Goal: Information Seeking & Learning: Learn about a topic

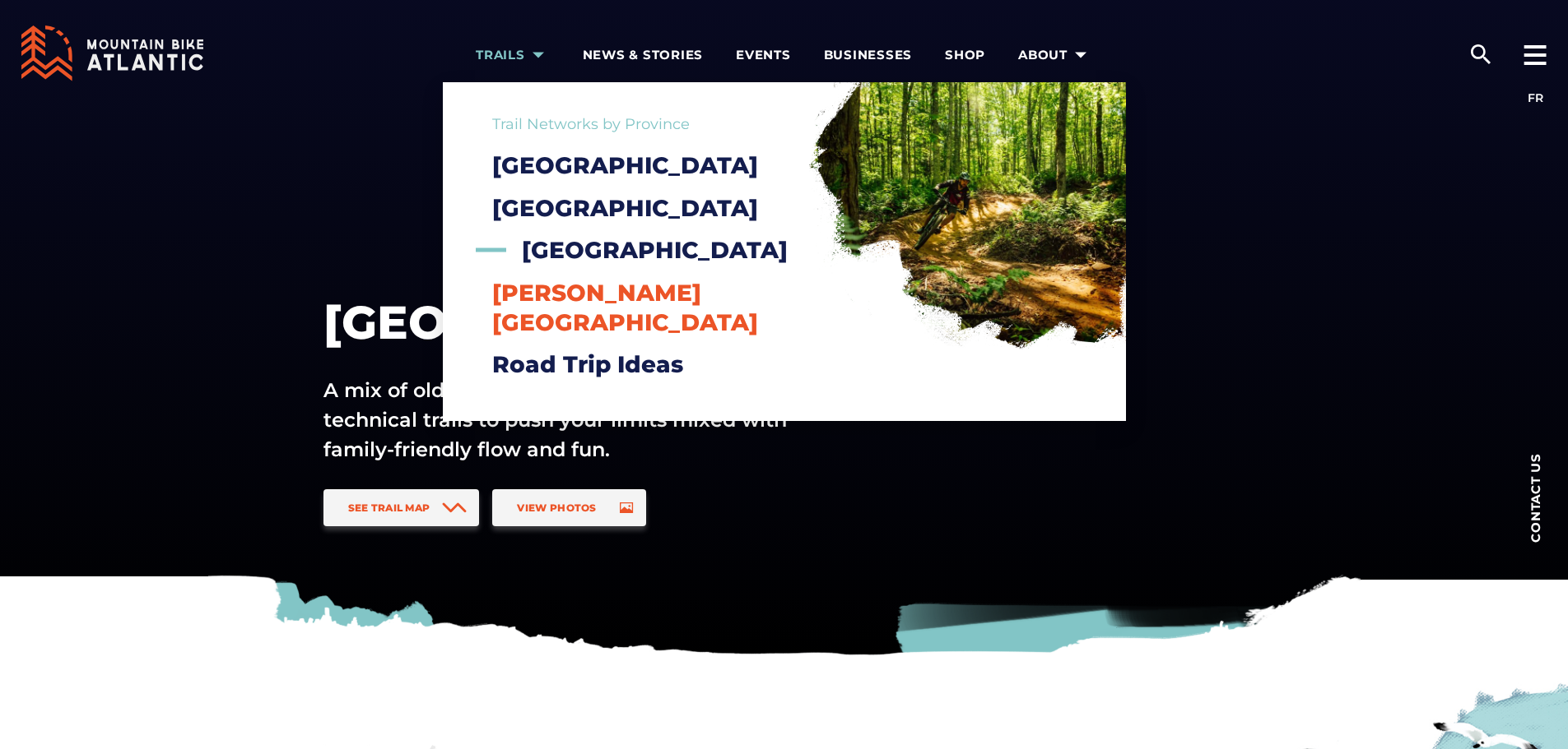
click at [578, 324] on span "[PERSON_NAME][GEOGRAPHIC_DATA]" at bounding box center [624, 308] width 265 height 58
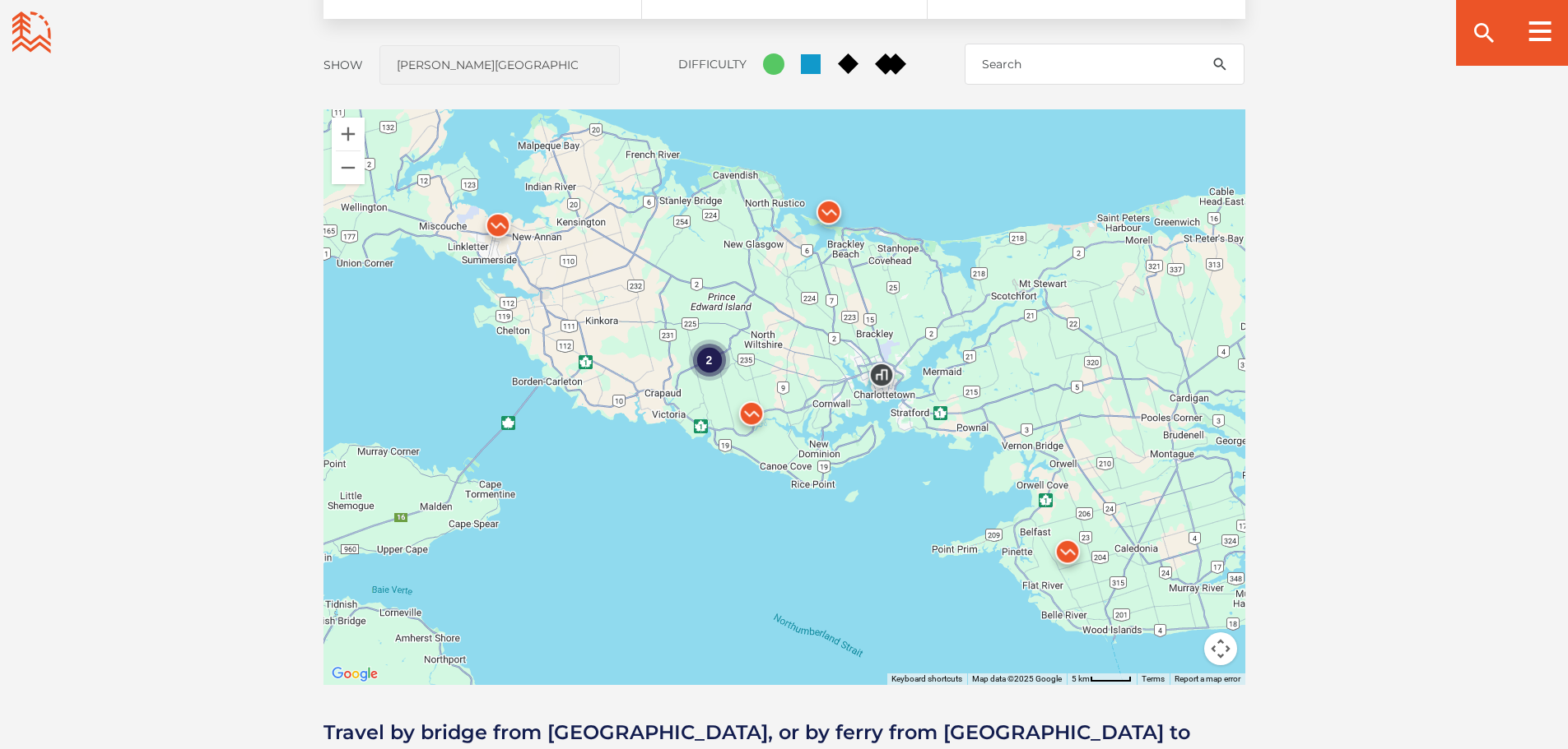
scroll to position [1398, 0]
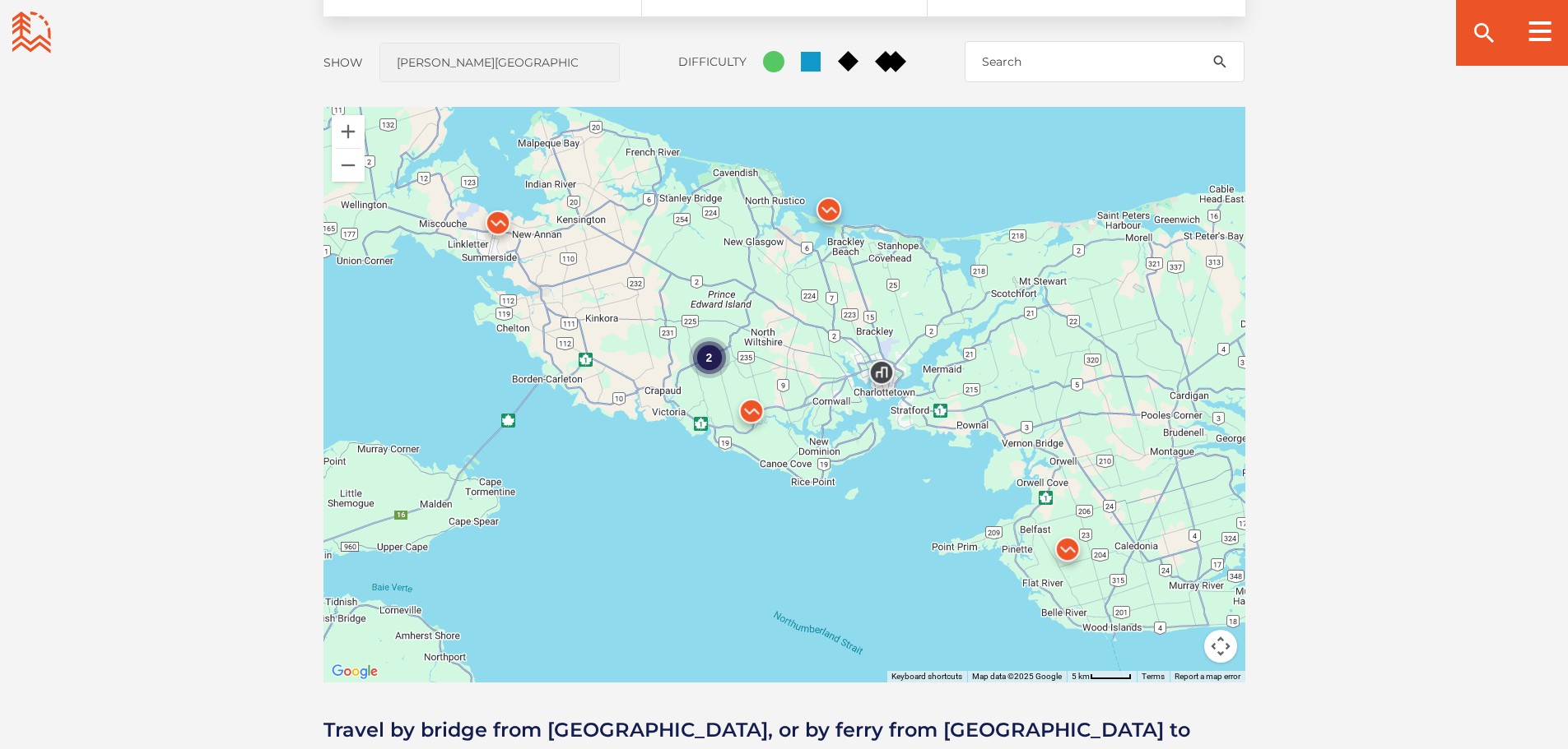
click at [747, 414] on img at bounding box center [751, 415] width 49 height 49
click at [827, 210] on img at bounding box center [829, 213] width 49 height 49
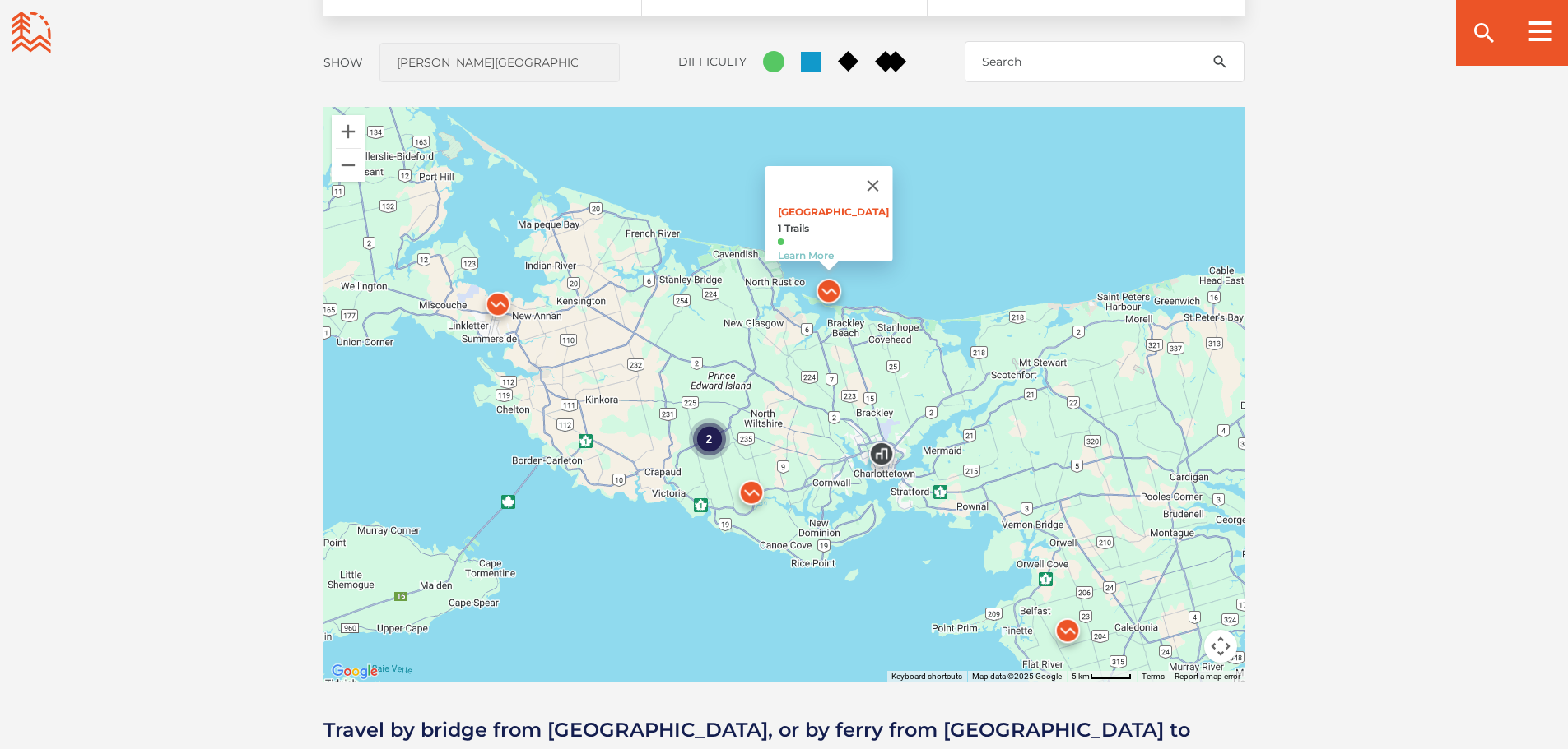
click at [495, 301] on img at bounding box center [497, 308] width 49 height 49
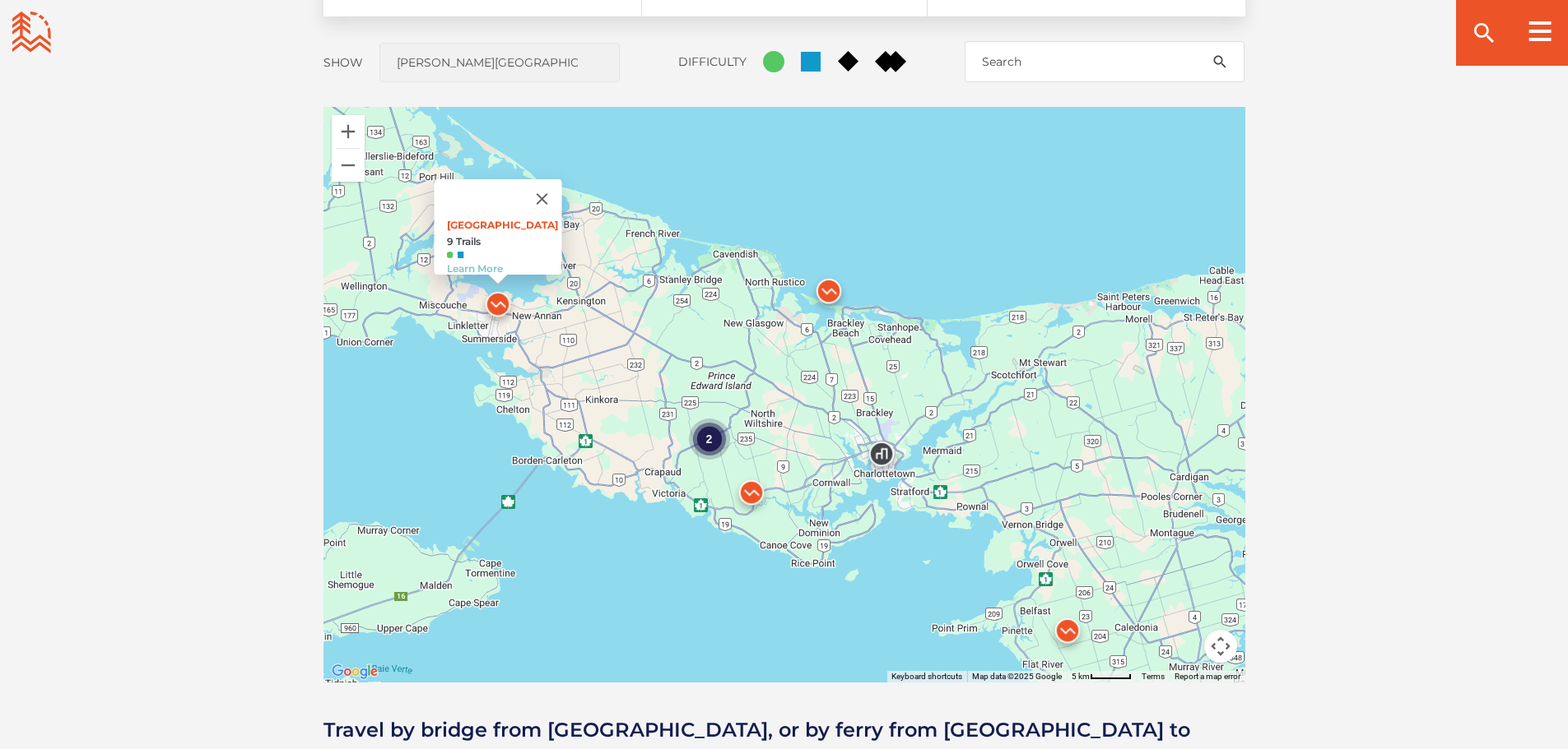
click at [1068, 628] on img at bounding box center [1067, 635] width 49 height 49
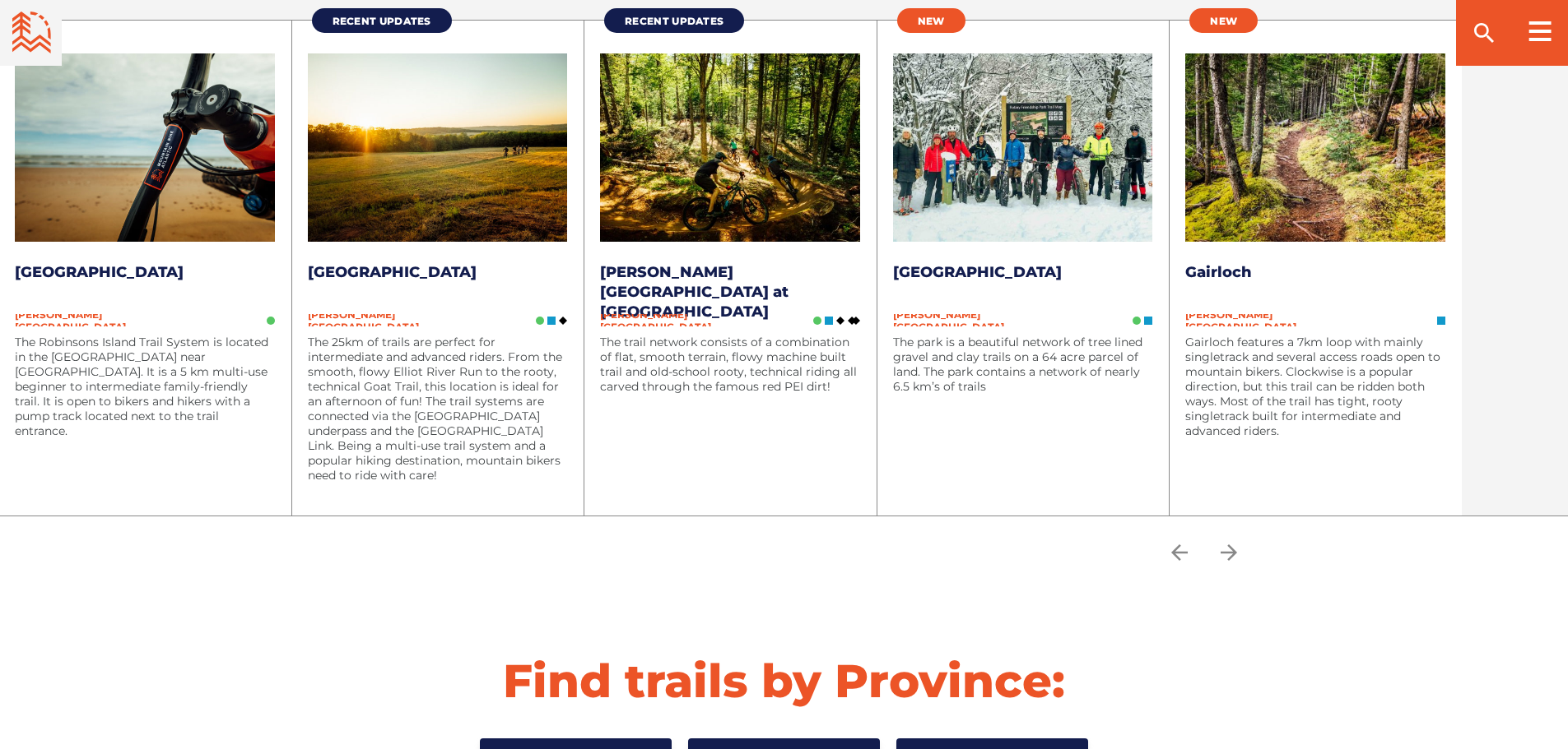
scroll to position [2221, 0]
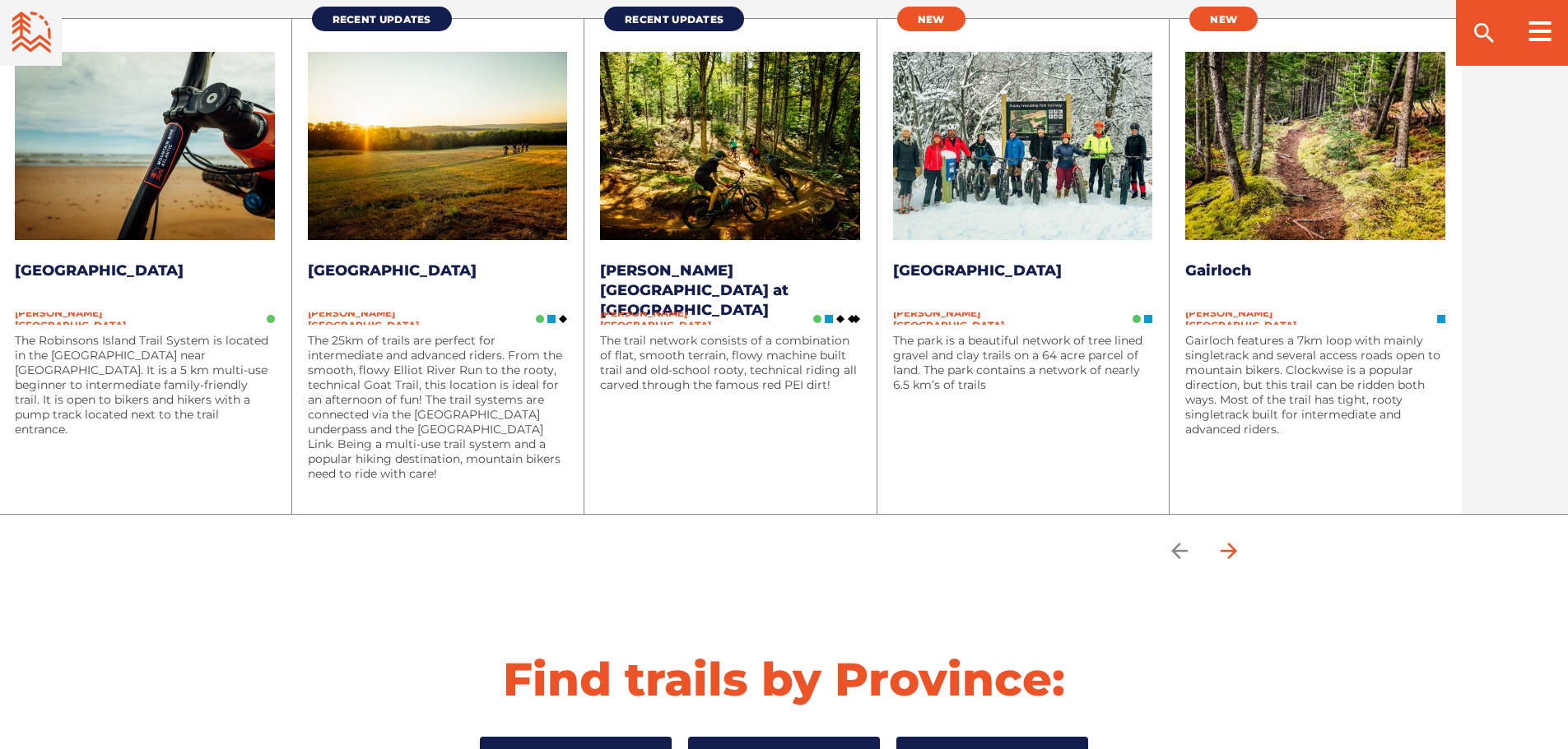
click at [1234, 554] on icon "arrow forward" at bounding box center [1228, 550] width 24 height 24
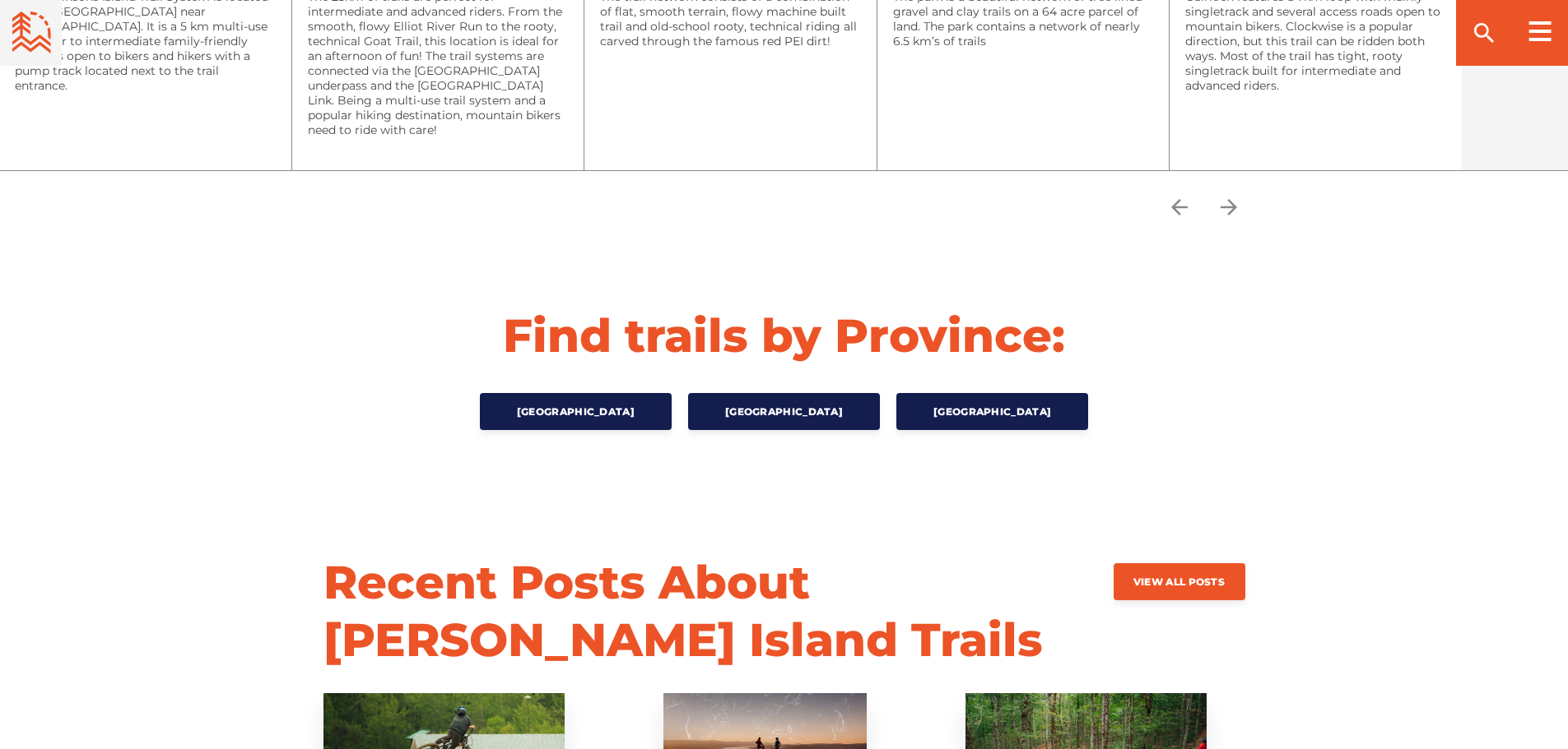
scroll to position [2715, 0]
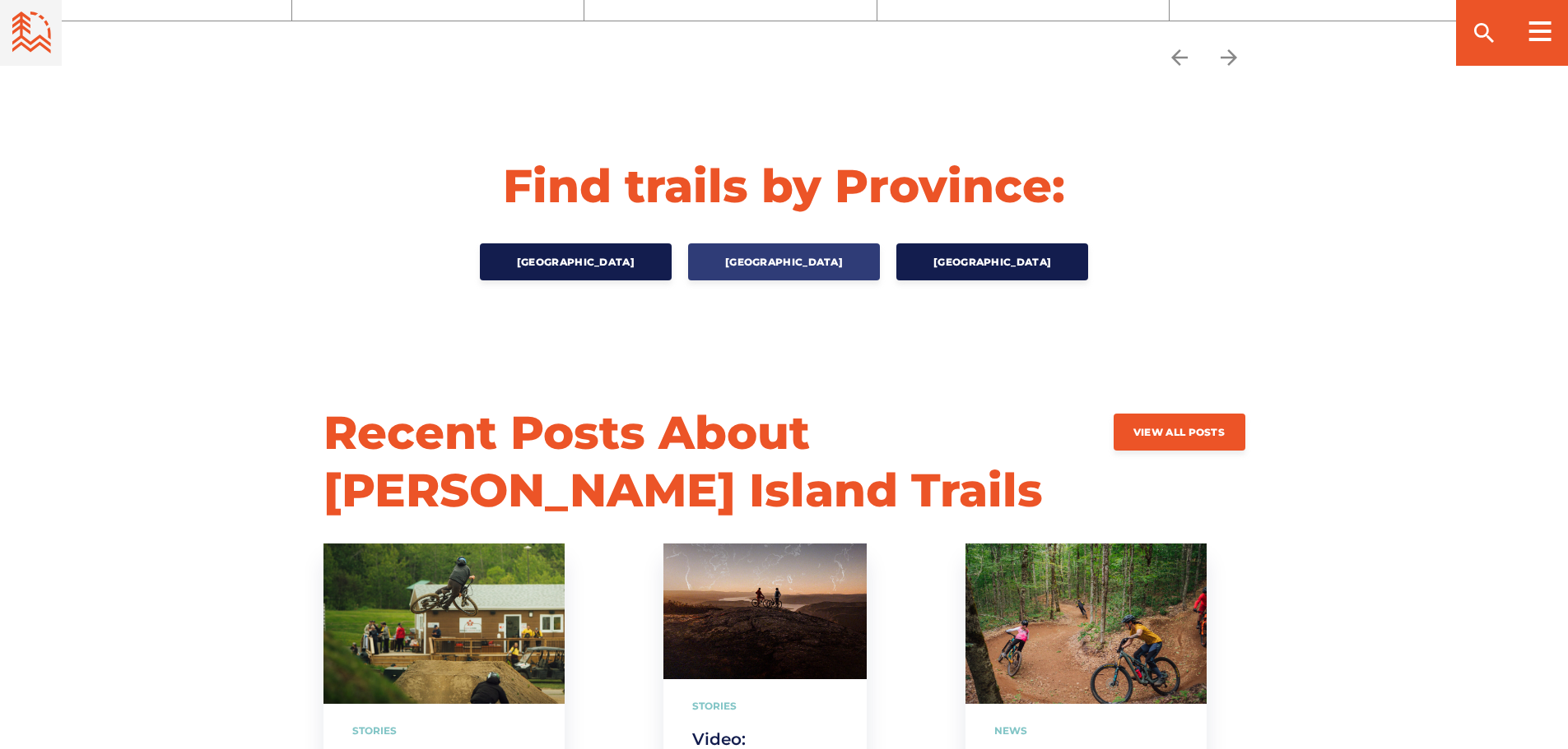
click at [750, 262] on span "[GEOGRAPHIC_DATA]" at bounding box center [784, 263] width 118 height 13
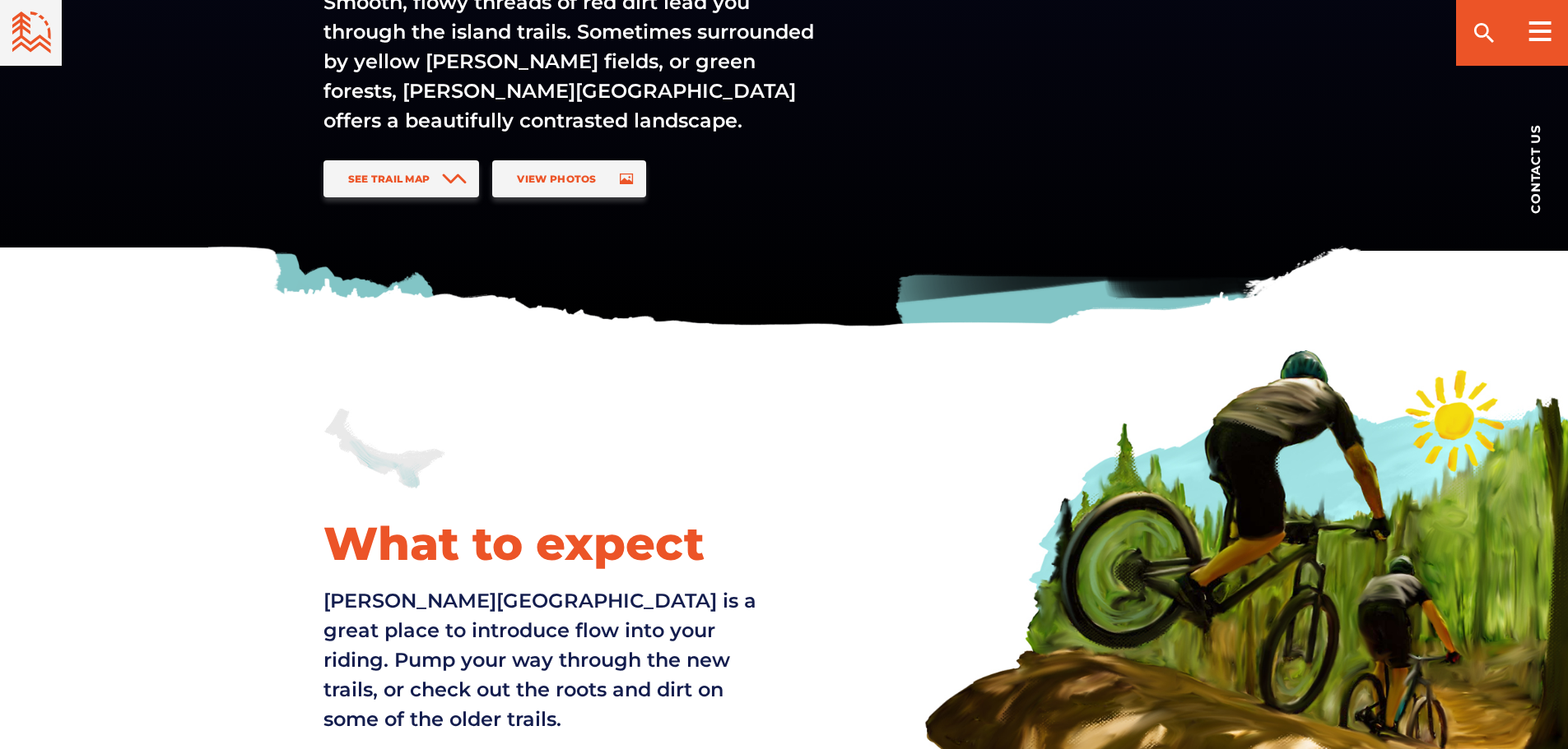
scroll to position [0, 0]
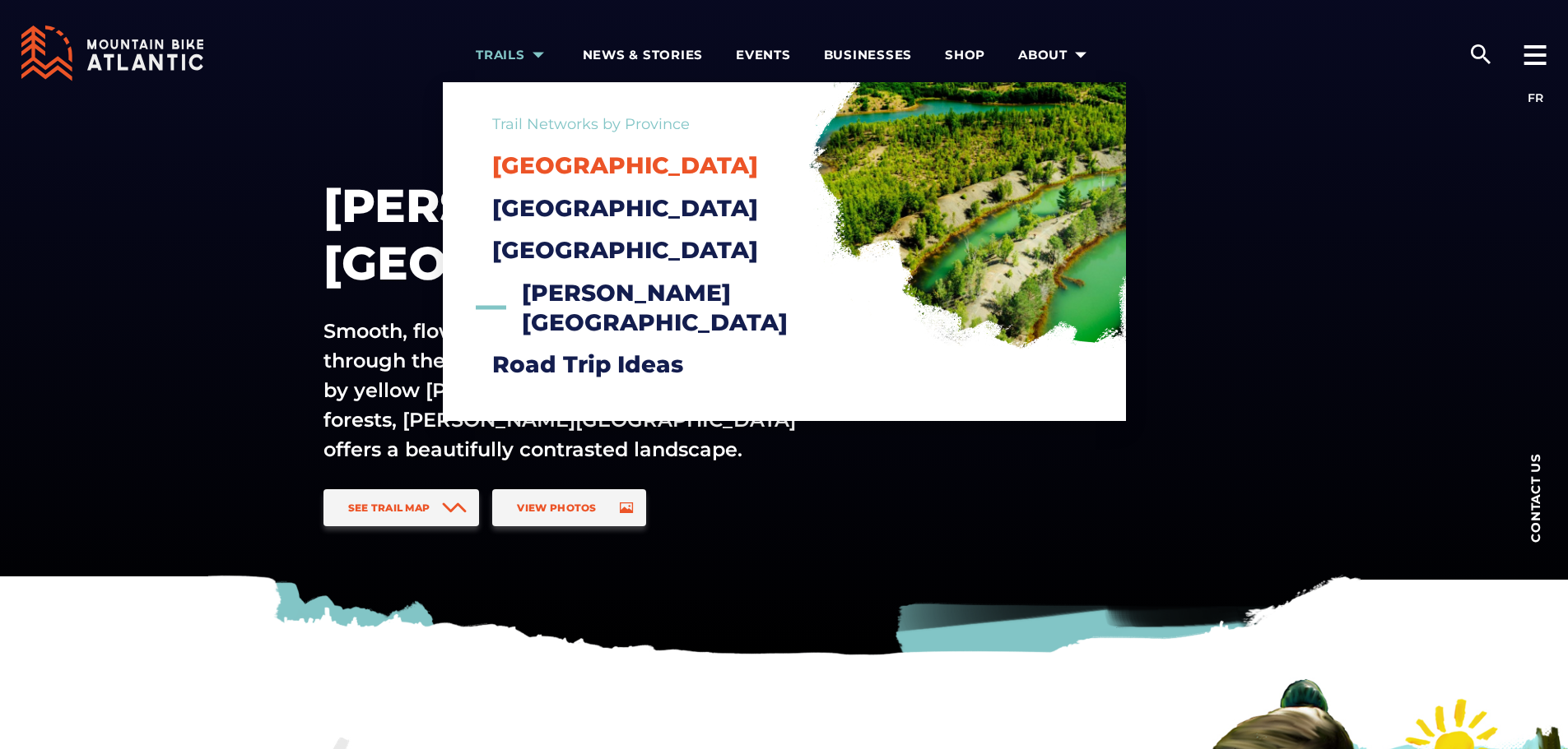
click at [574, 170] on span "[GEOGRAPHIC_DATA]" at bounding box center [624, 165] width 265 height 28
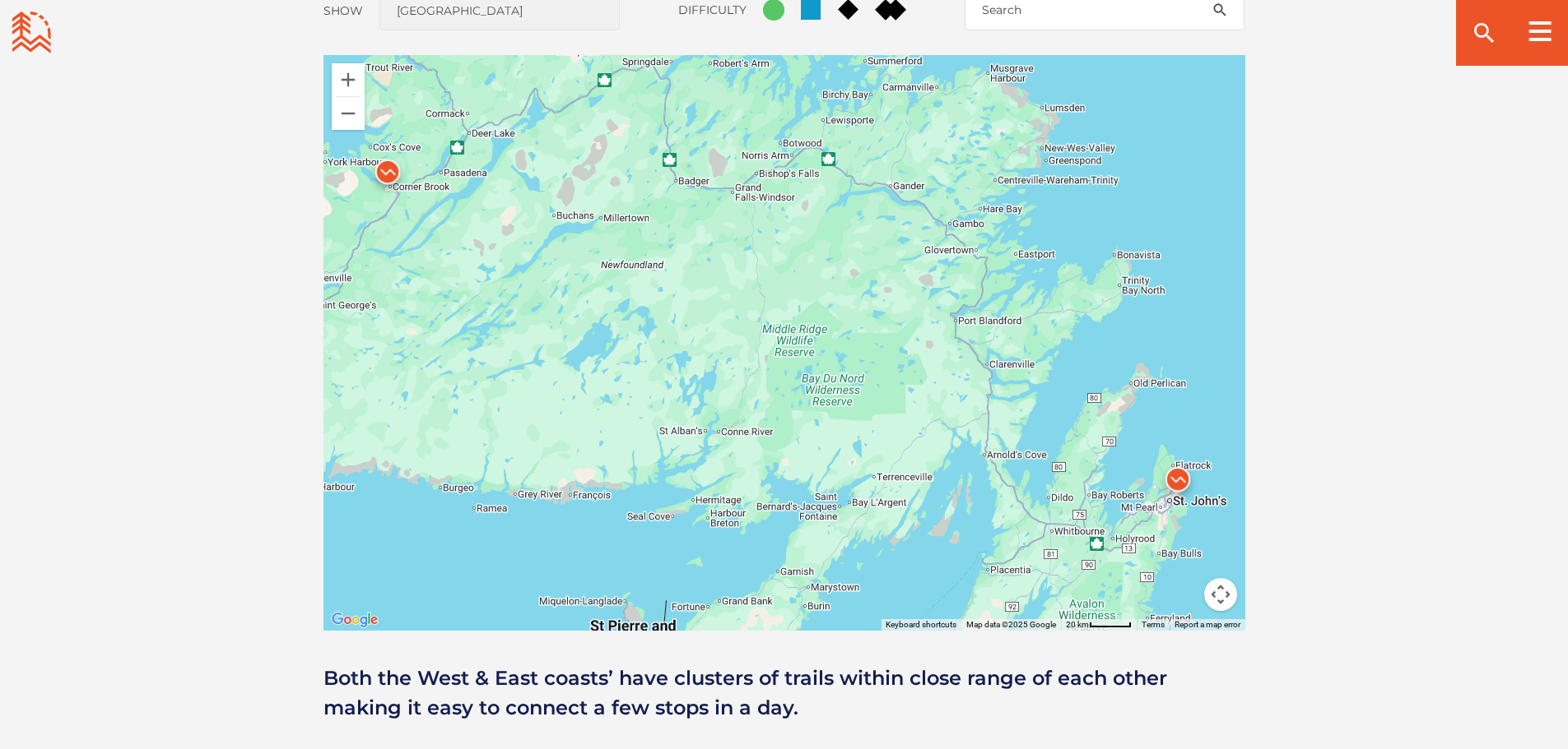
scroll to position [1481, 0]
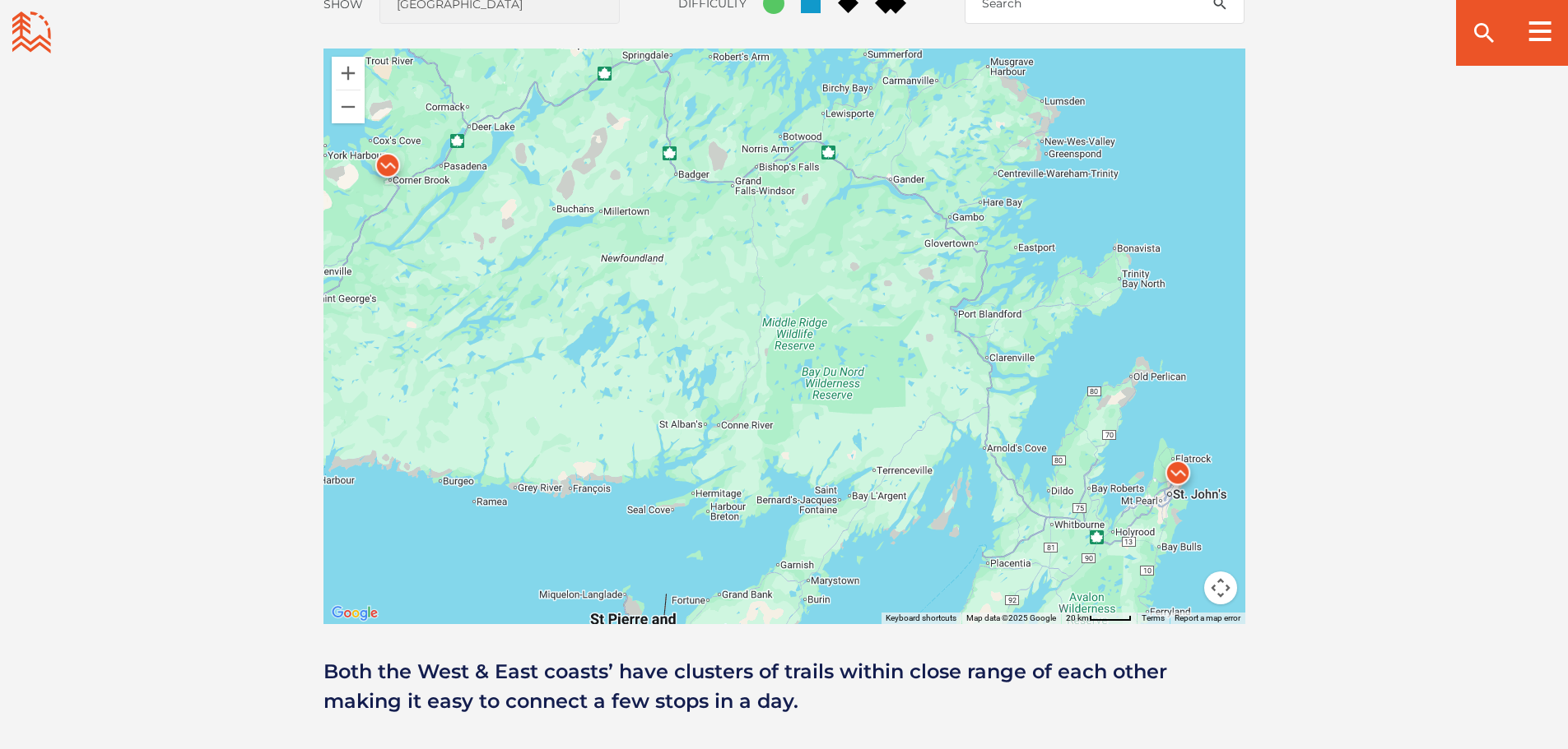
click at [391, 169] on img at bounding box center [387, 169] width 49 height 49
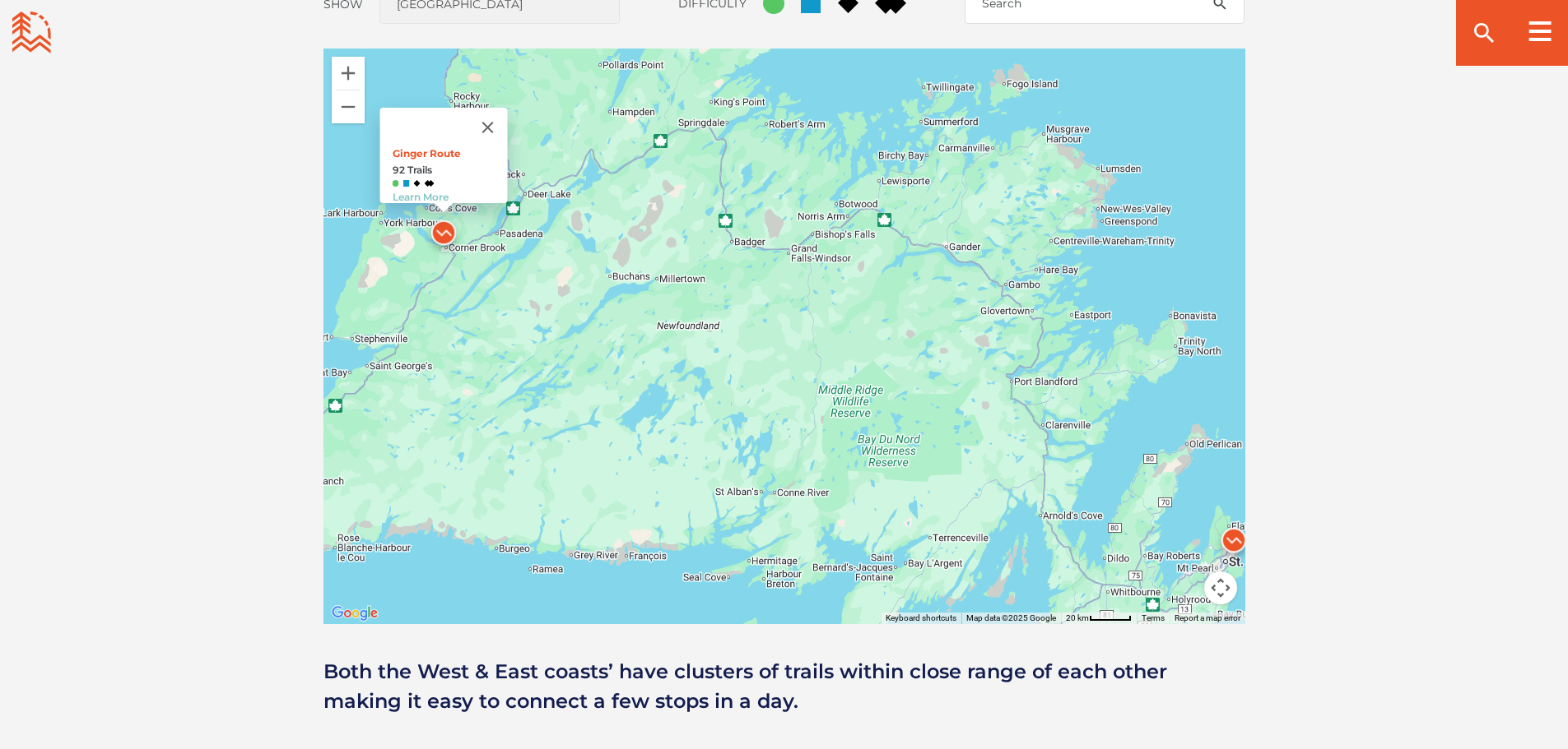
click at [1241, 539] on img at bounding box center [1233, 544] width 49 height 49
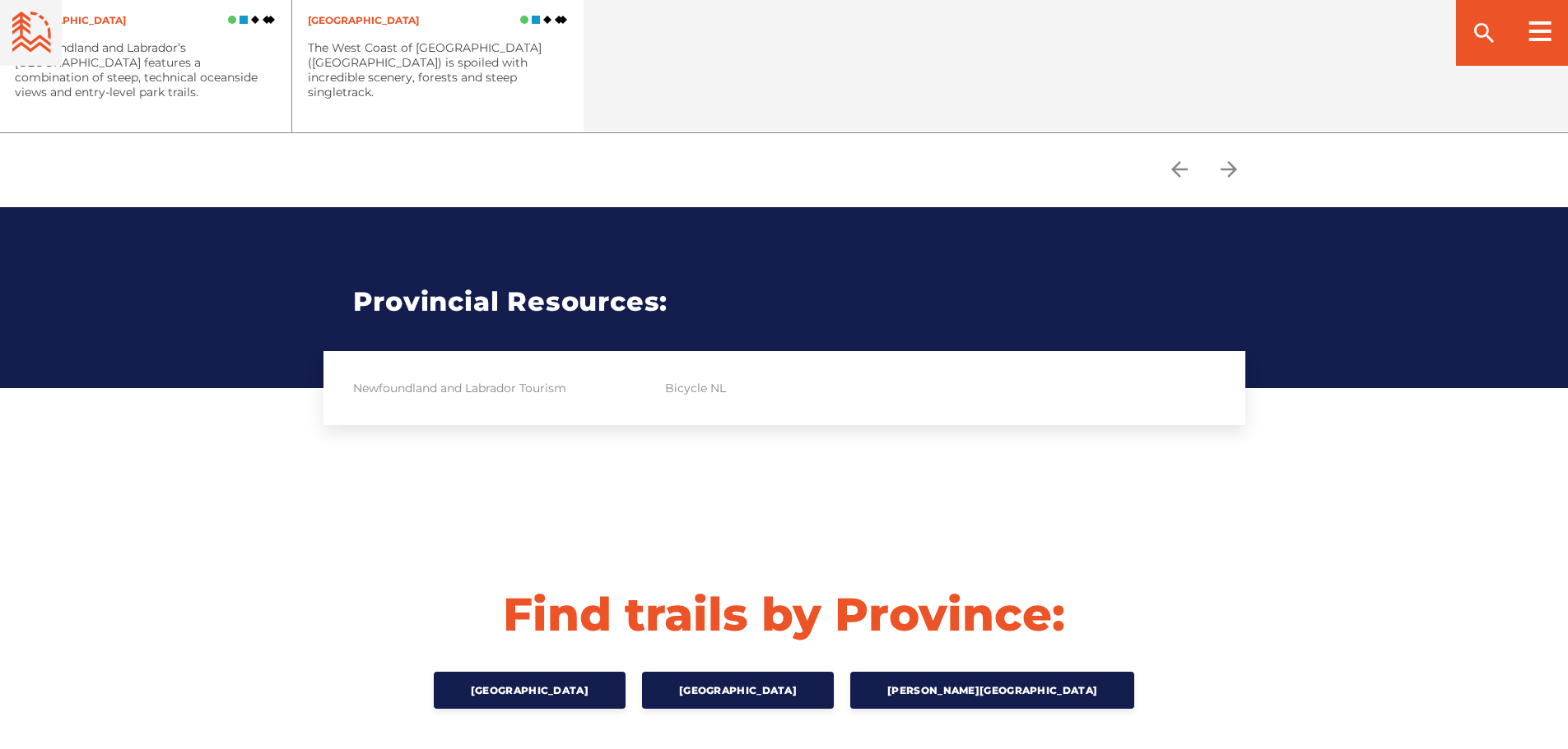
scroll to position [2304, 0]
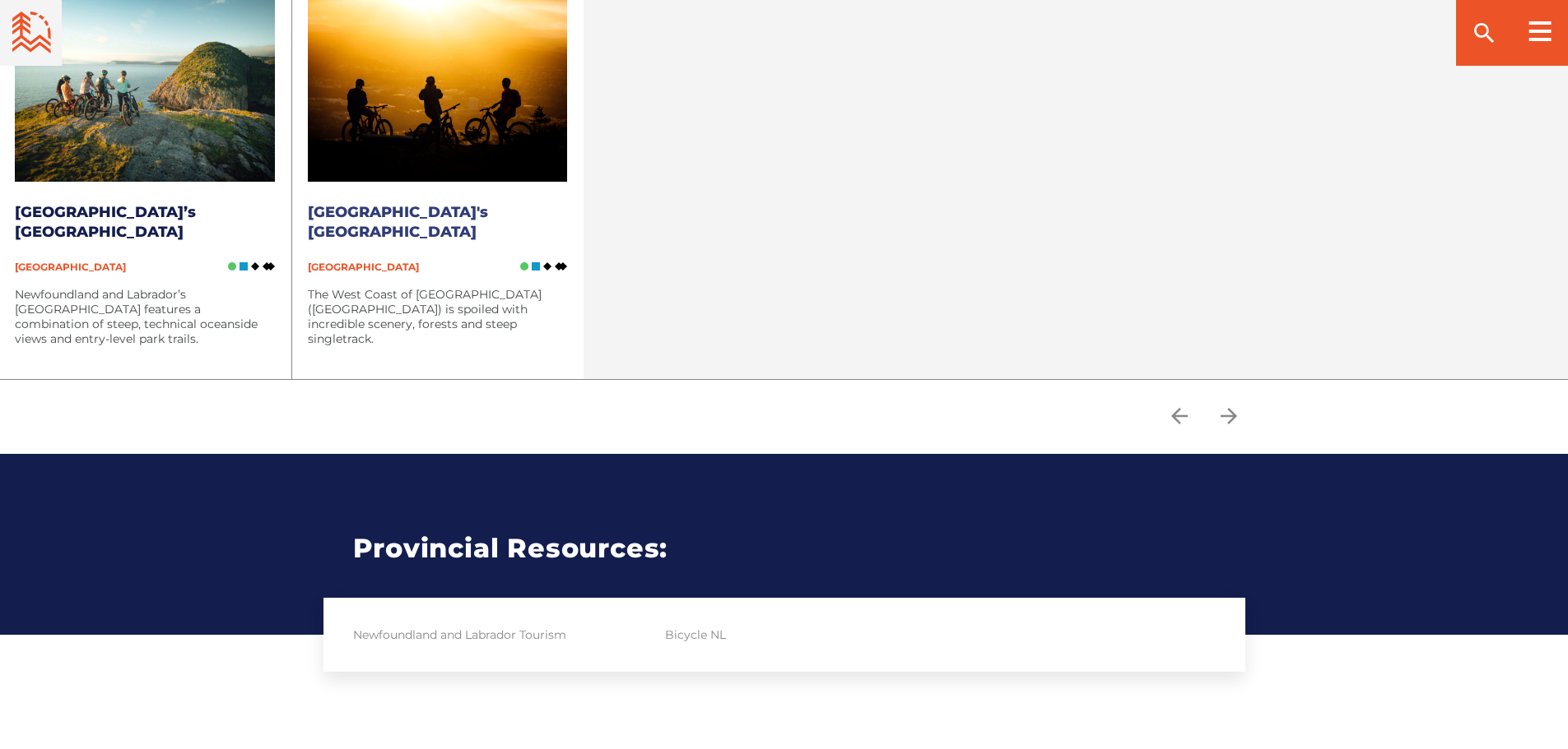
click at [358, 215] on link "Newfoundland and Labrador's Western Region" at bounding box center [398, 222] width 180 height 38
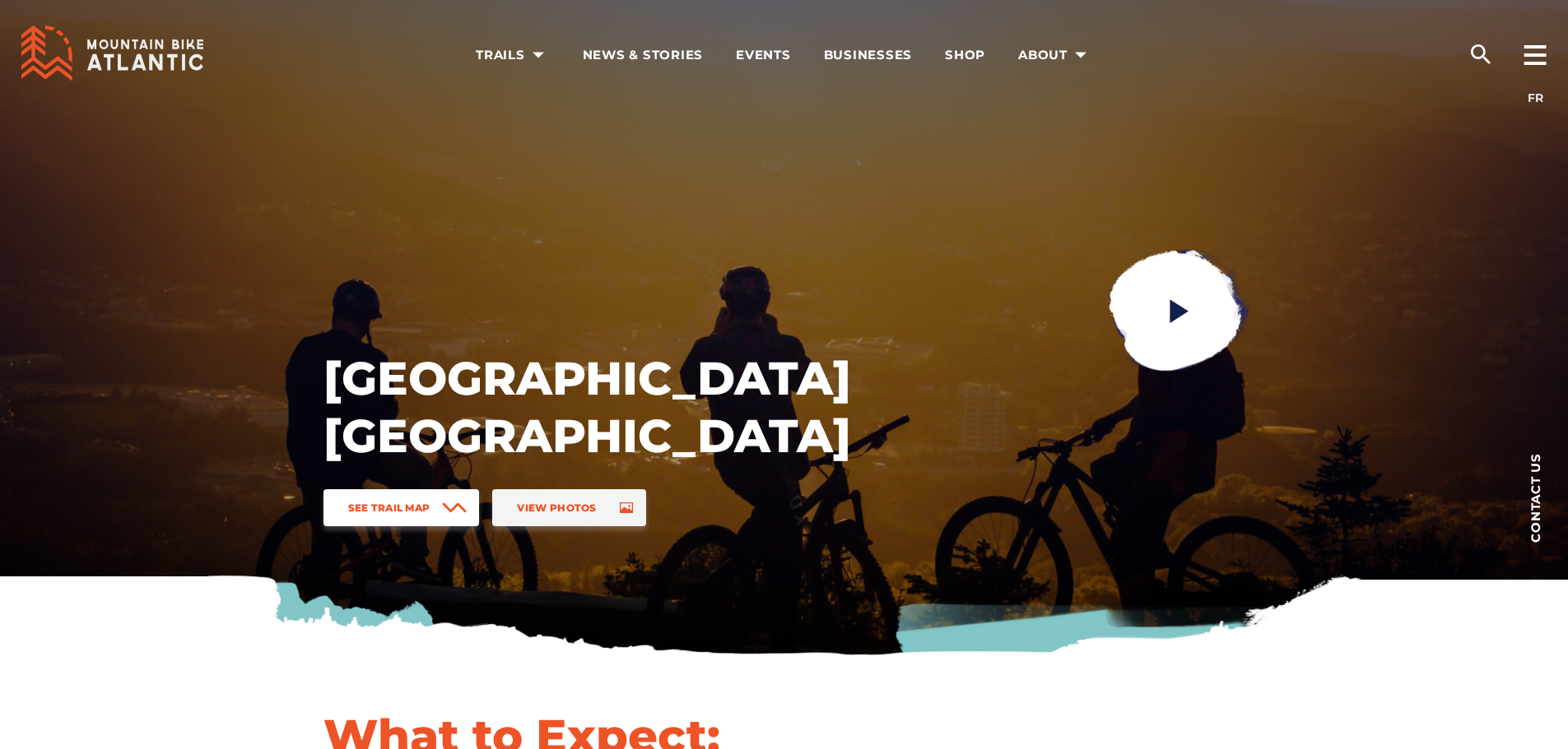
click at [450, 501] on span at bounding box center [453, 507] width 24 height 37
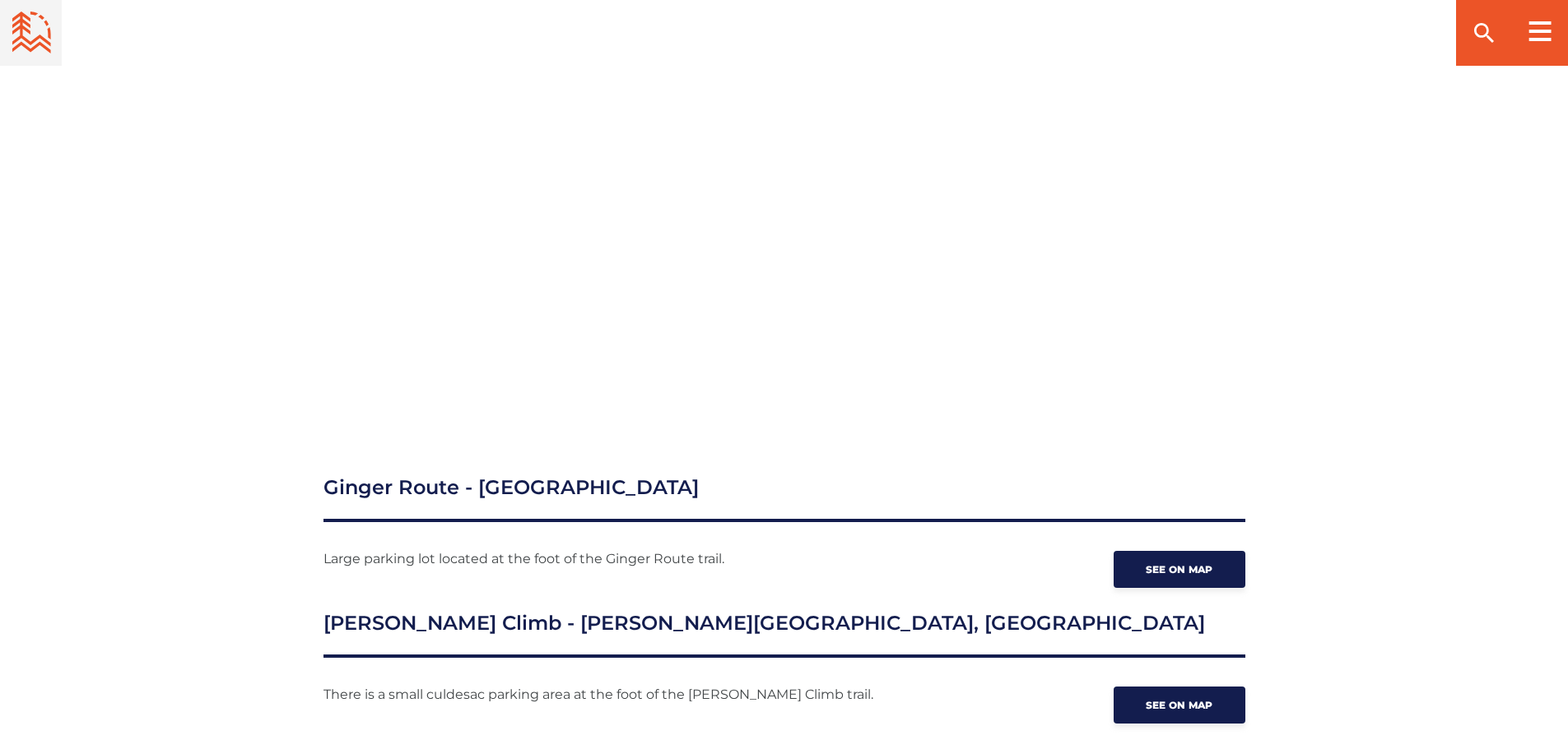
scroll to position [2450, 0]
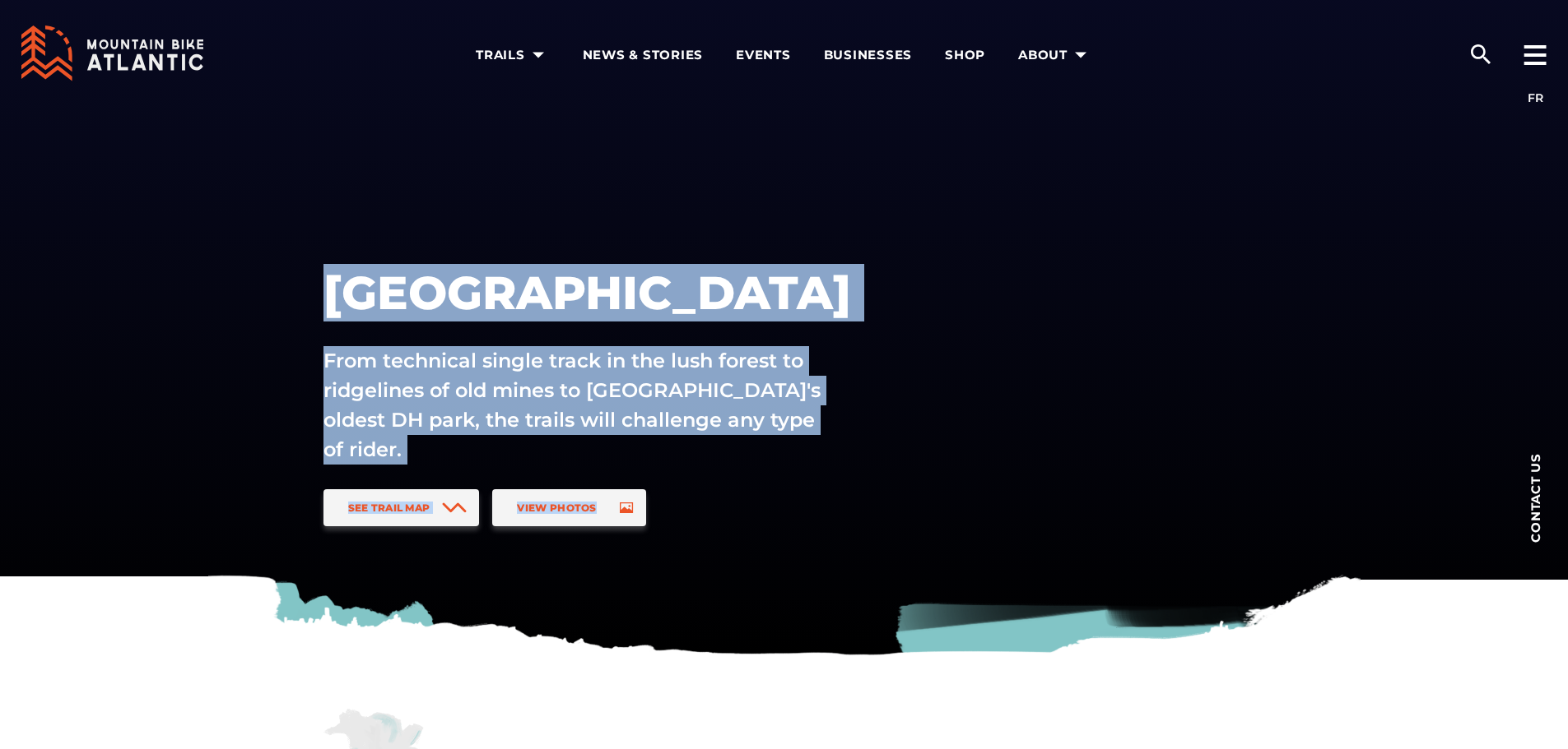
drag, startPoint x: 1566, startPoint y: 72, endPoint x: 1565, endPoint y: 122, distance: 50.0
click at [1565, 122] on div at bounding box center [784, 329] width 1568 height 658
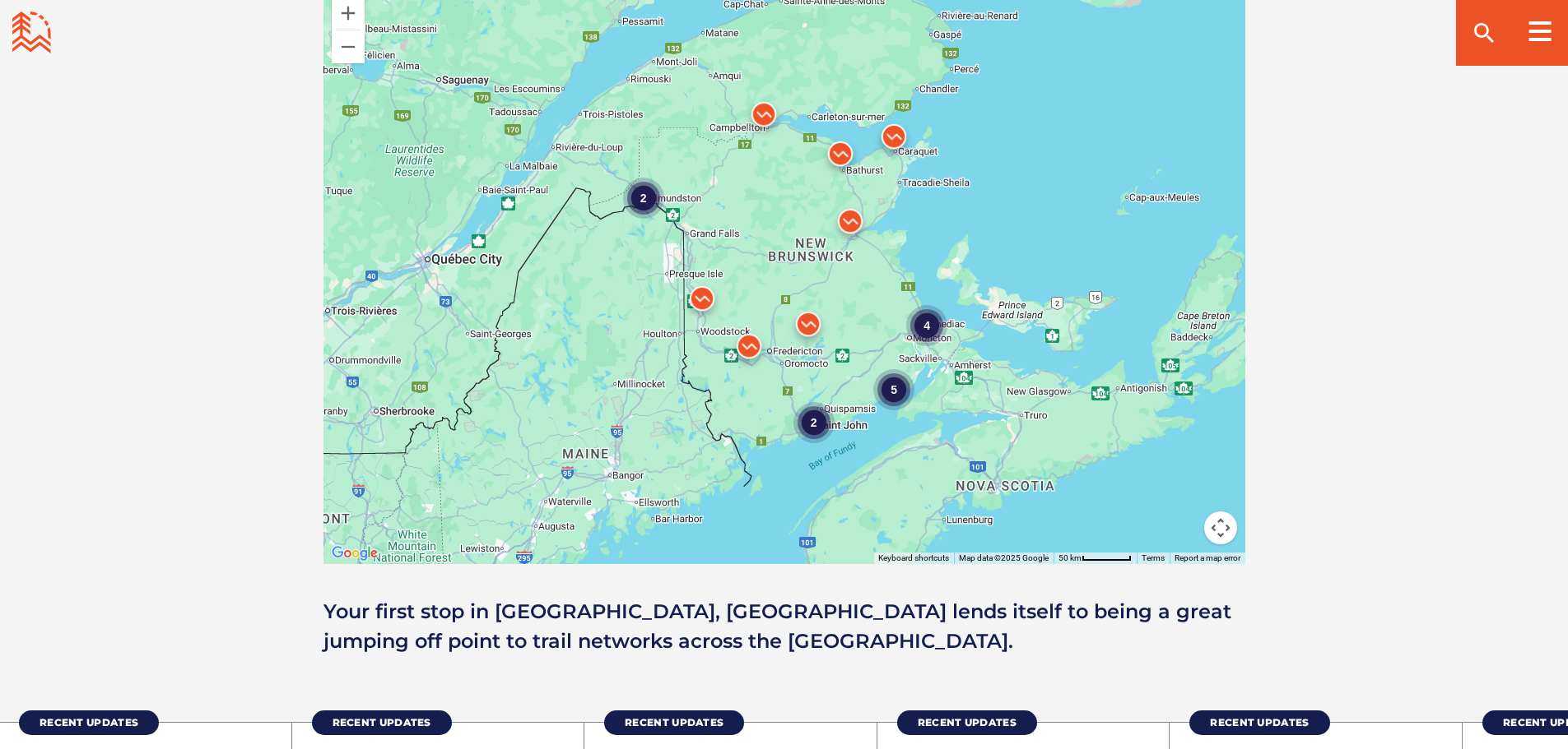
scroll to position [1486, 0]
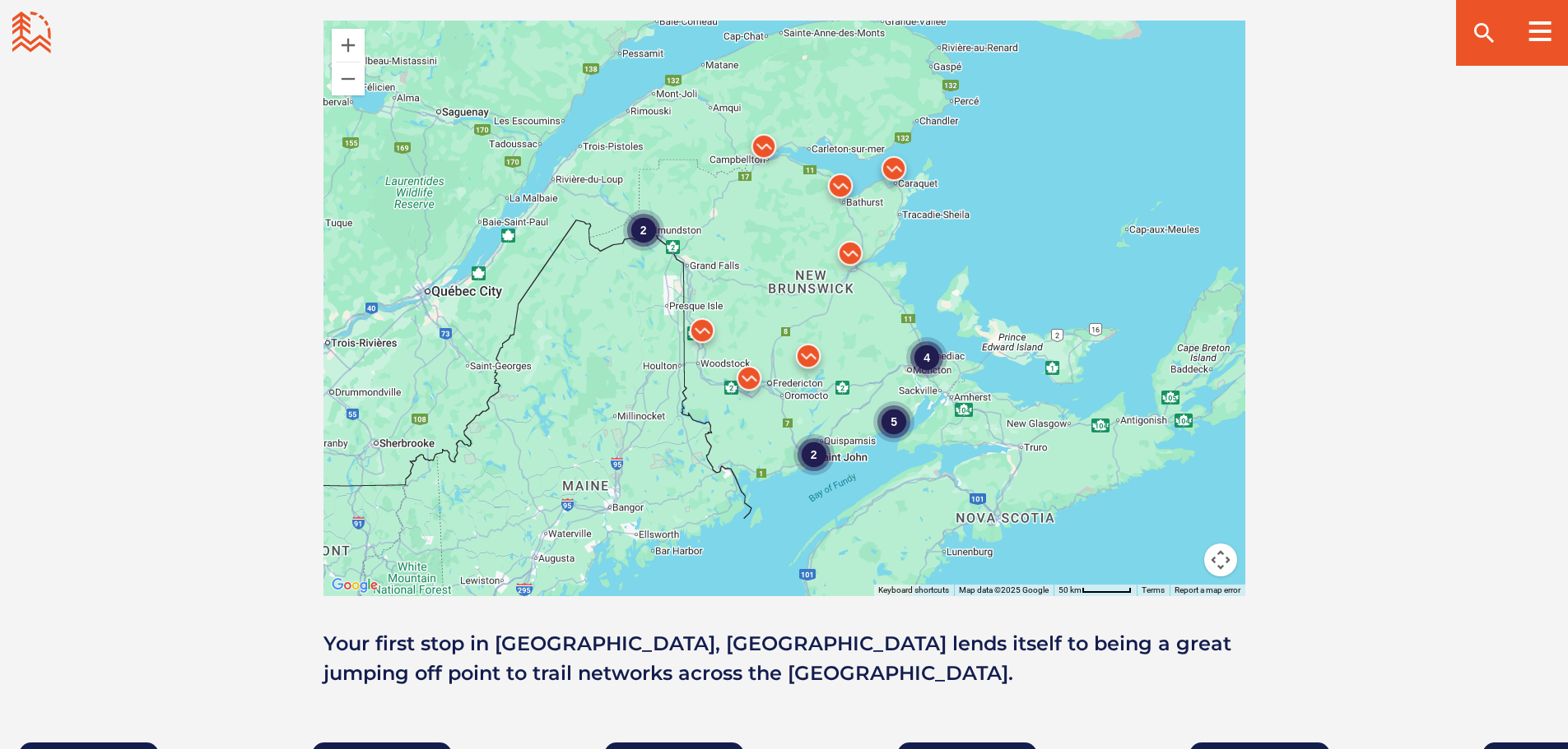
click at [744, 379] on img at bounding box center [748, 382] width 49 height 49
click at [856, 246] on img at bounding box center [850, 257] width 49 height 49
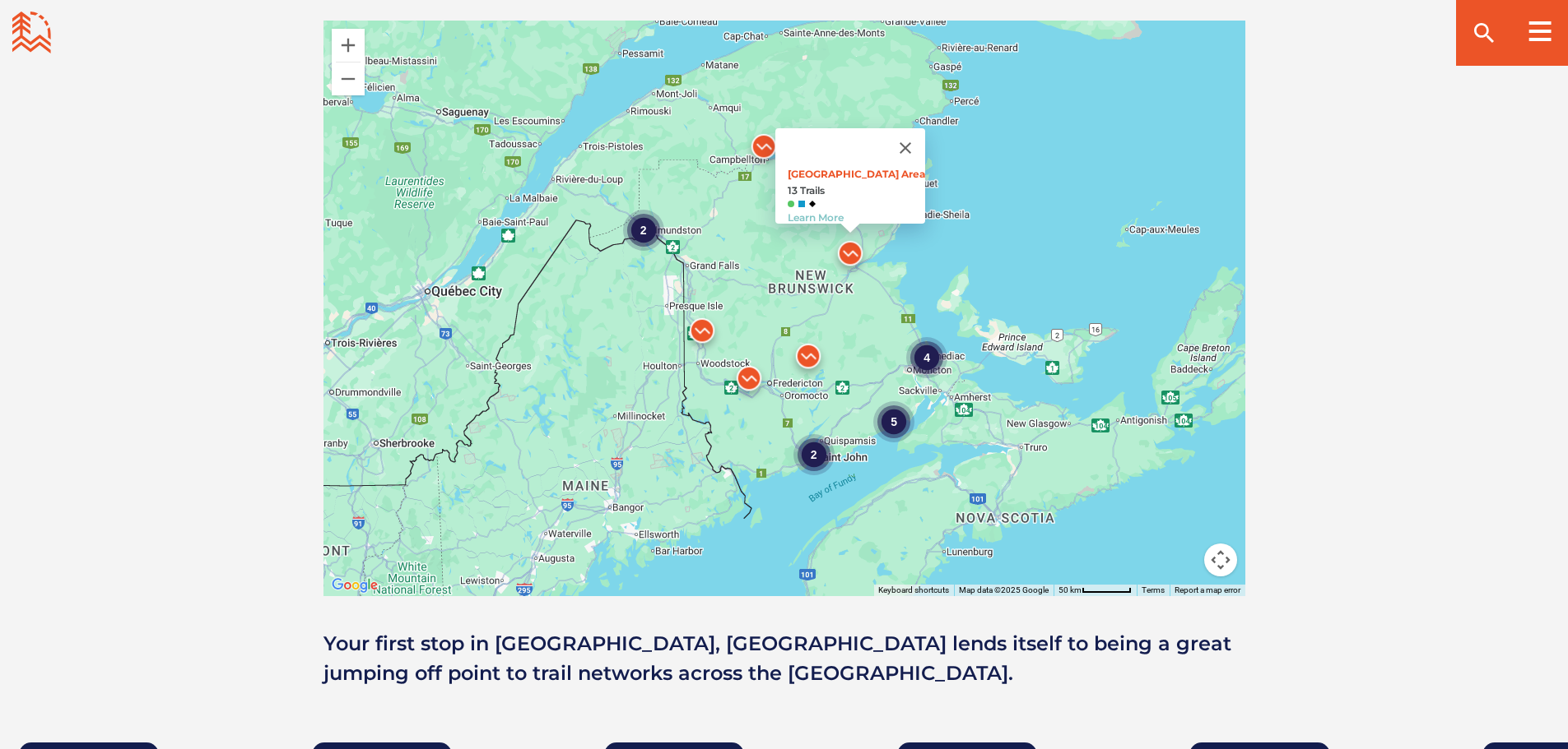
click at [766, 140] on img at bounding box center [764, 150] width 49 height 49
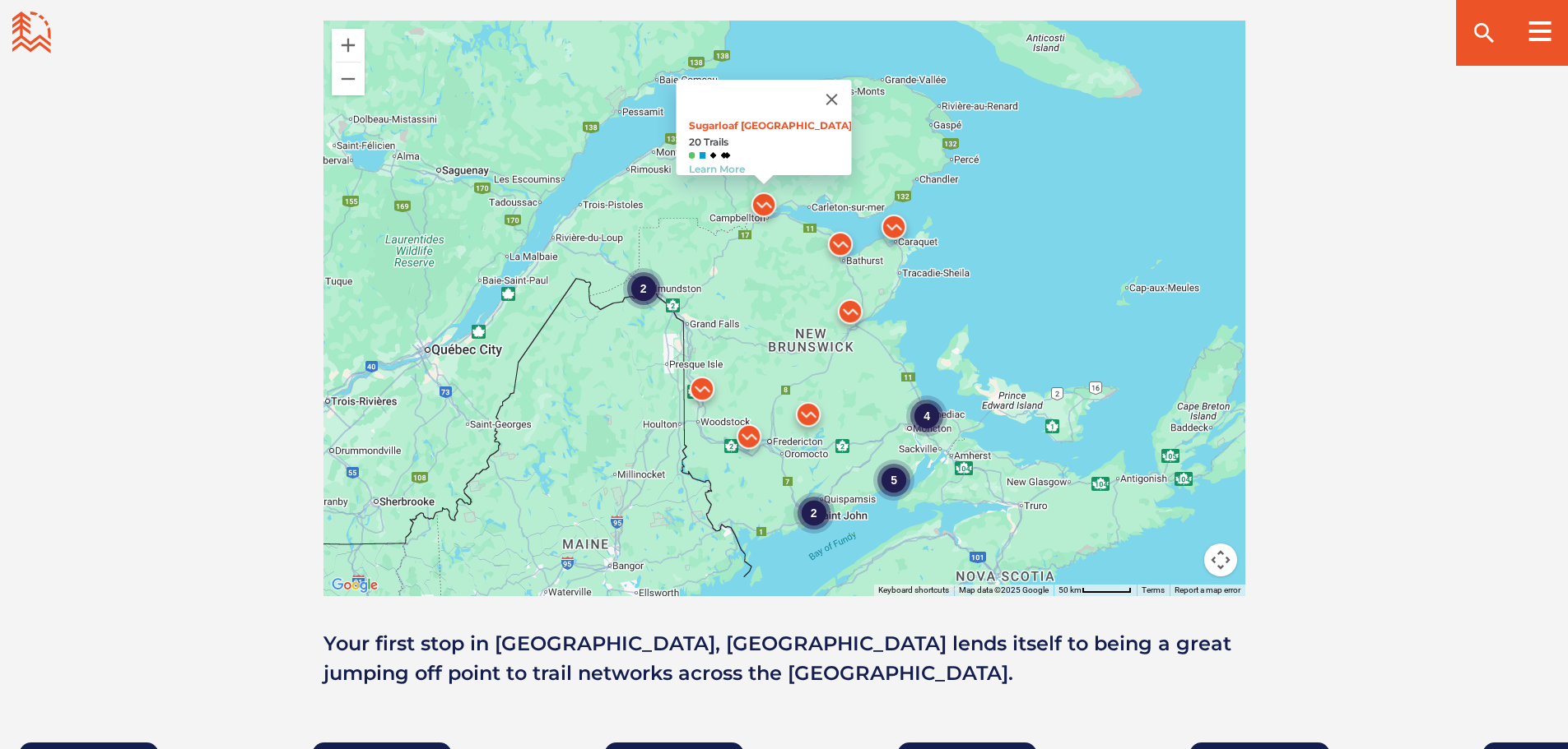
click at [704, 388] on img at bounding box center [702, 393] width 49 height 49
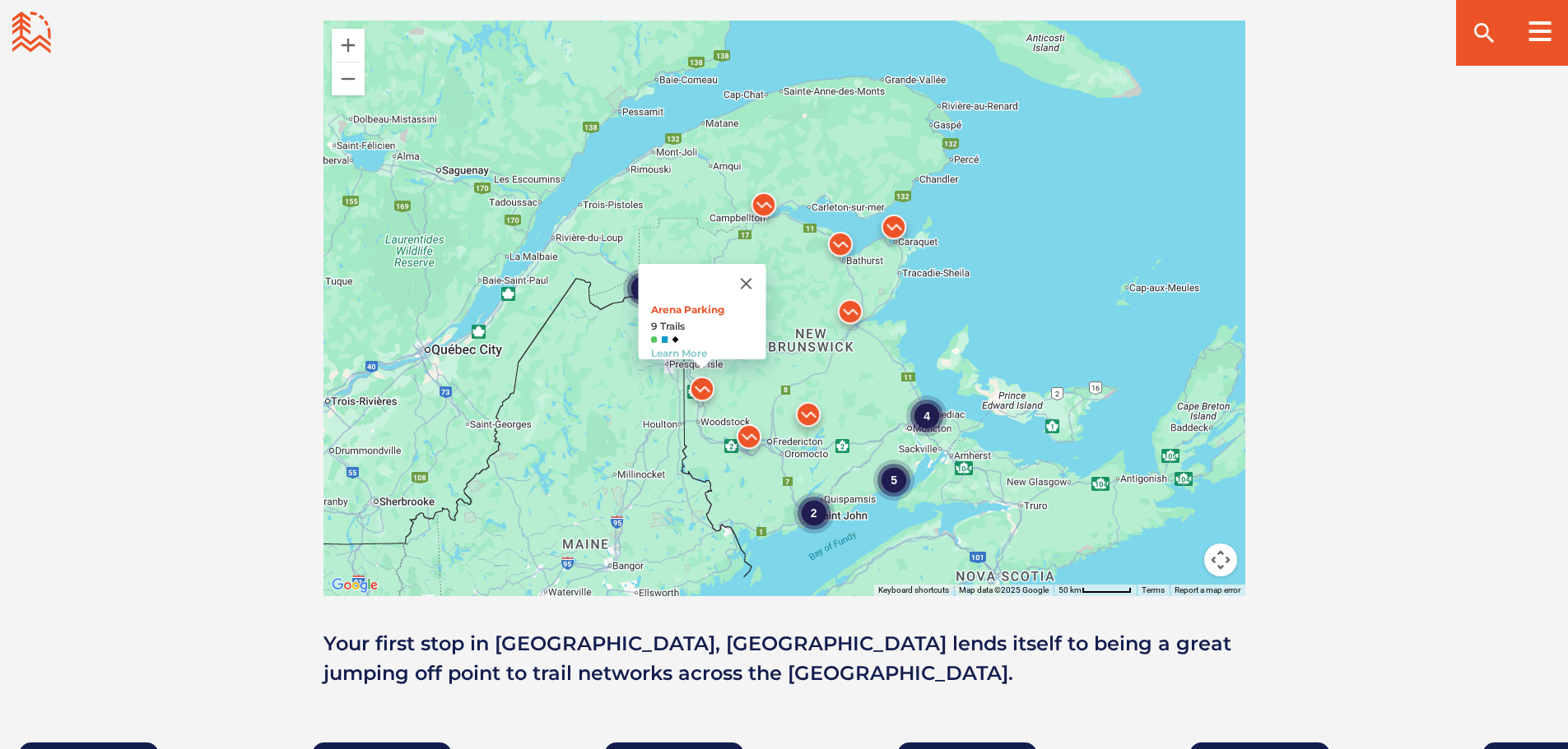
click at [747, 436] on img at bounding box center [748, 441] width 49 height 49
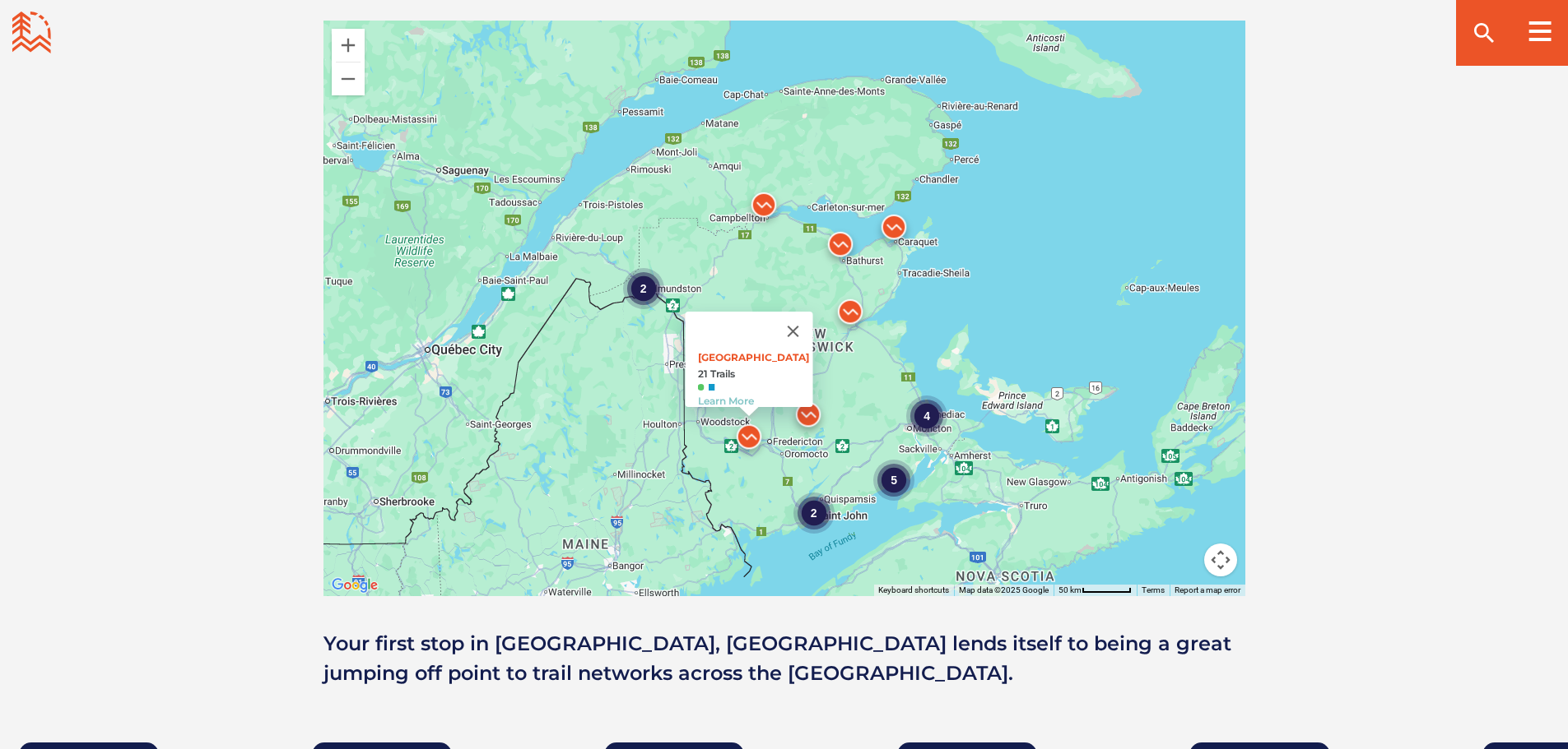
click at [842, 238] on img at bounding box center [840, 248] width 49 height 49
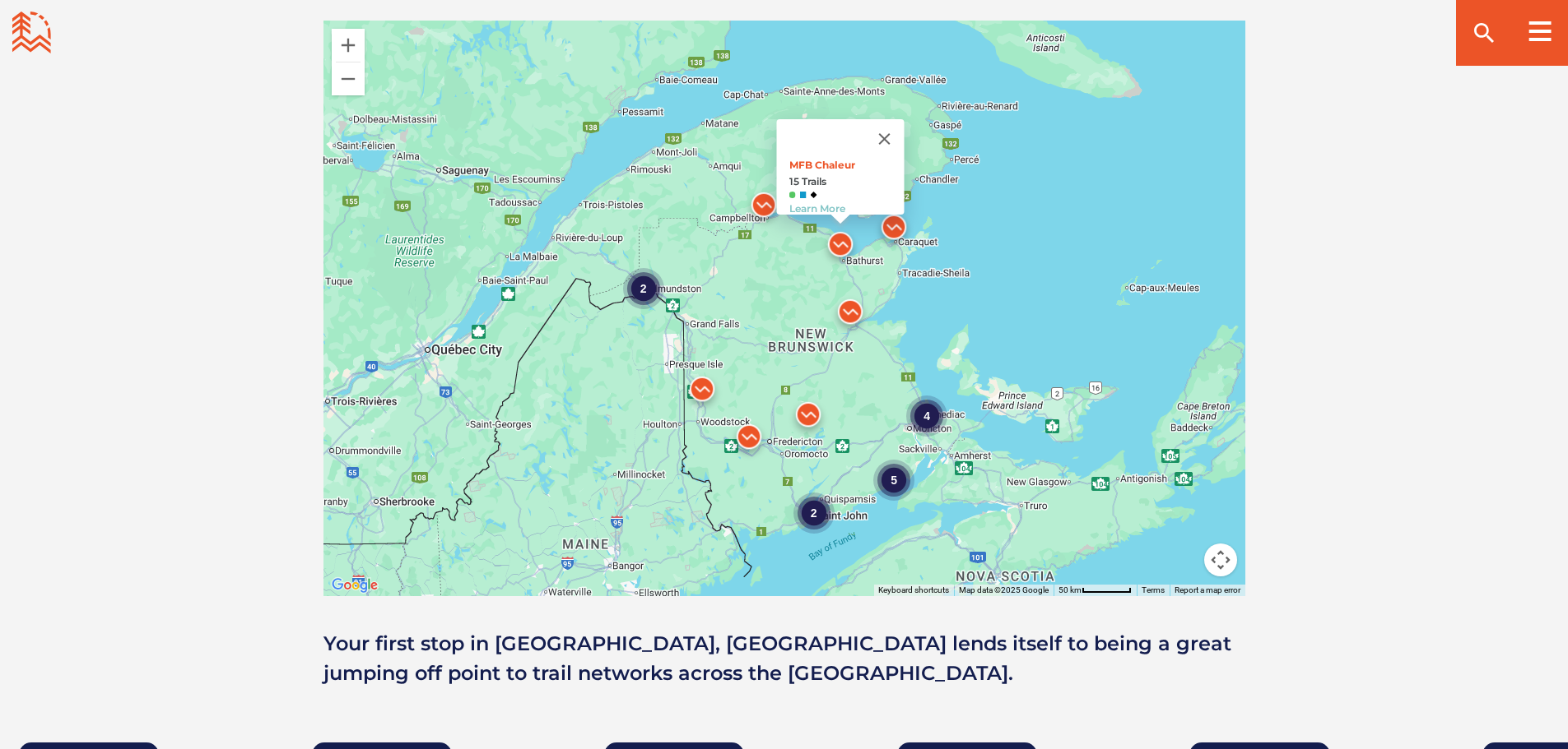
click at [851, 308] on img at bounding box center [850, 316] width 49 height 49
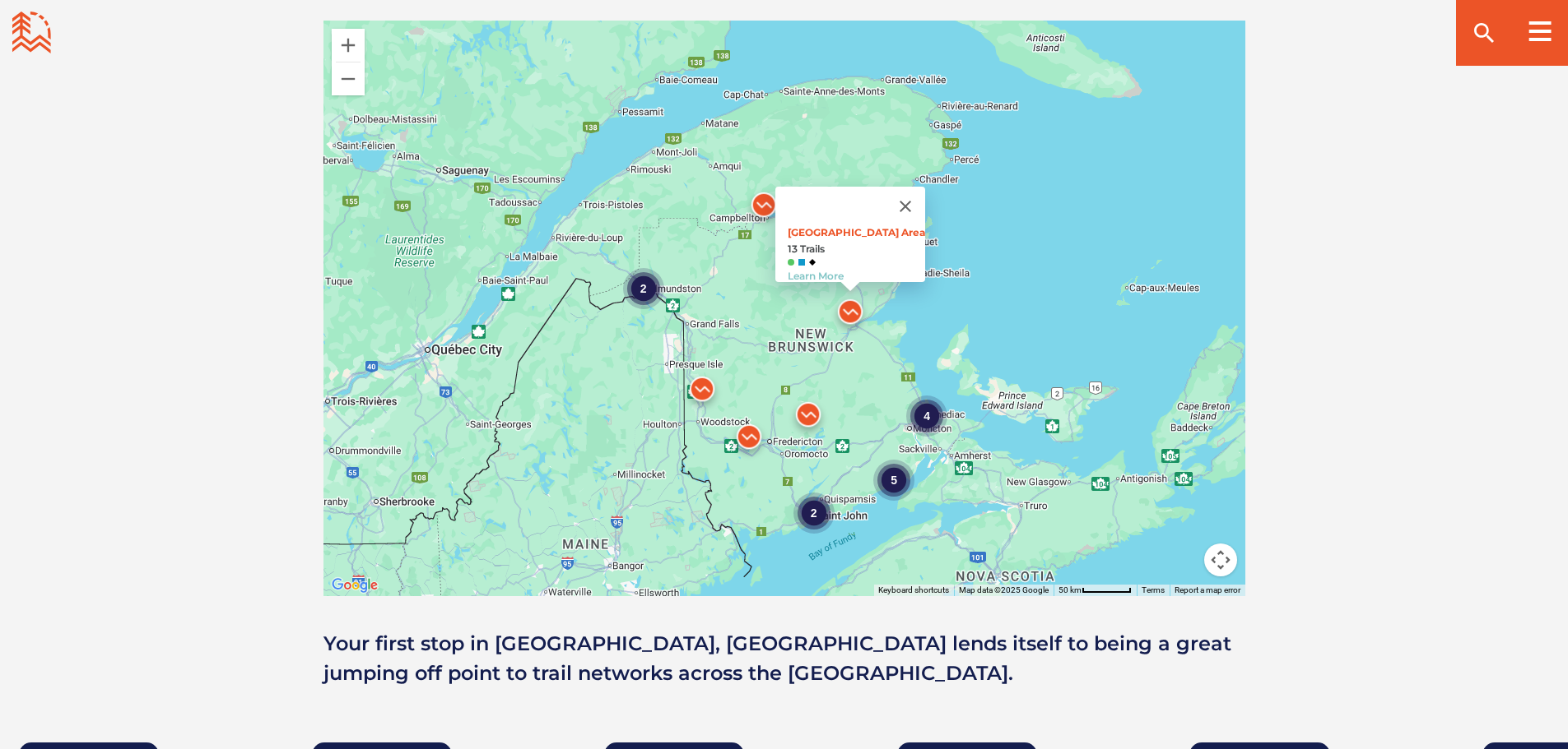
click at [989, 278] on div "4 2 5 2 Main Parking Area 13 Trails Learn More" at bounding box center [784, 308] width 922 height 575
click at [808, 420] on img at bounding box center [808, 418] width 49 height 49
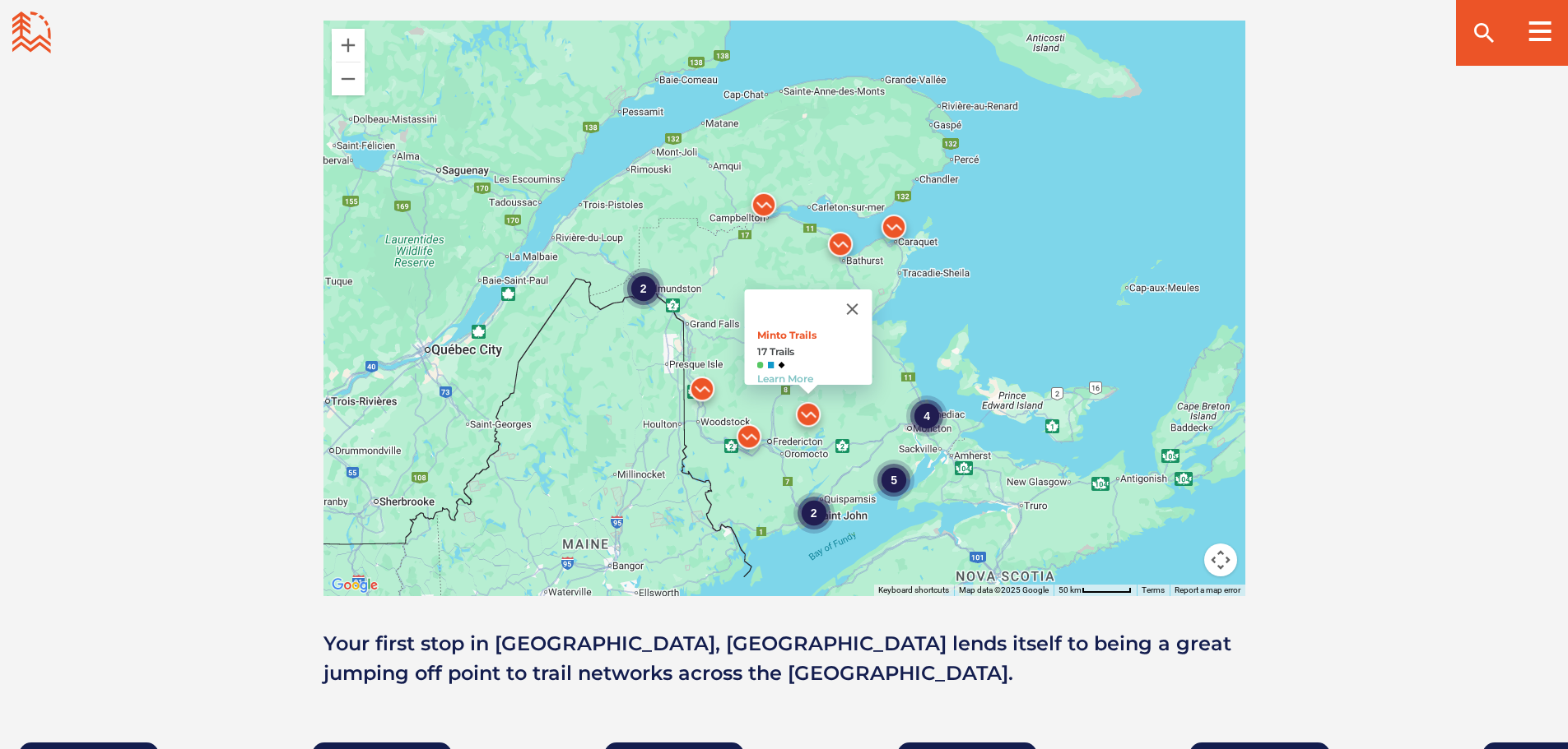
click at [895, 225] on img at bounding box center [893, 231] width 49 height 49
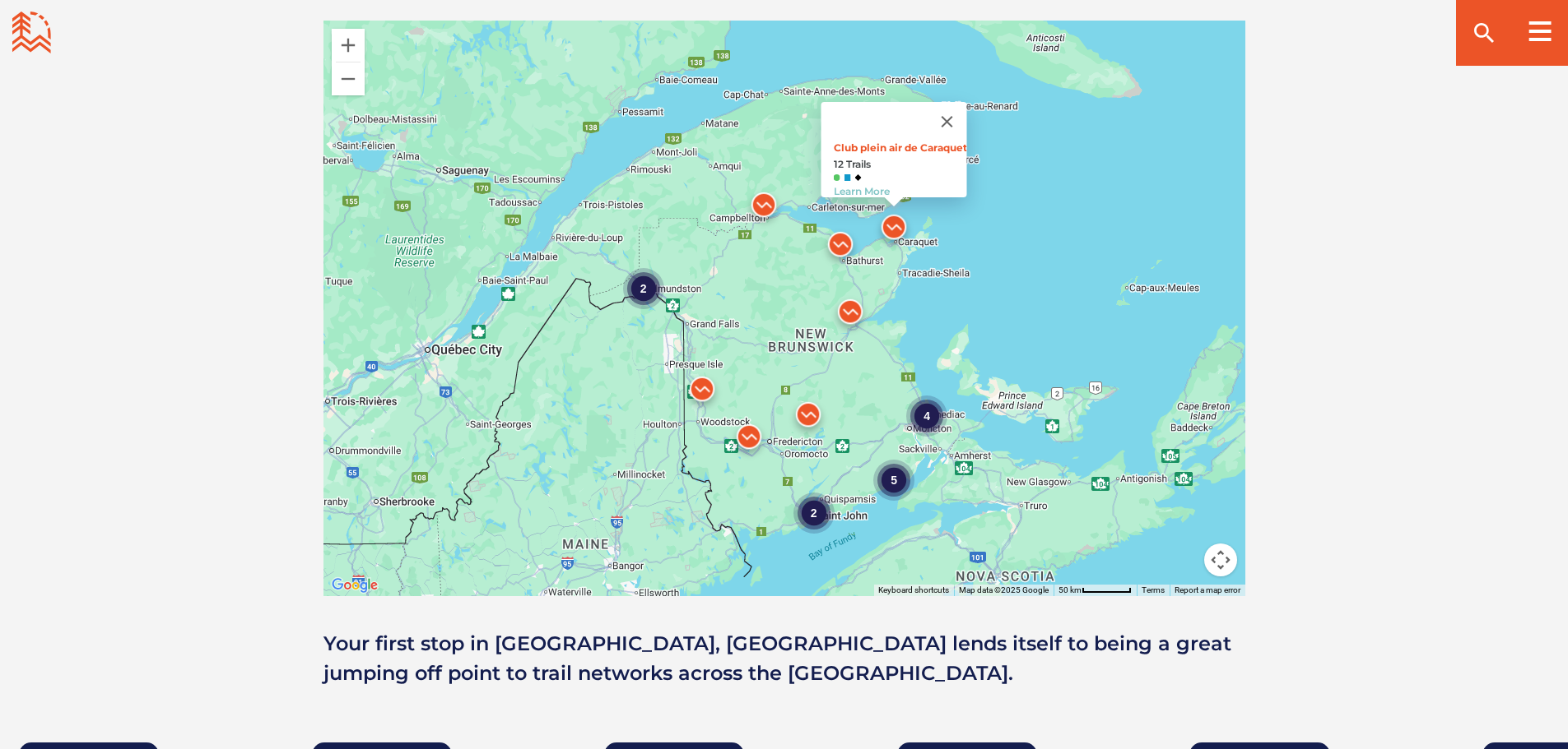
click at [1386, 348] on div "Our Trails & Communities: Our Trail Networks & Communities: Open Community Filt…" at bounding box center [784, 236] width 1568 height 1005
click at [641, 285] on div "2" at bounding box center [643, 289] width 41 height 41
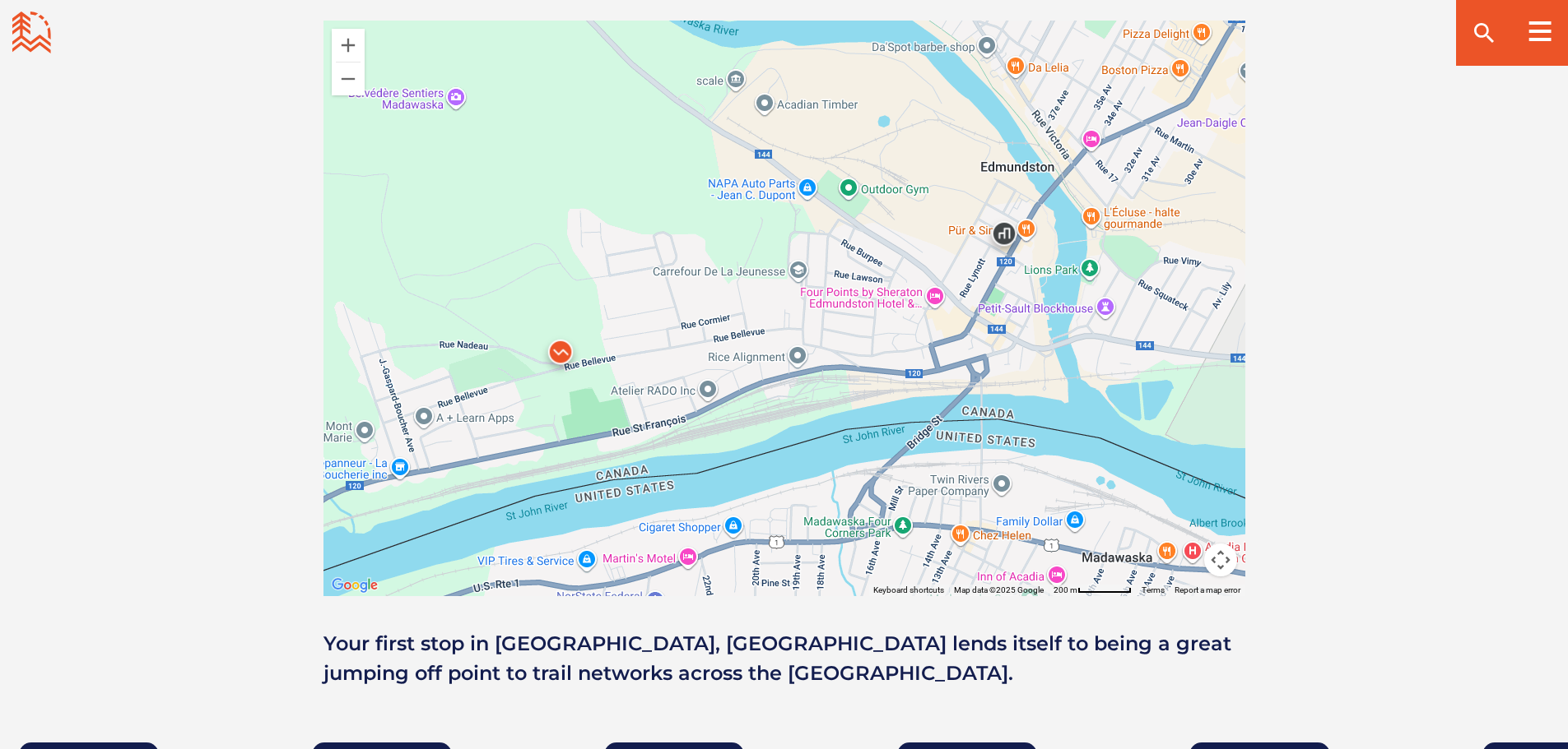
click at [557, 348] on img at bounding box center [560, 356] width 49 height 49
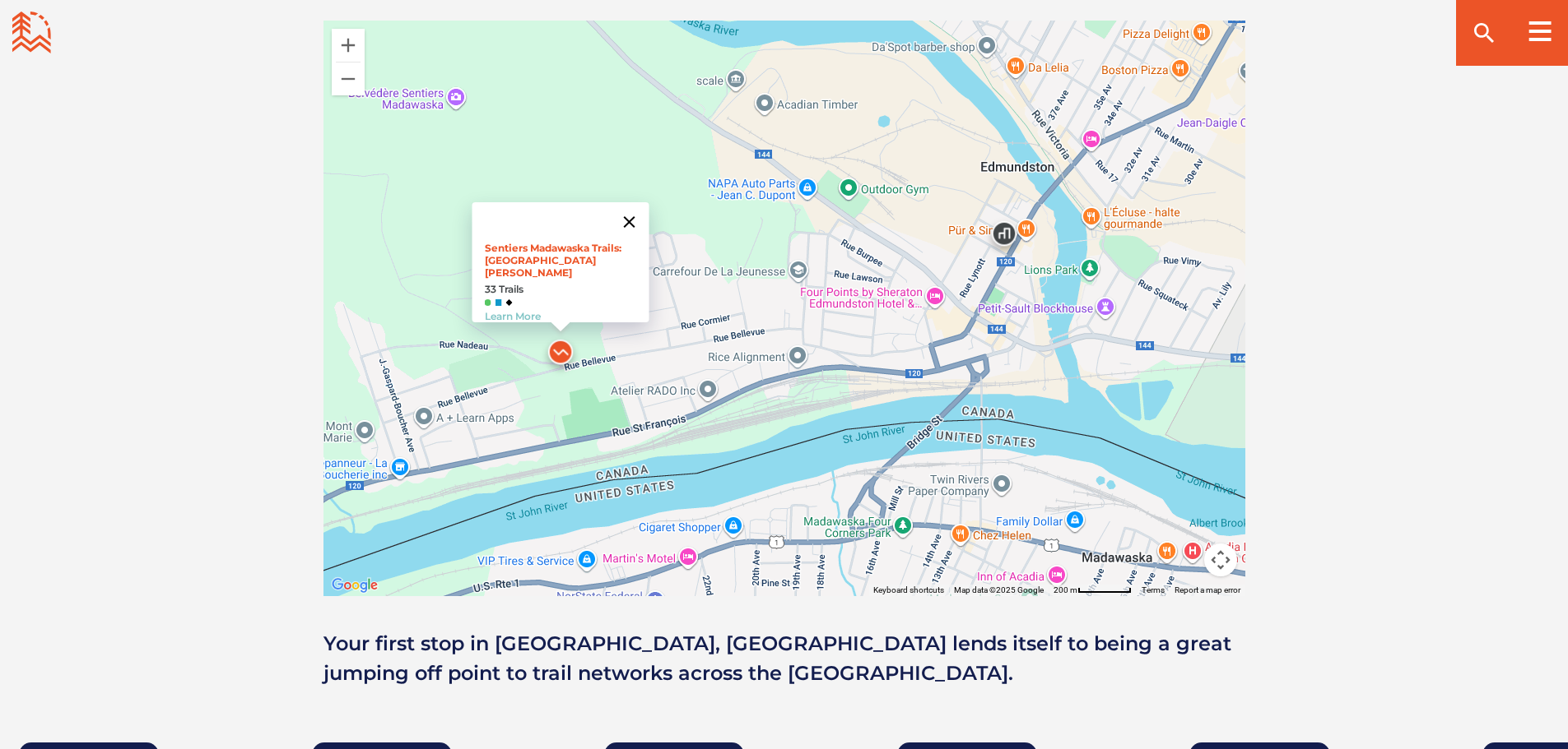
click at [636, 218] on button "Close" at bounding box center [629, 222] width 40 height 40
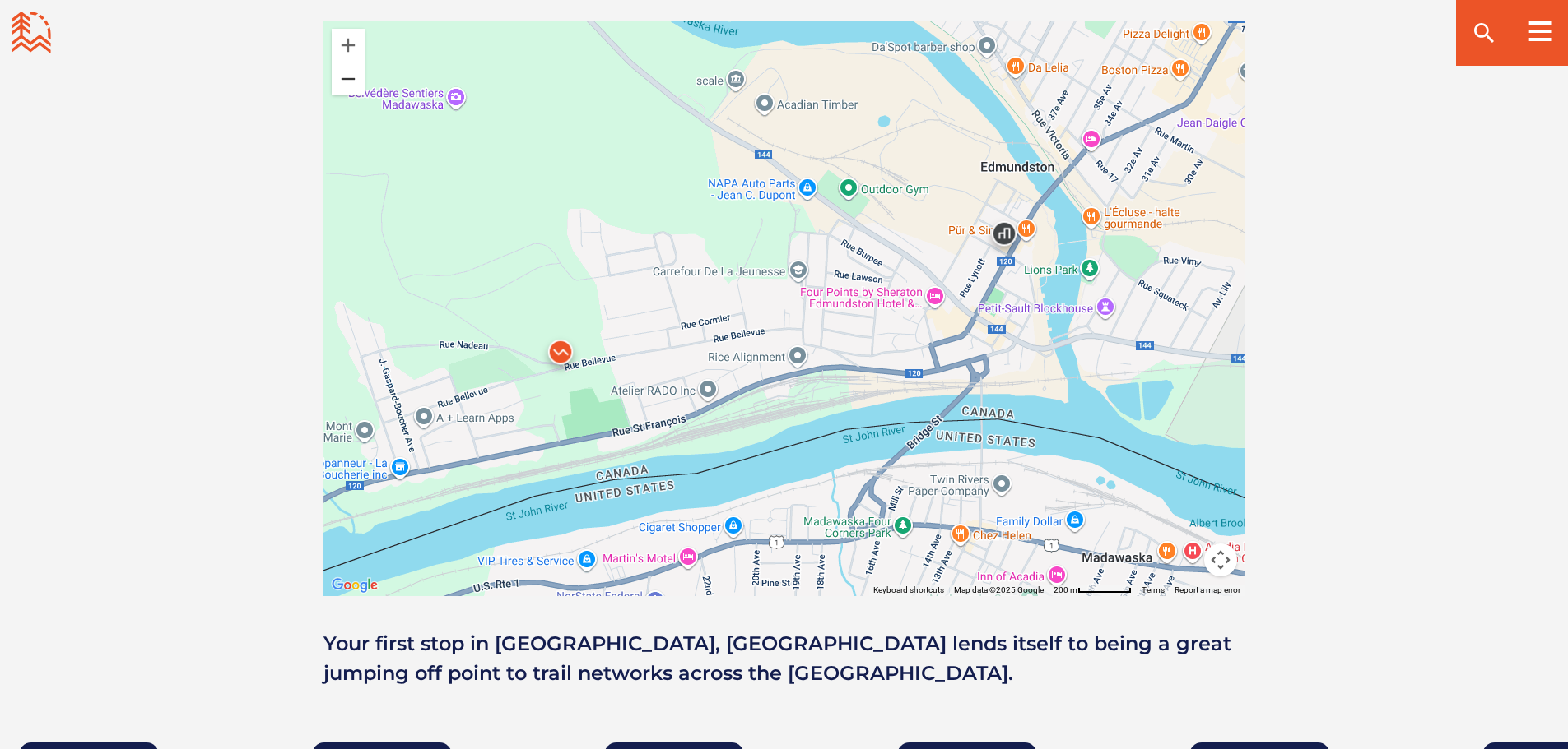
click at [352, 81] on button "Zoom out" at bounding box center [348, 79] width 33 height 33
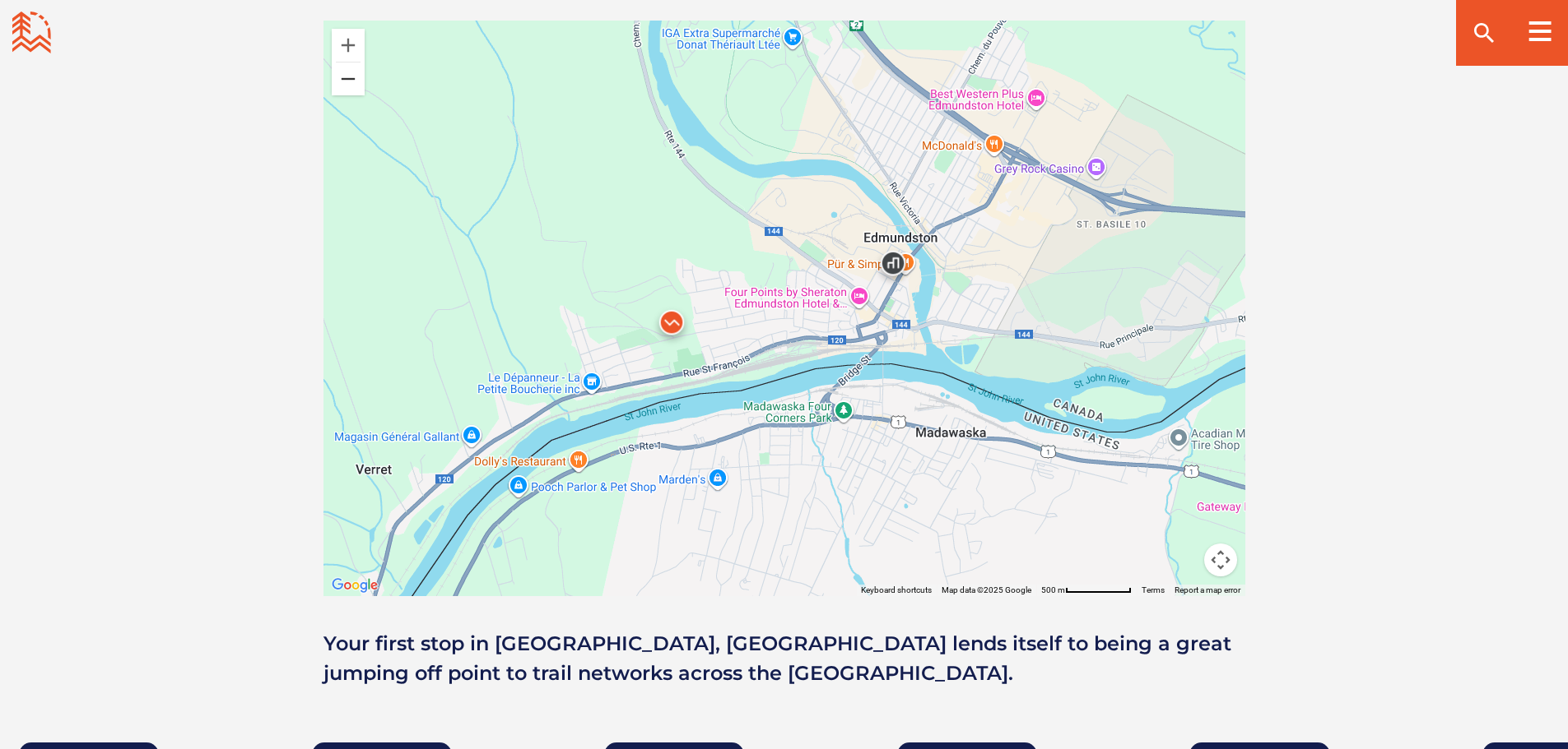
click at [349, 77] on button "Zoom out" at bounding box center [348, 79] width 33 height 33
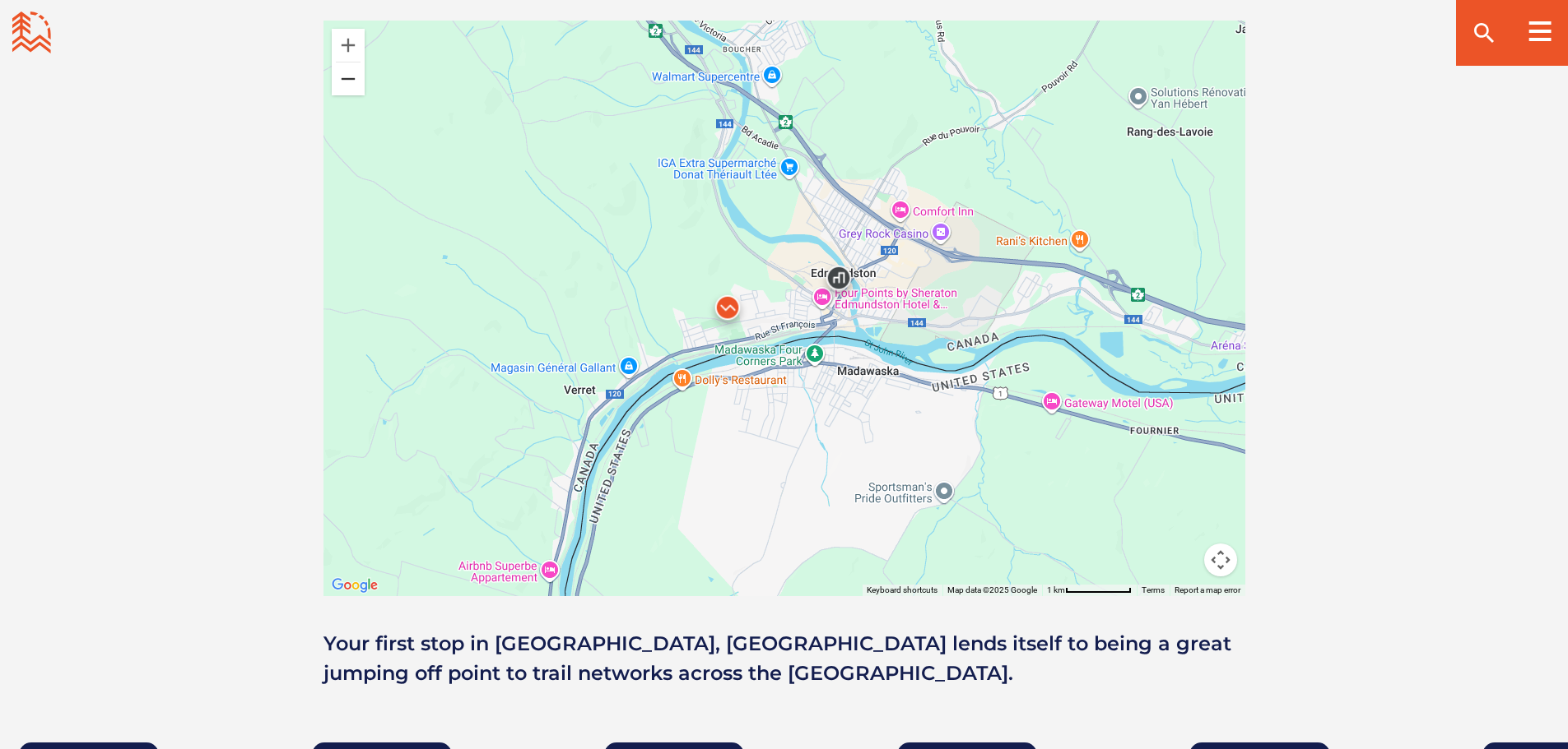
click at [348, 76] on button "Zoom out" at bounding box center [348, 79] width 33 height 33
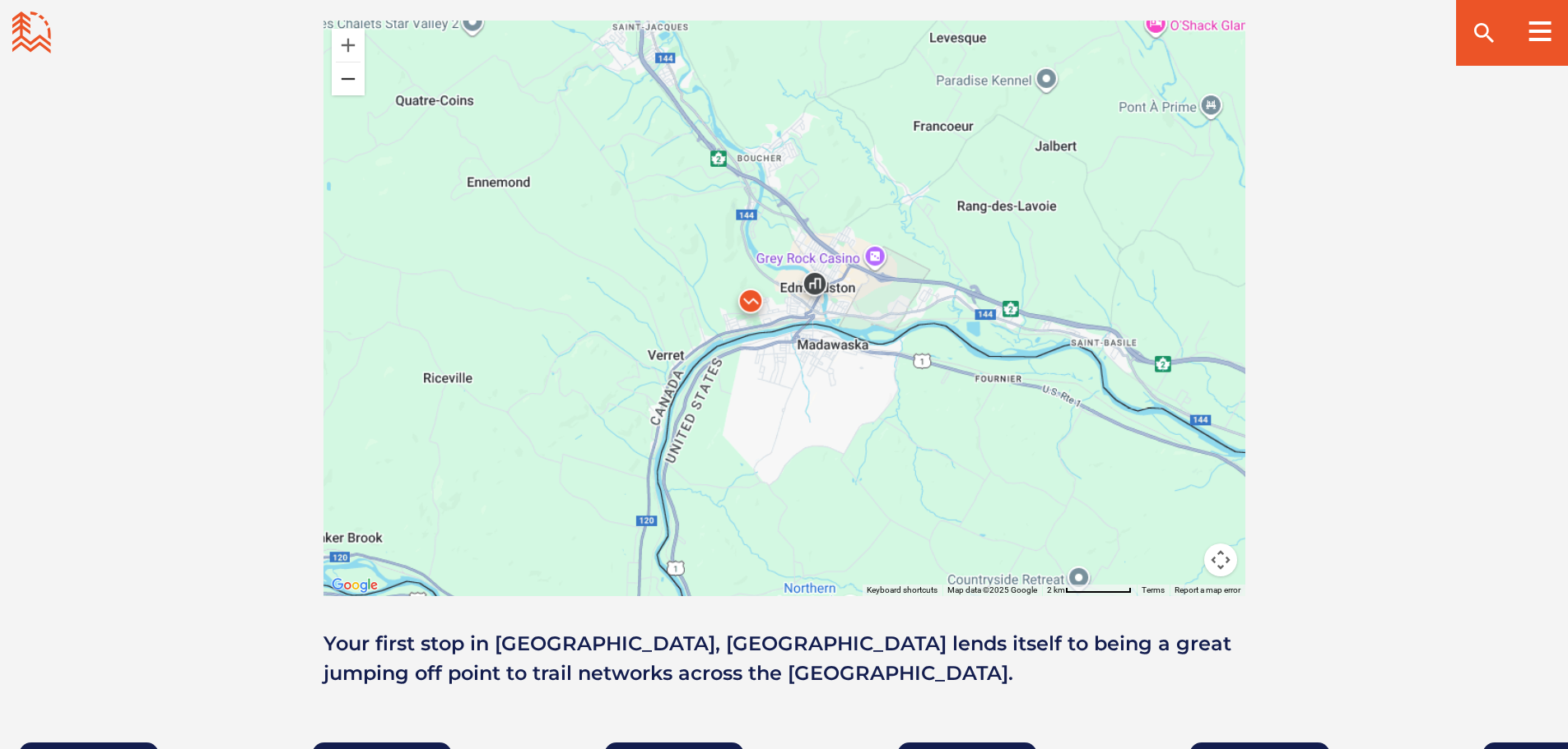
click at [348, 76] on button "Zoom out" at bounding box center [348, 79] width 33 height 33
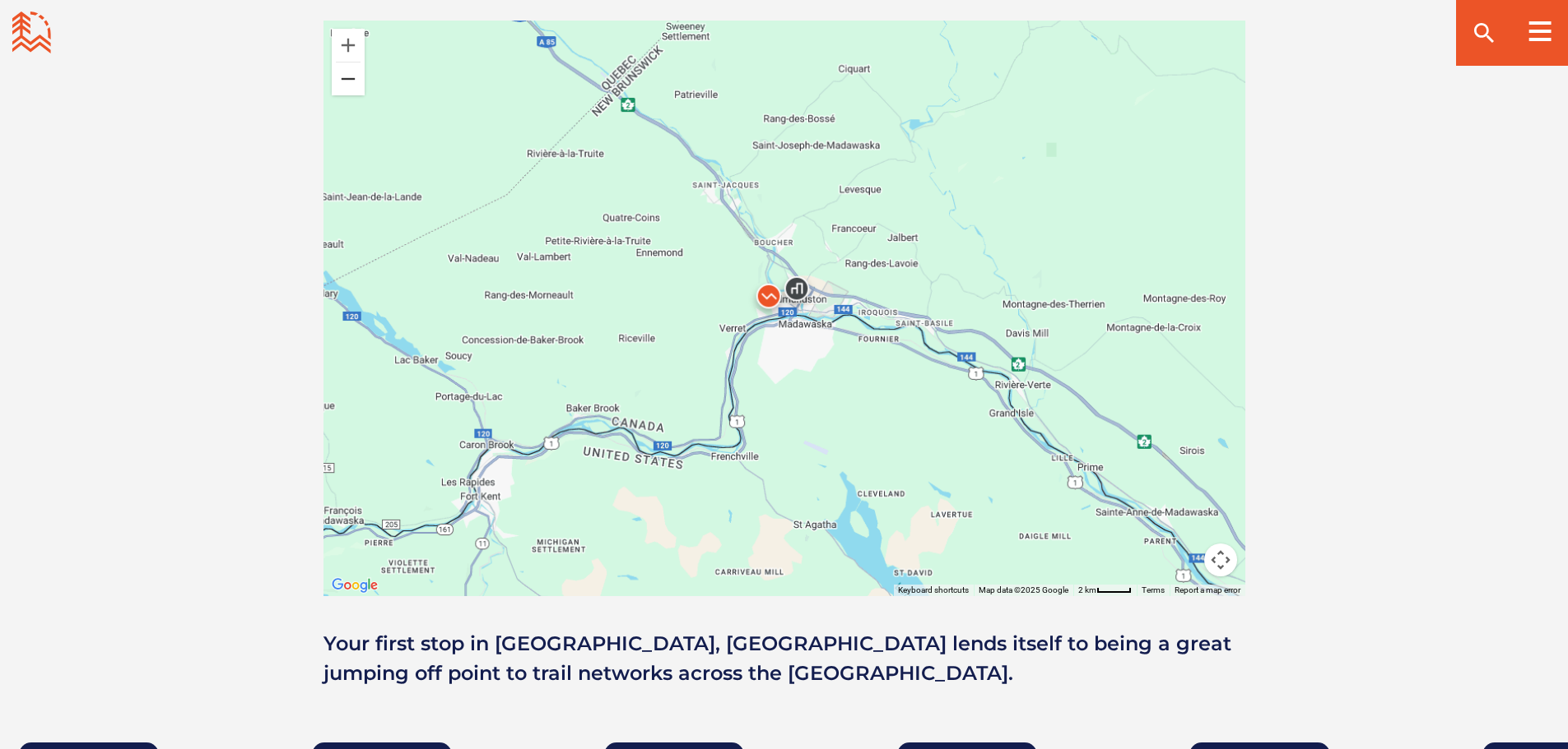
click at [348, 76] on button "Zoom out" at bounding box center [348, 79] width 33 height 33
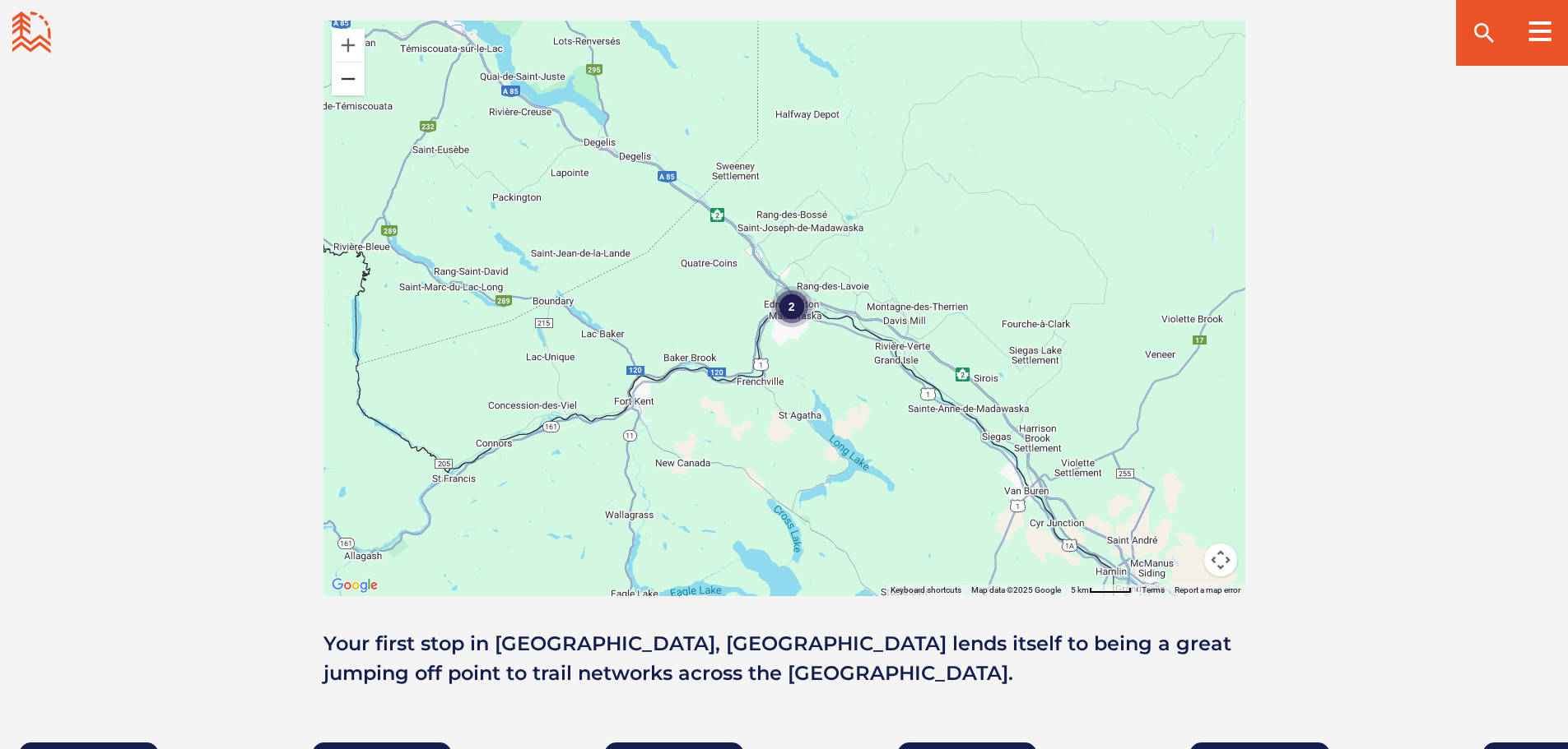
click at [348, 76] on button "Zoom out" at bounding box center [348, 79] width 33 height 33
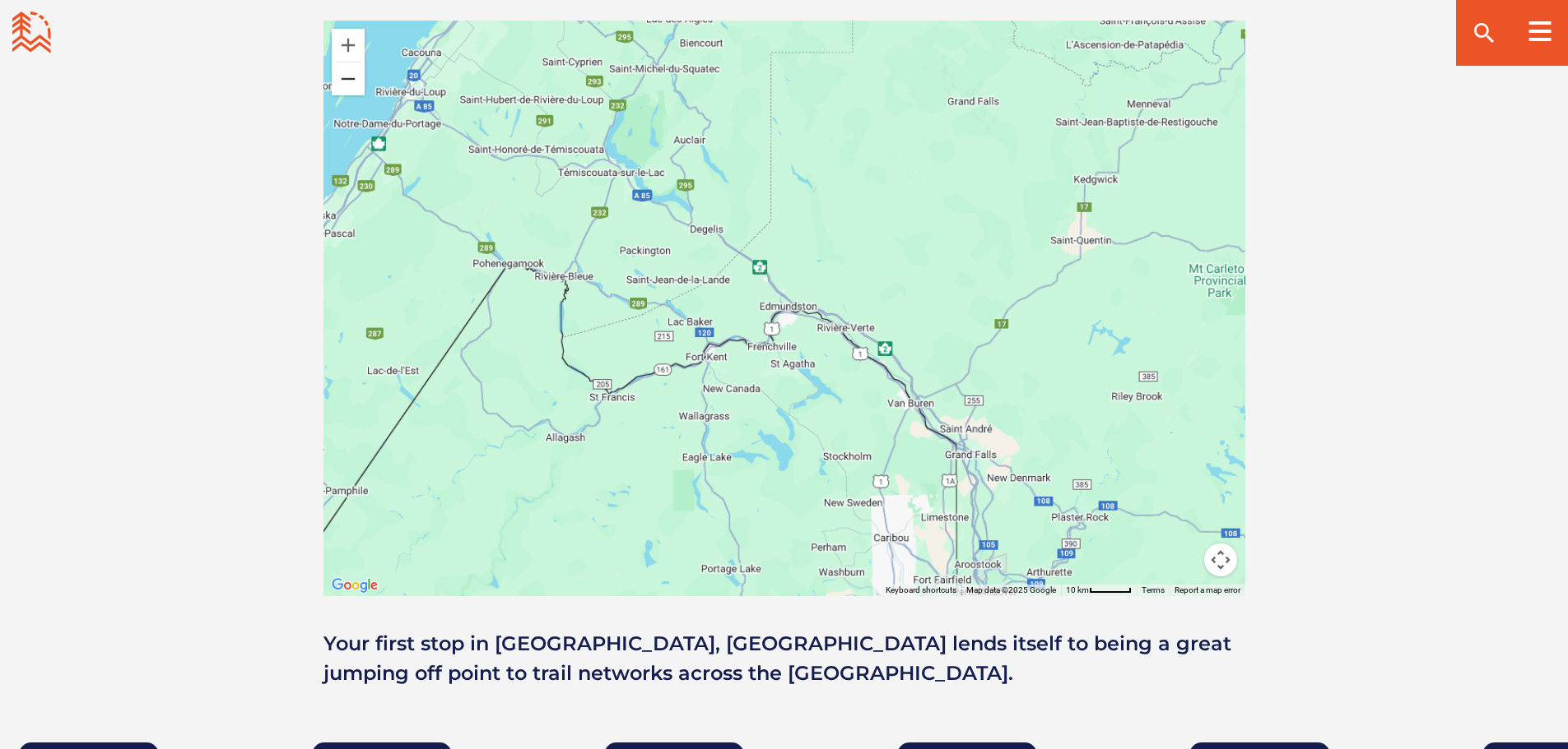
click at [348, 76] on button "Zoom out" at bounding box center [348, 79] width 33 height 33
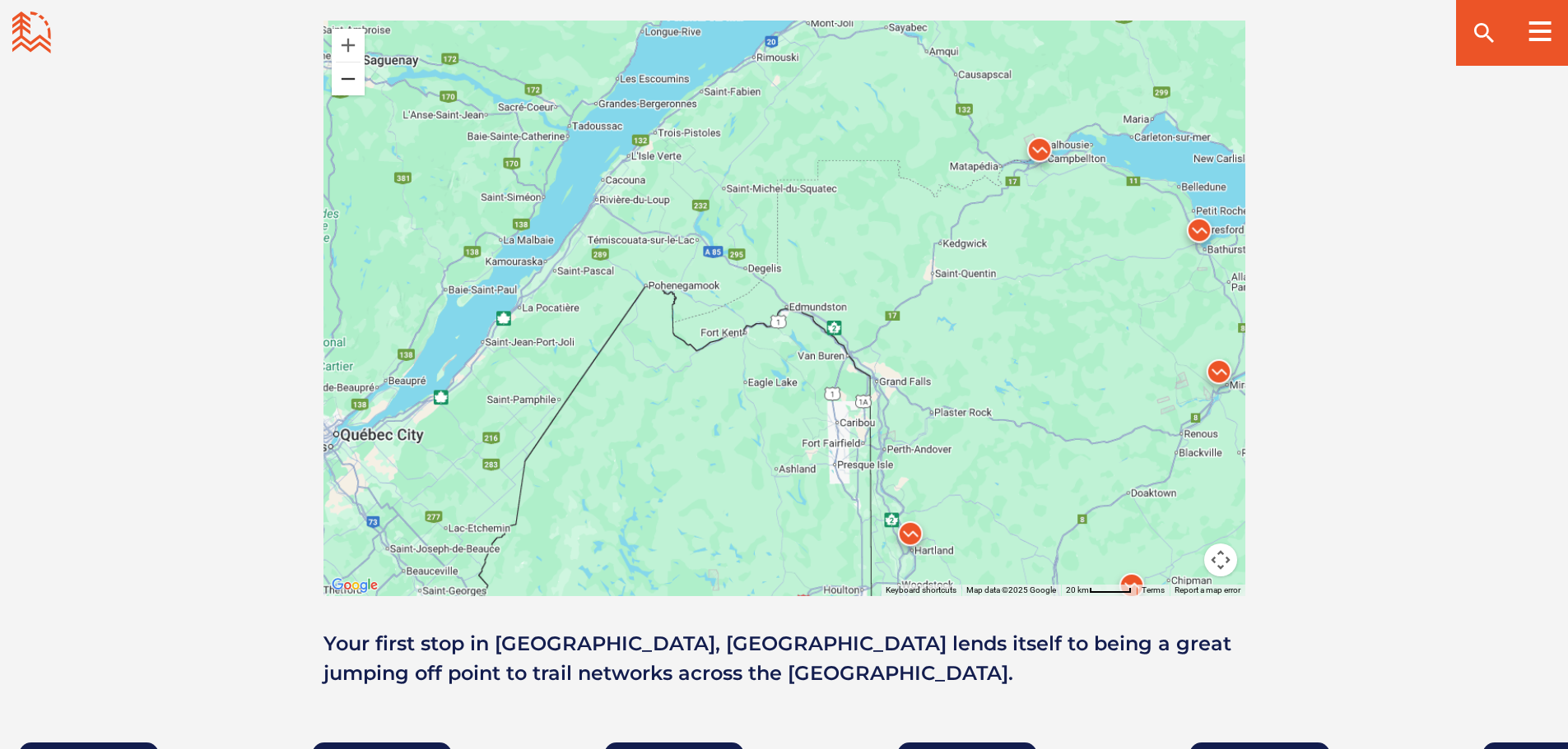
click at [348, 76] on button "Zoom out" at bounding box center [348, 79] width 33 height 33
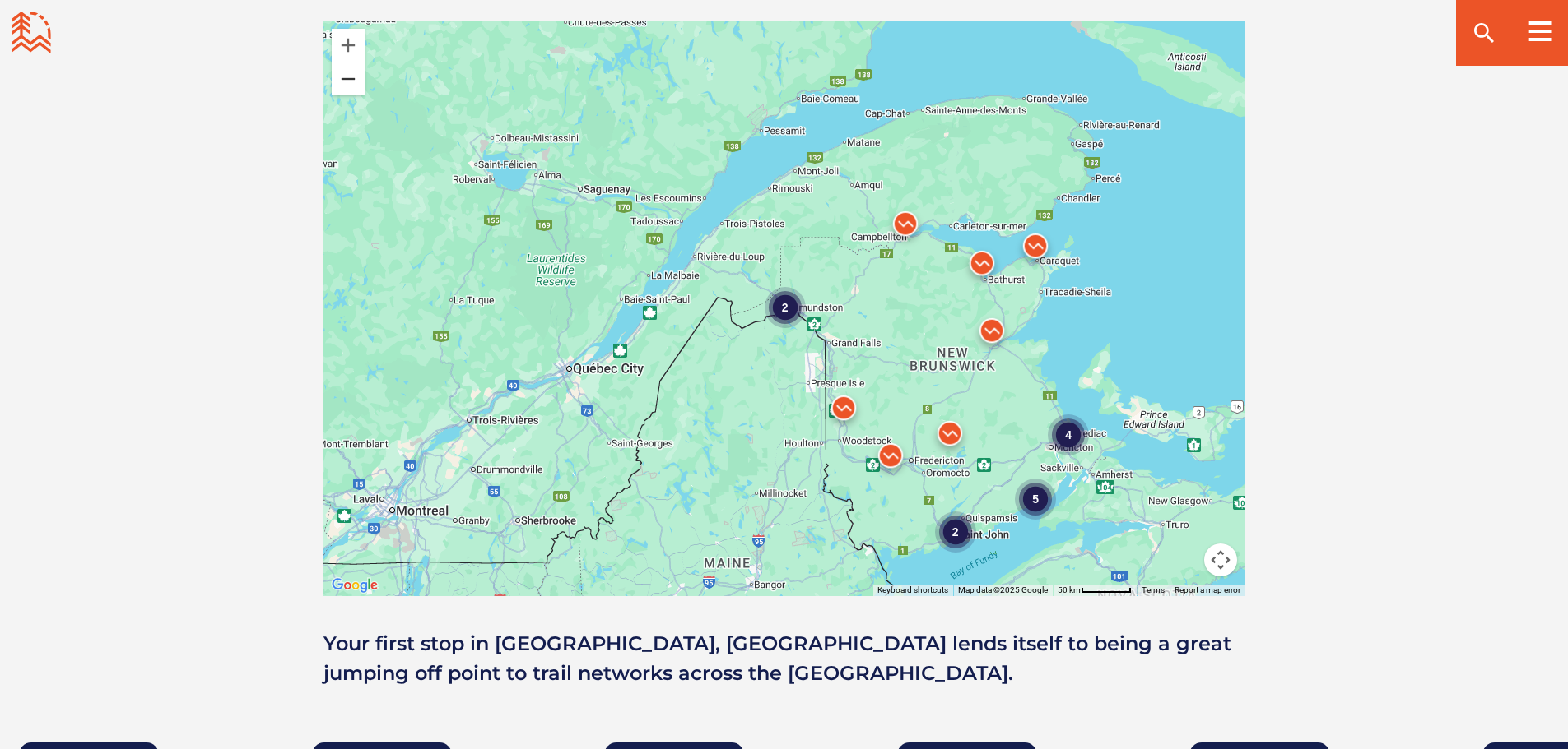
click at [348, 76] on button "Zoom out" at bounding box center [348, 79] width 33 height 33
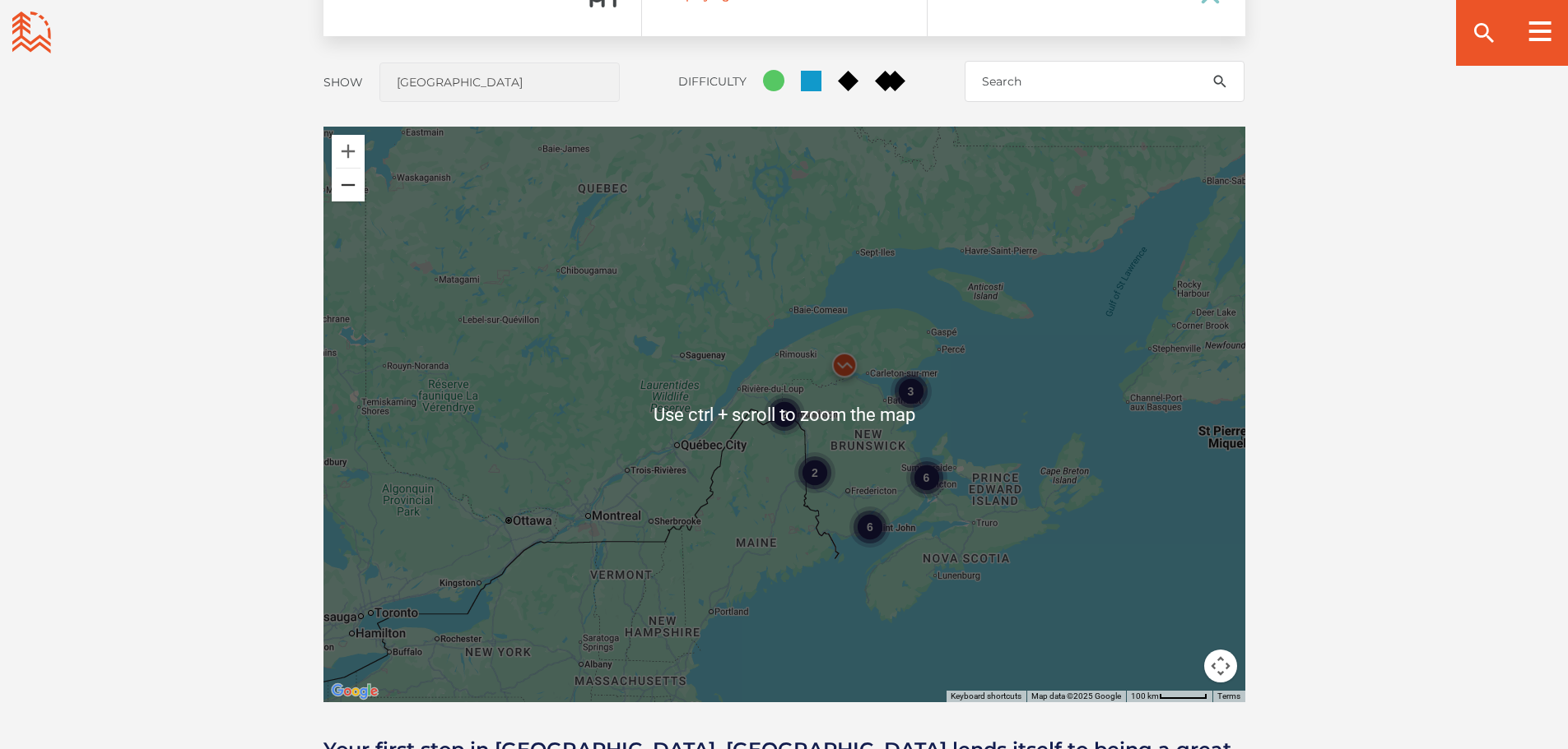
scroll to position [1404, 0]
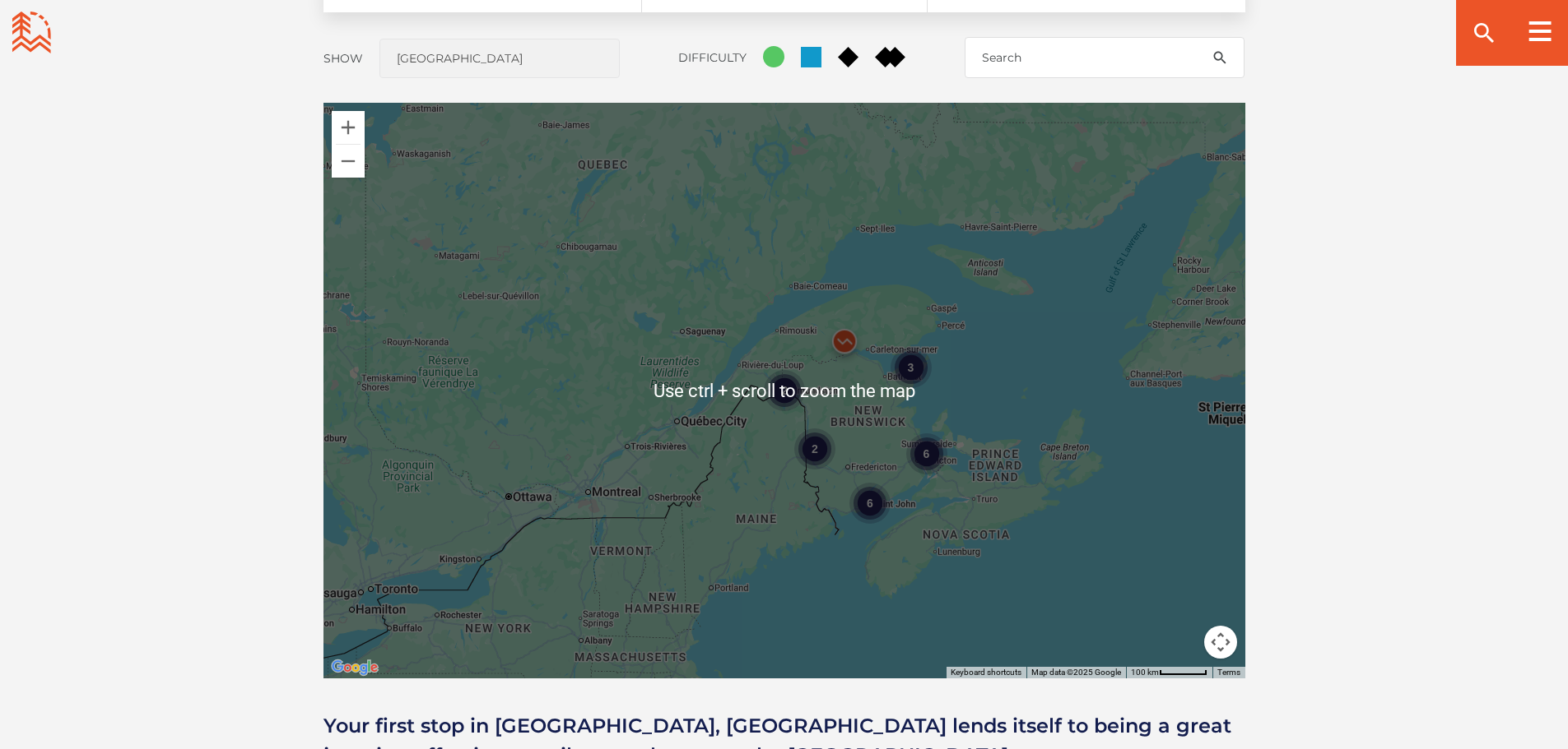
click at [1345, 503] on div "Open Community Filters Displaying: 15 Trail Network s Reset Filtering & Search …" at bounding box center [784, 350] width 1152 height 841
click at [1026, 449] on div "6 6 2 3 2" at bounding box center [784, 390] width 922 height 575
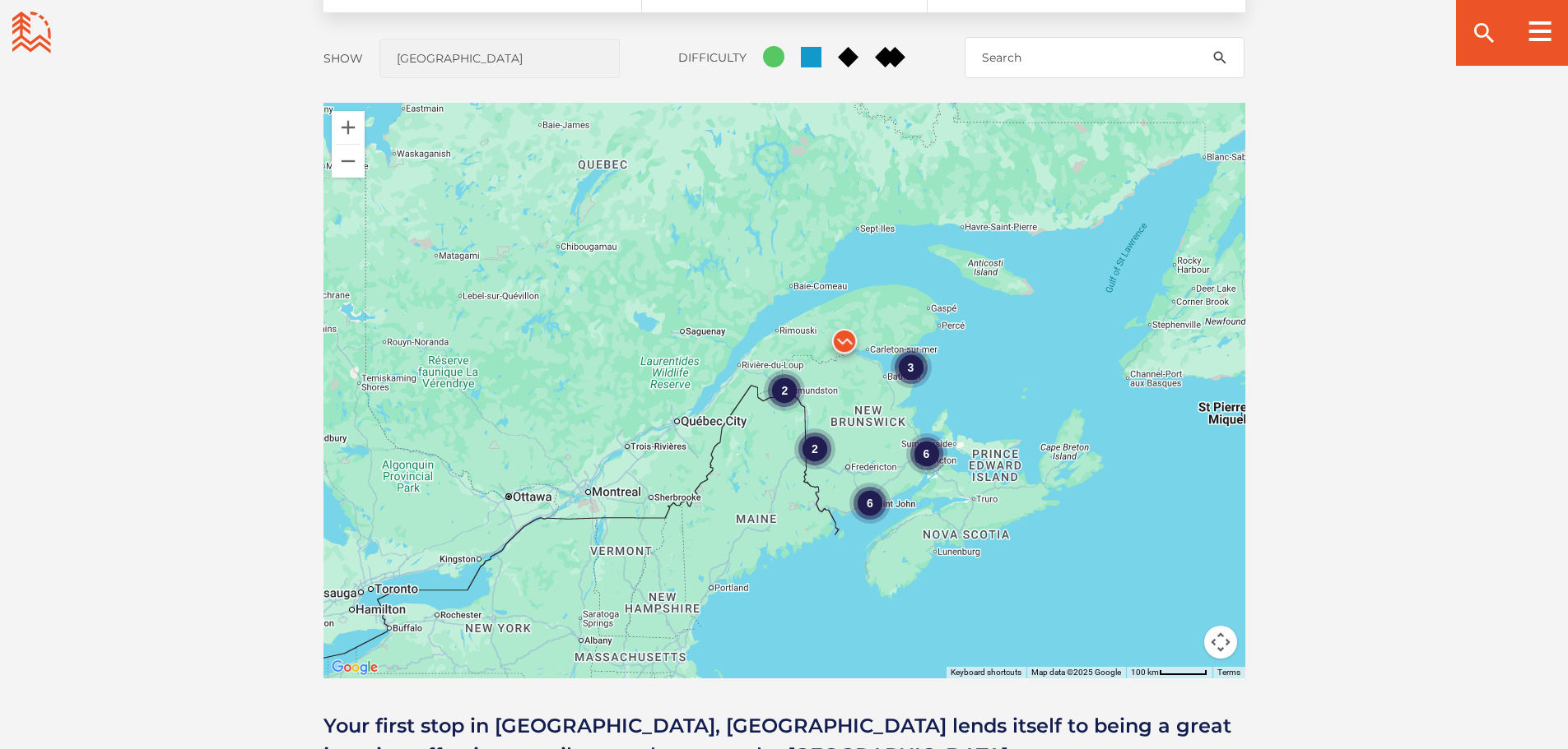
click at [814, 450] on div "2" at bounding box center [815, 449] width 41 height 41
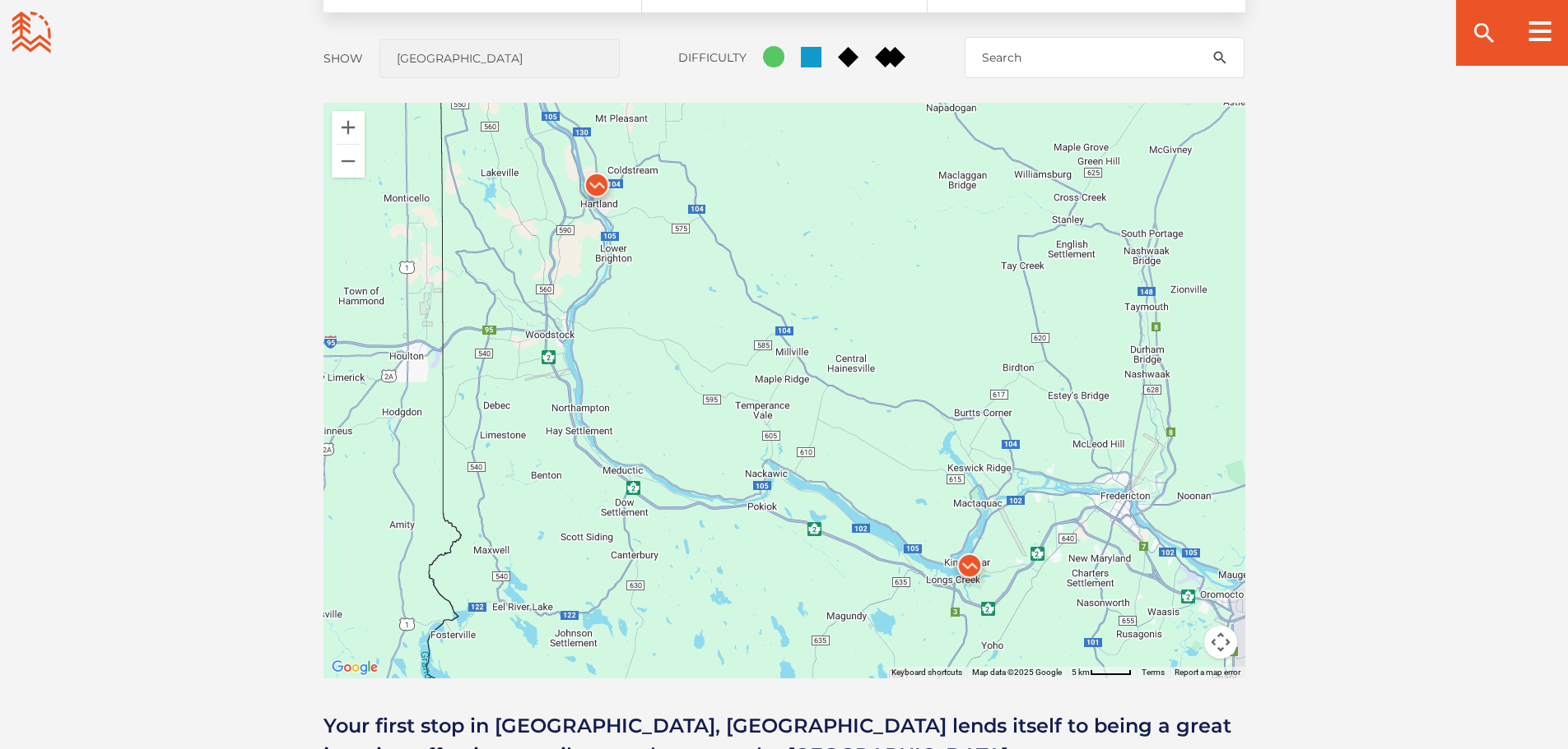
click at [587, 181] on img at bounding box center [596, 189] width 49 height 49
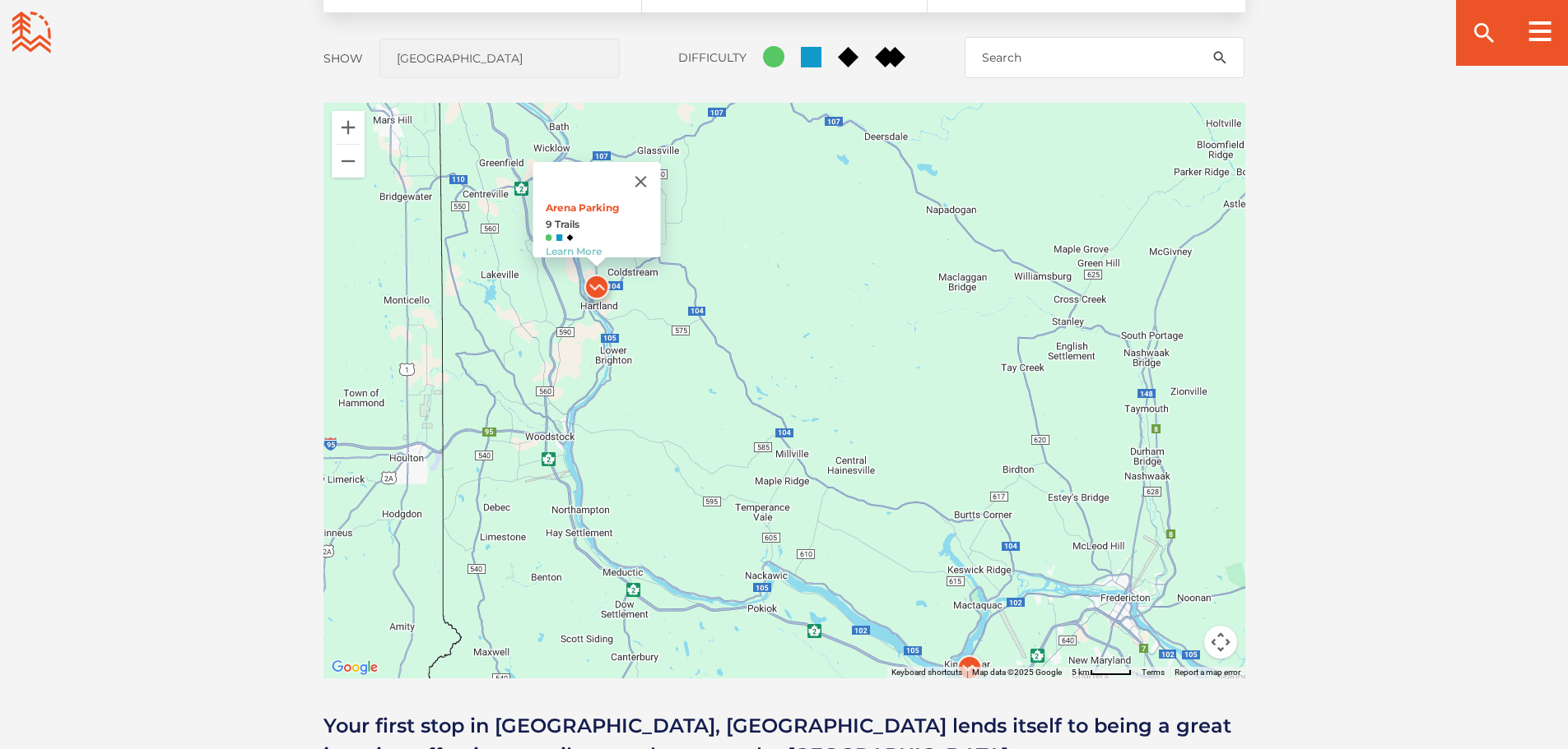
click at [971, 655] on img at bounding box center [969, 672] width 49 height 49
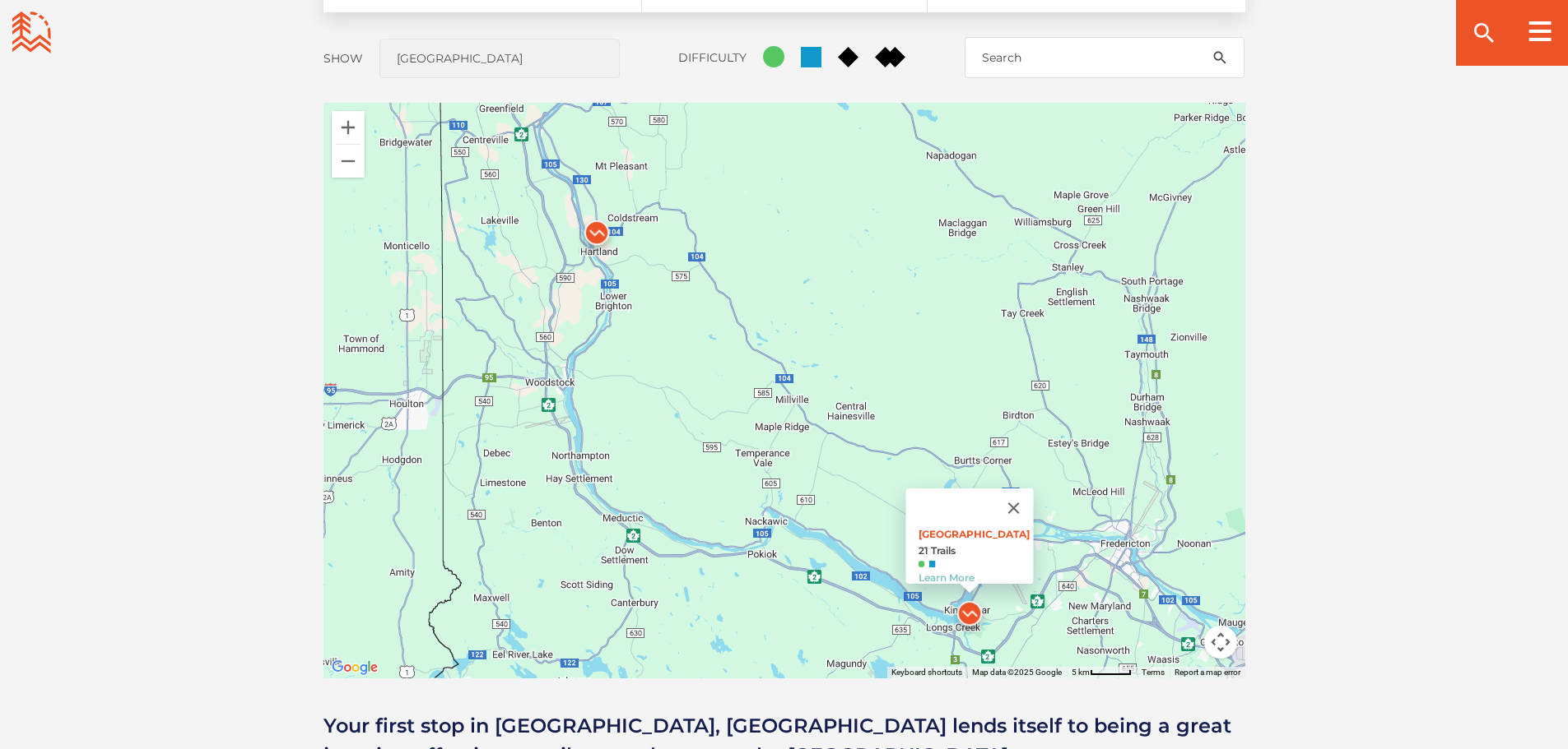
click at [595, 232] on img at bounding box center [596, 236] width 49 height 49
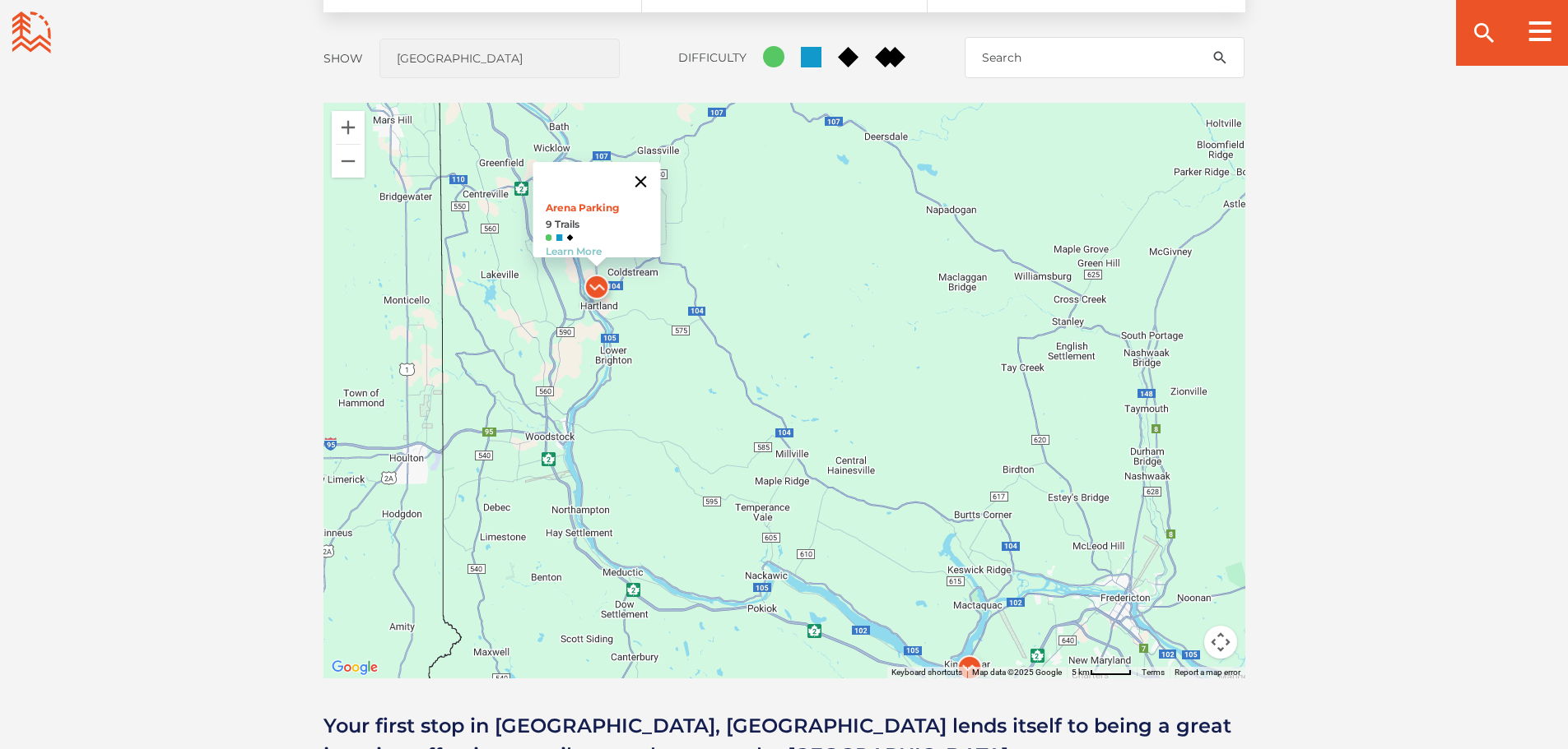
click at [645, 171] on button "Close" at bounding box center [641, 182] width 40 height 40
click at [354, 167] on button "Zoom out" at bounding box center [348, 161] width 33 height 33
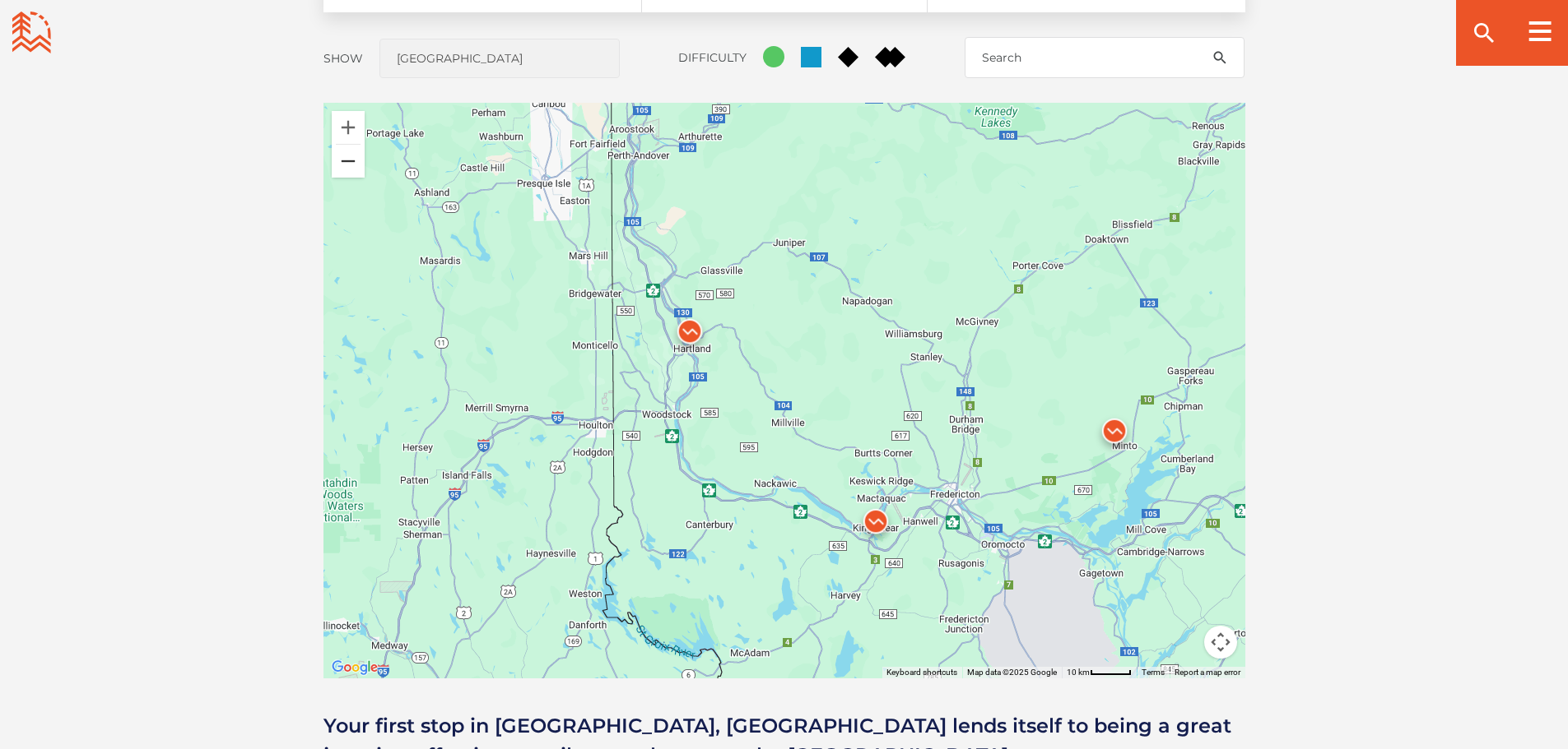
click at [354, 167] on button "Zoom out" at bounding box center [348, 161] width 33 height 33
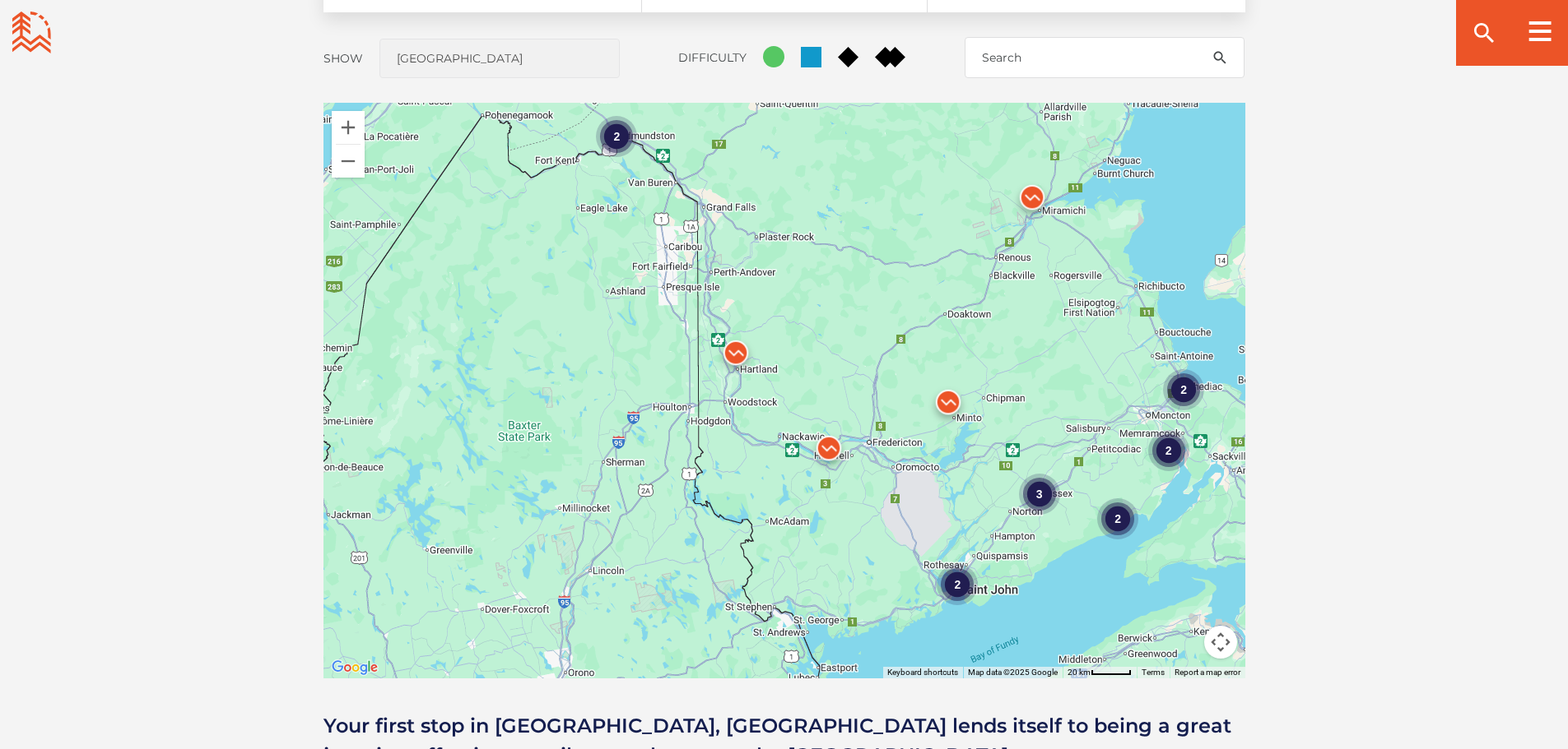
click at [952, 398] on img at bounding box center [947, 406] width 49 height 49
click at [1029, 204] on img at bounding box center [1032, 201] width 49 height 49
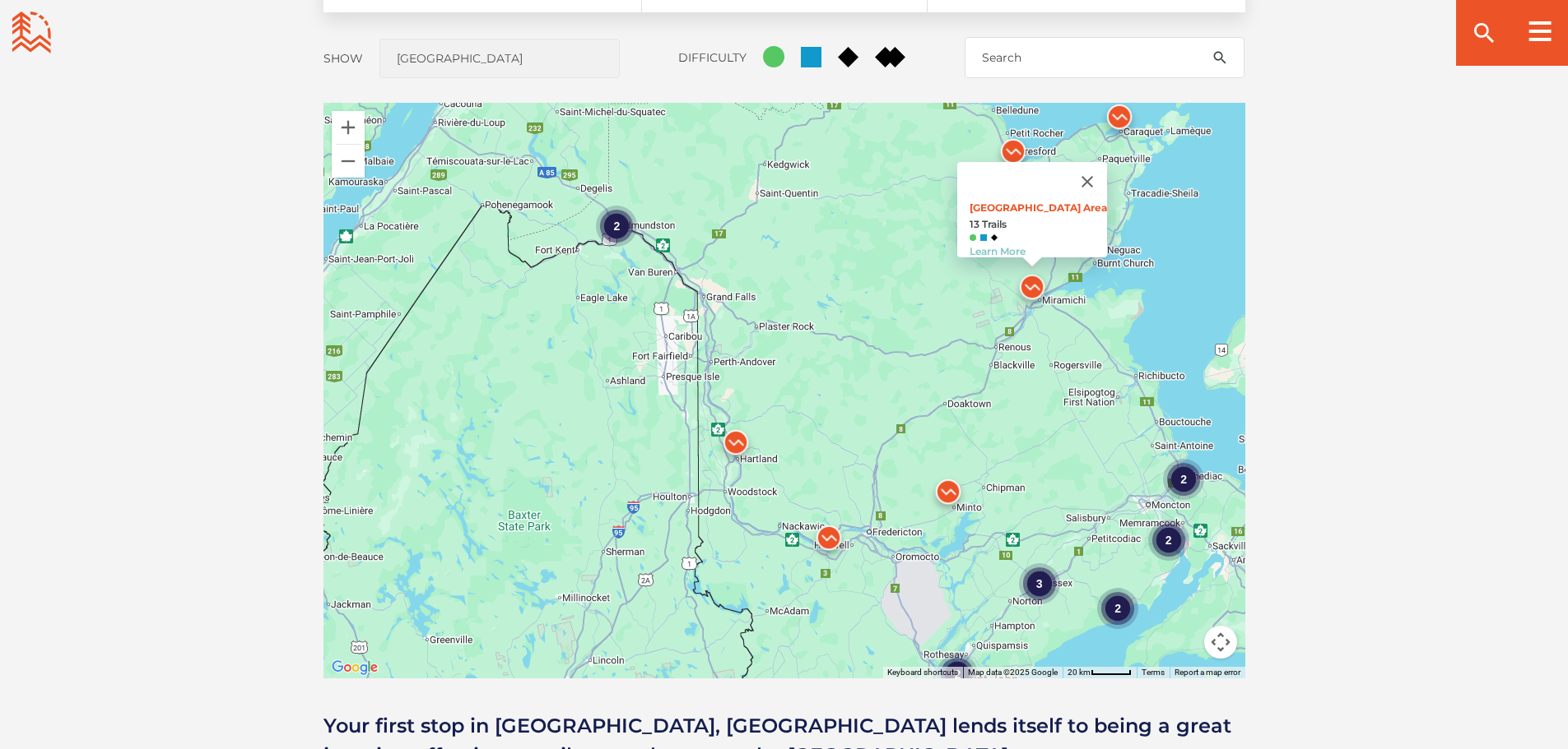
click at [949, 490] on img at bounding box center [947, 495] width 49 height 49
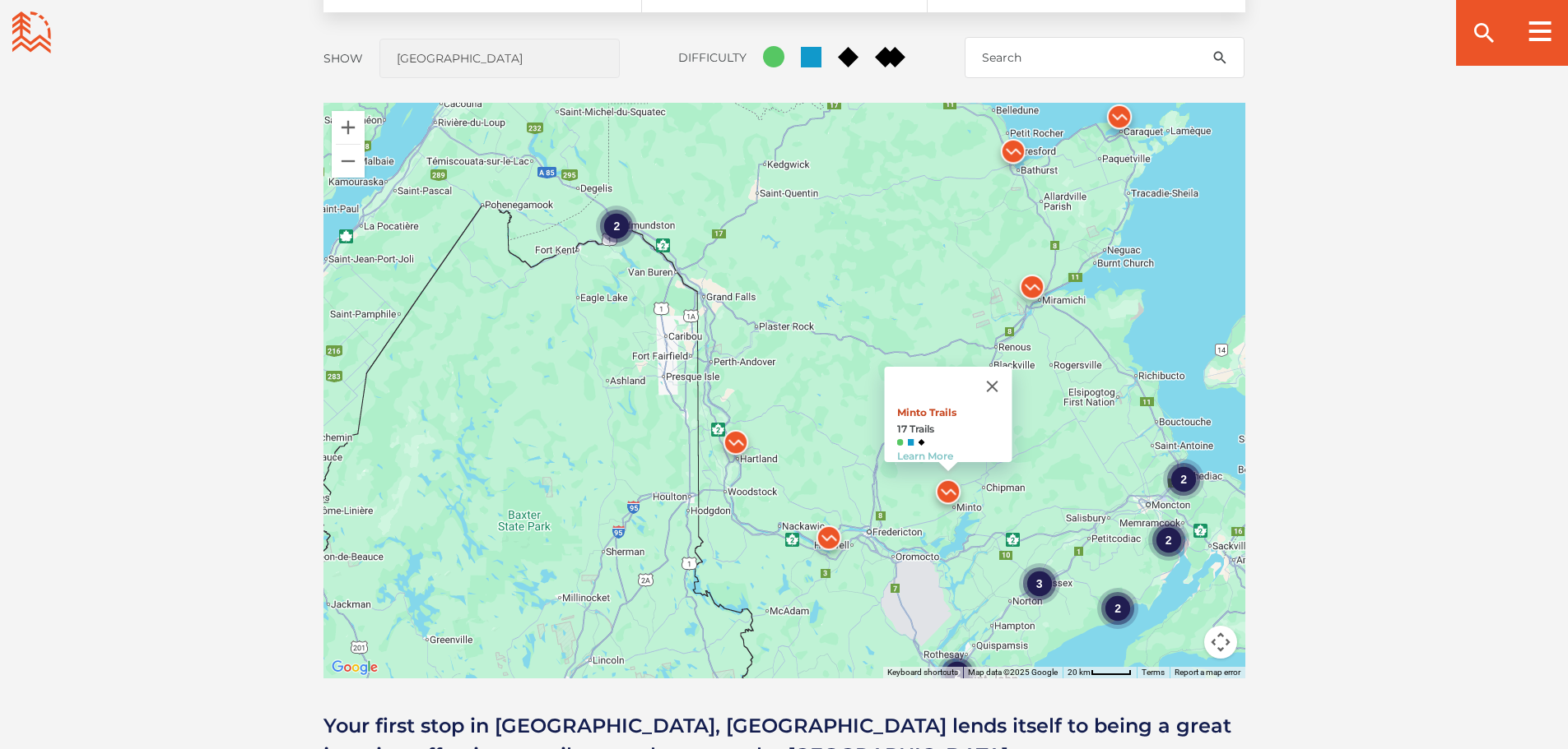
click at [923, 406] on link "Minto Trails" at bounding box center [926, 413] width 59 height 13
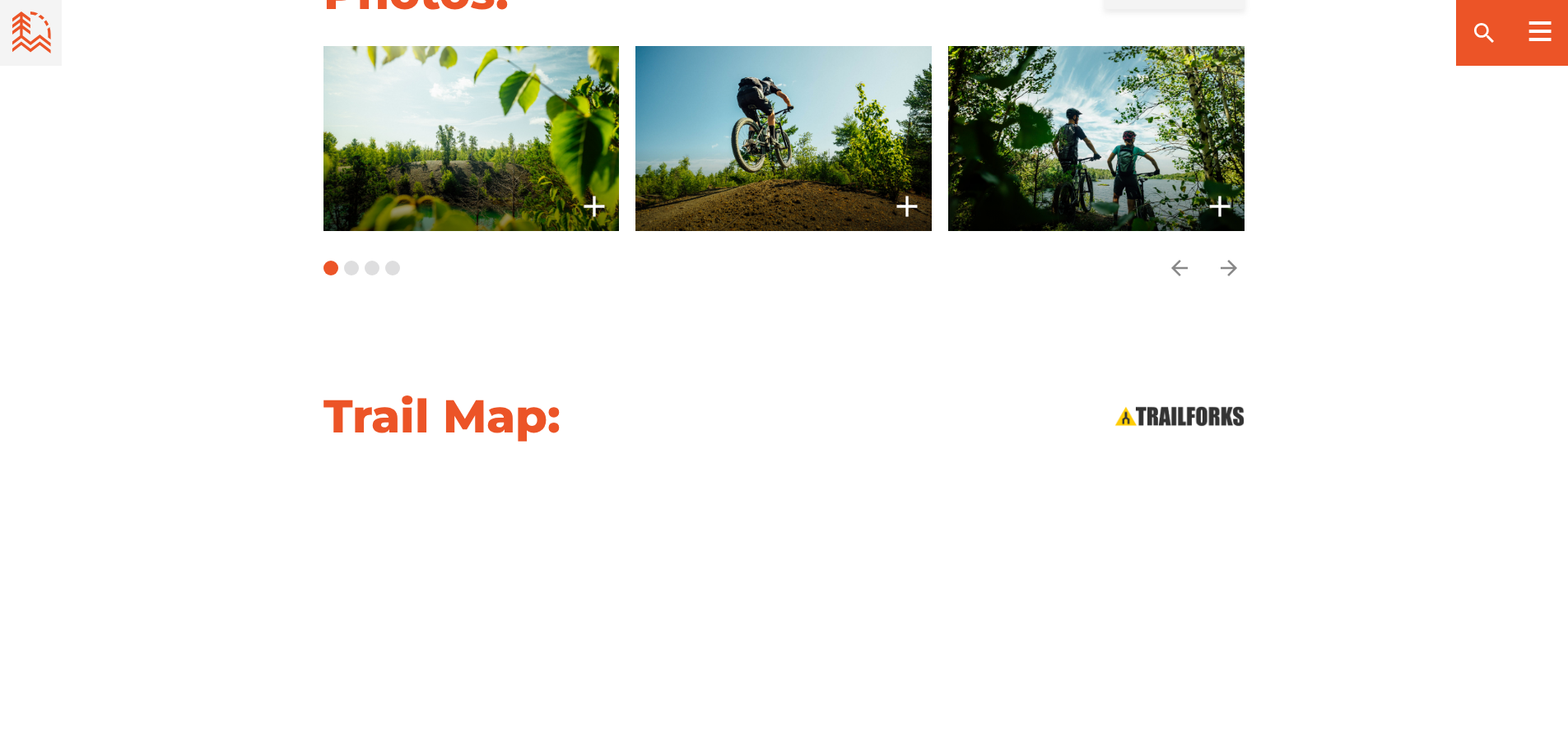
scroll to position [1234, 0]
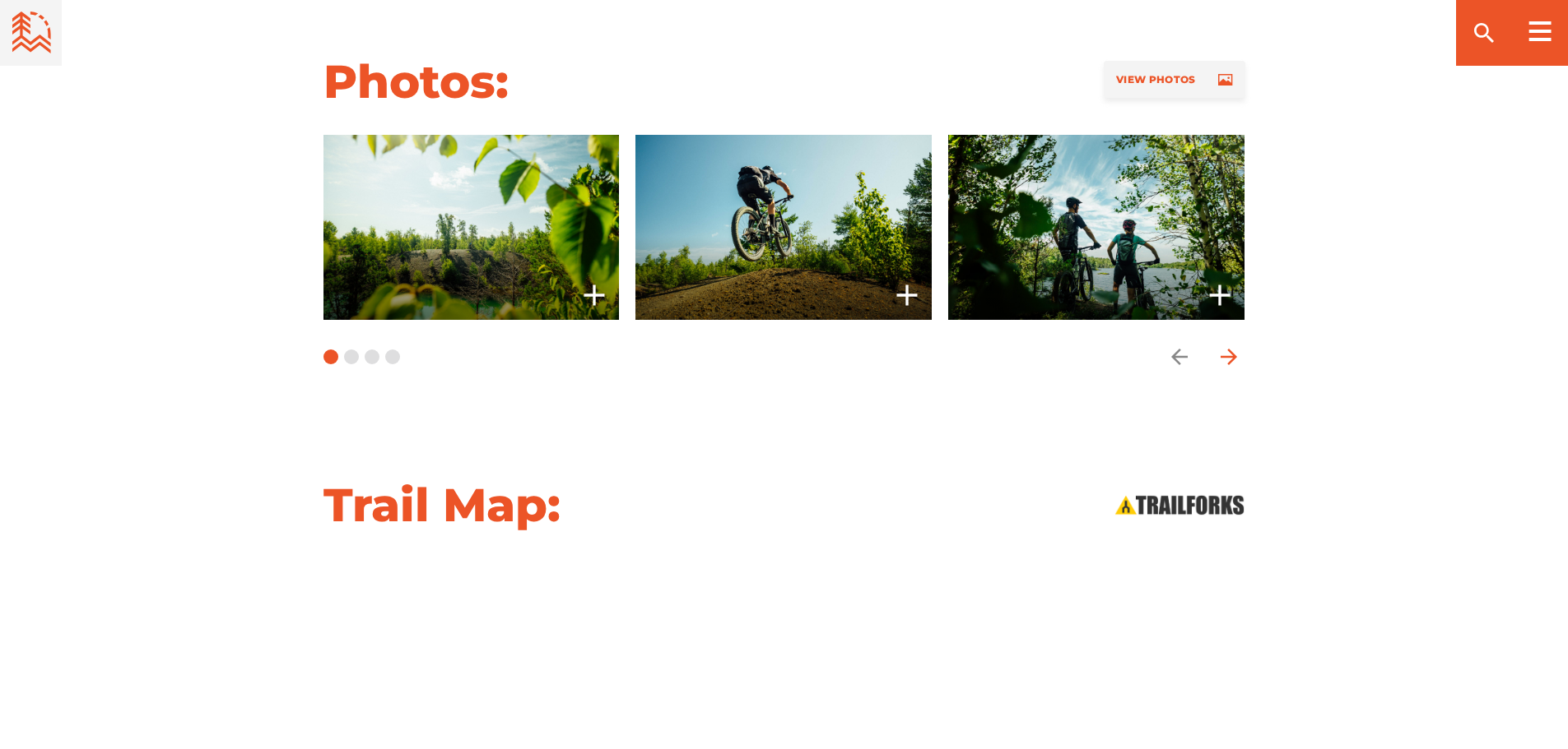
click at [1238, 352] on icon "arrow forward" at bounding box center [1228, 356] width 24 height 24
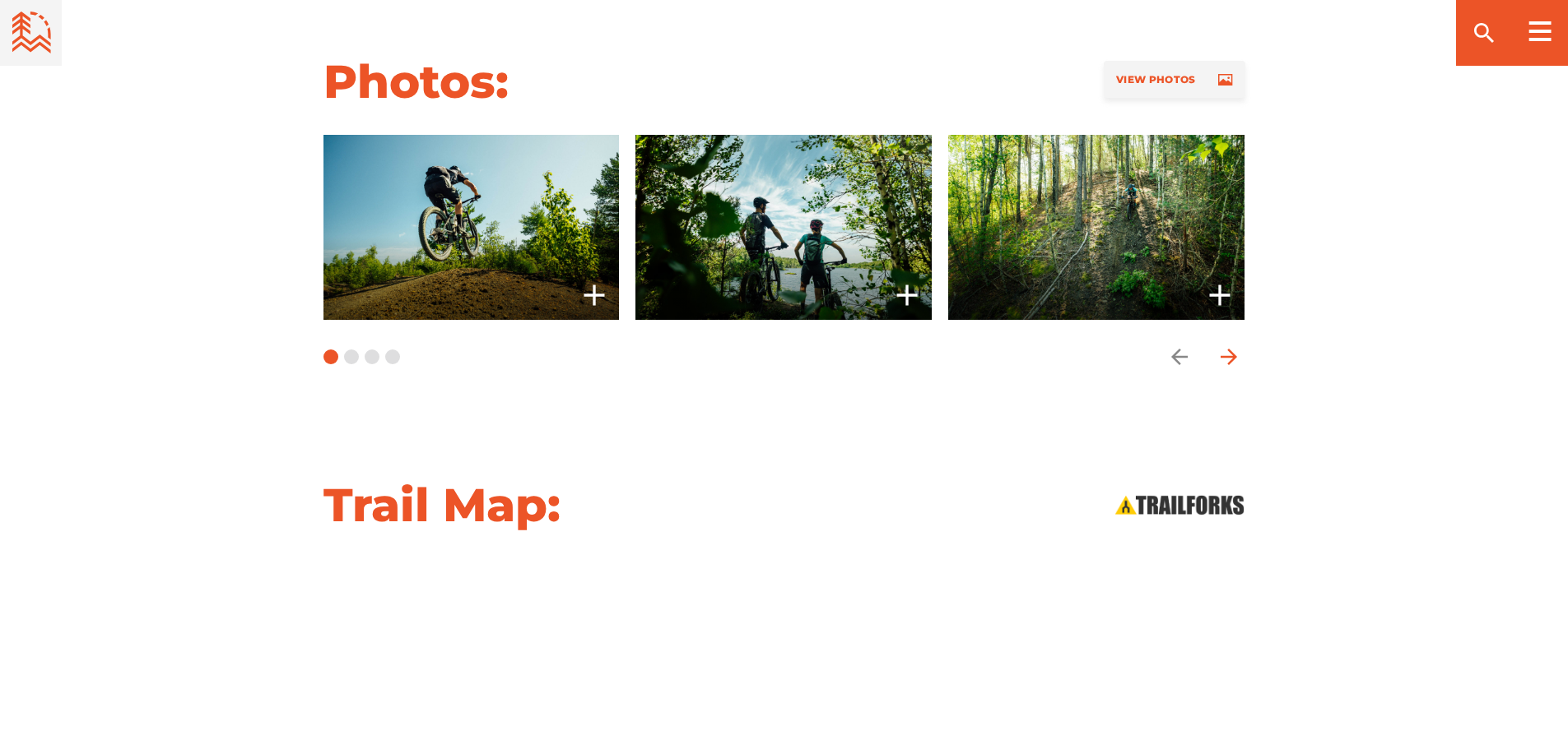
click at [1238, 353] on icon "arrow forward" at bounding box center [1228, 356] width 24 height 24
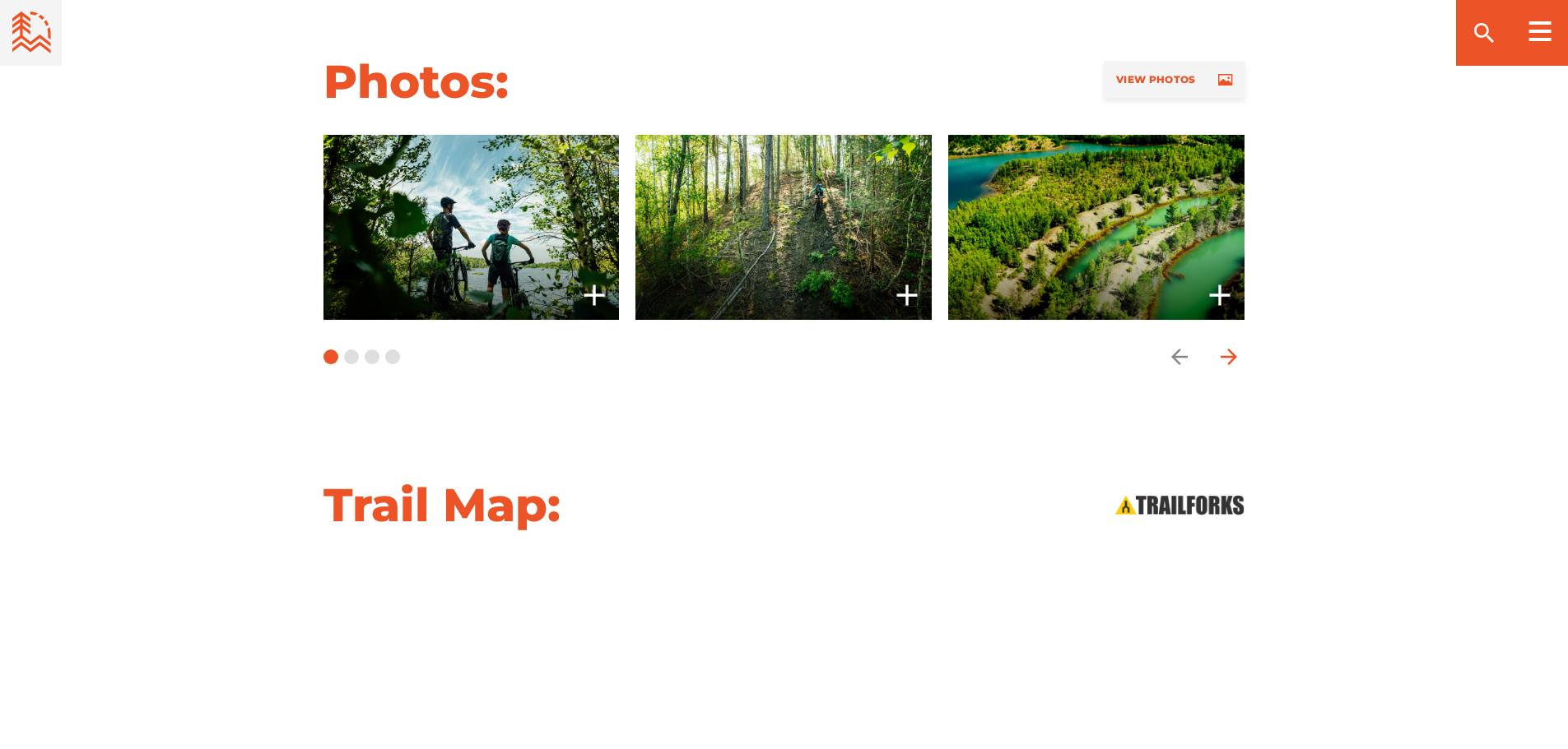
click at [1238, 353] on icon "arrow forward" at bounding box center [1228, 356] width 24 height 24
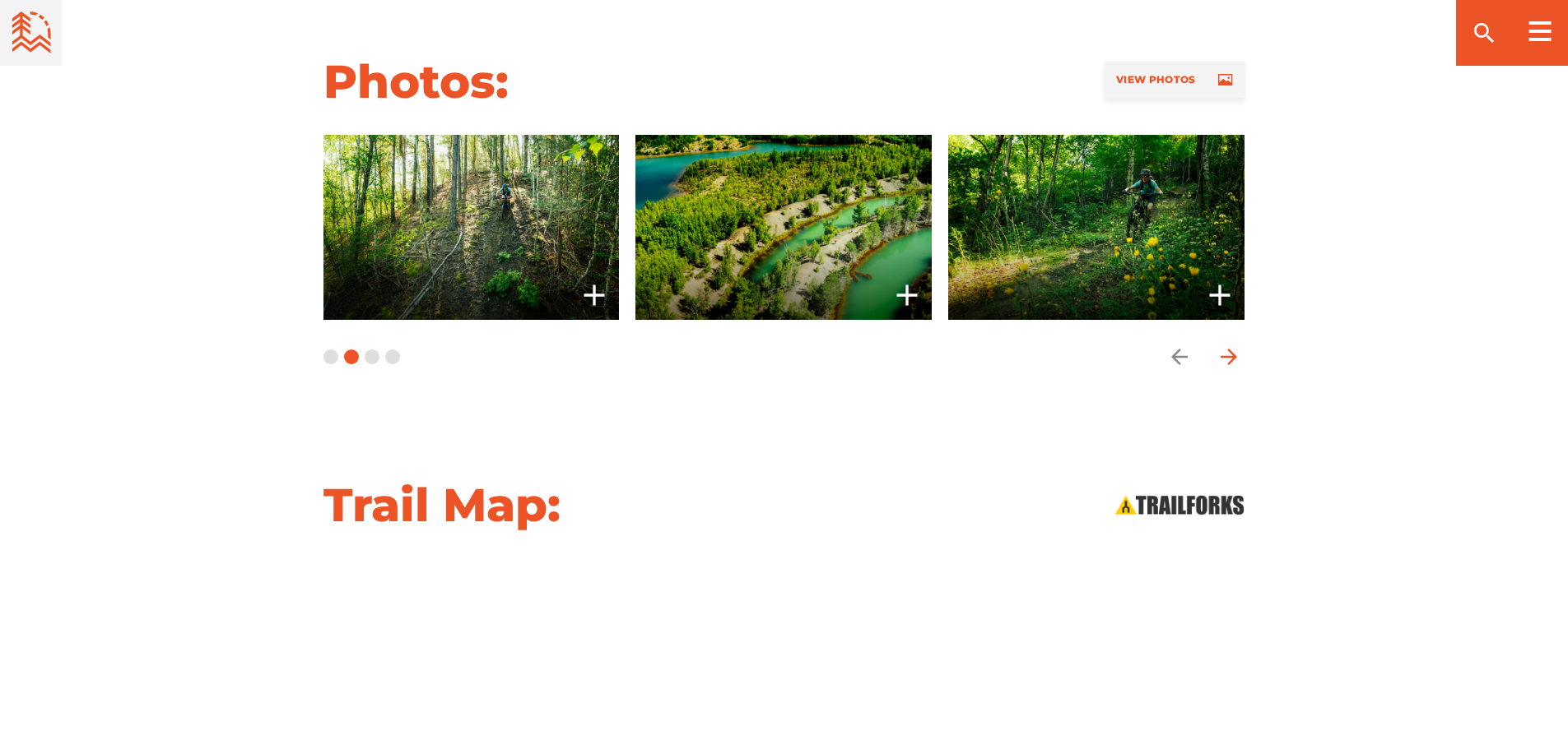
click at [1238, 353] on icon "arrow forward" at bounding box center [1228, 356] width 24 height 24
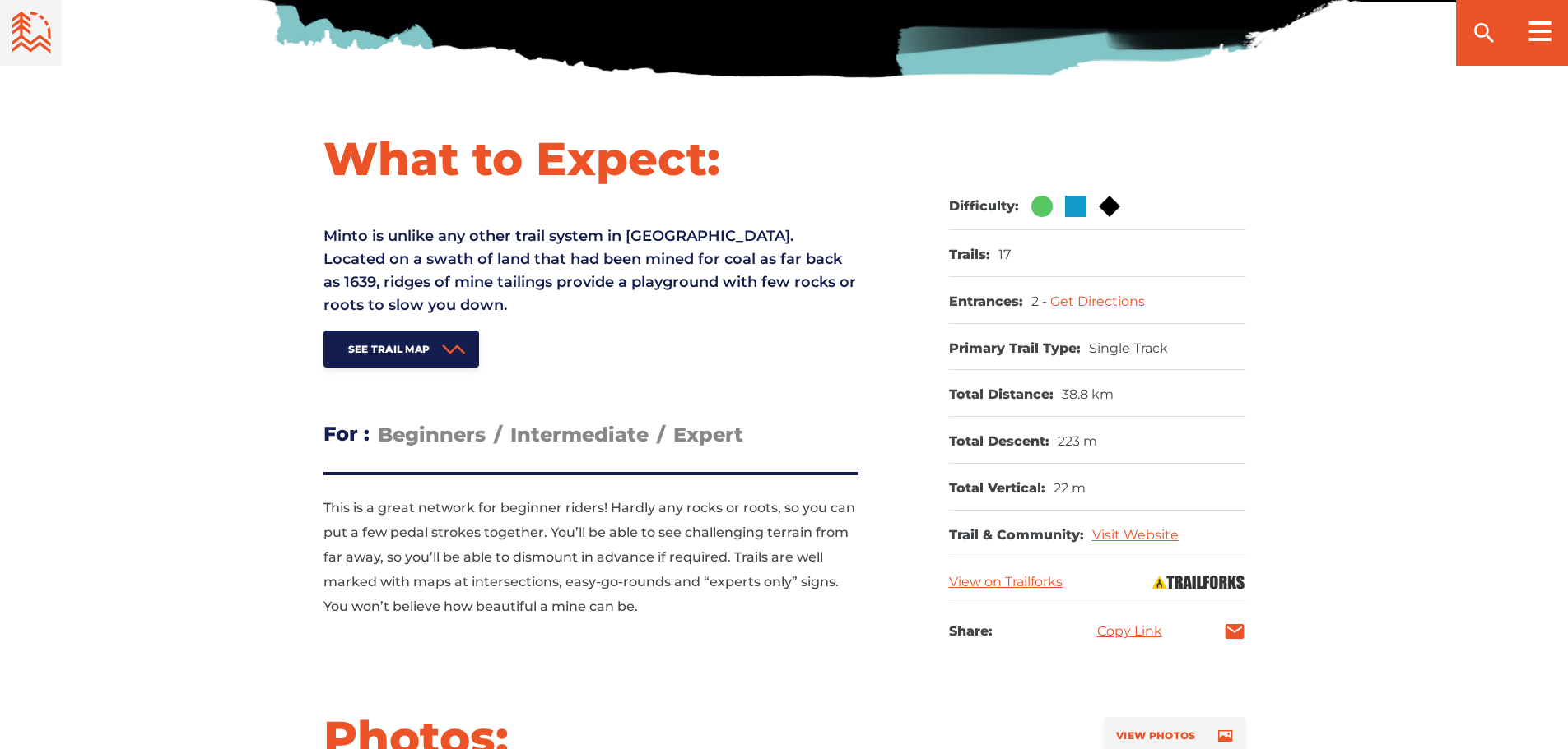
scroll to position [575, 0]
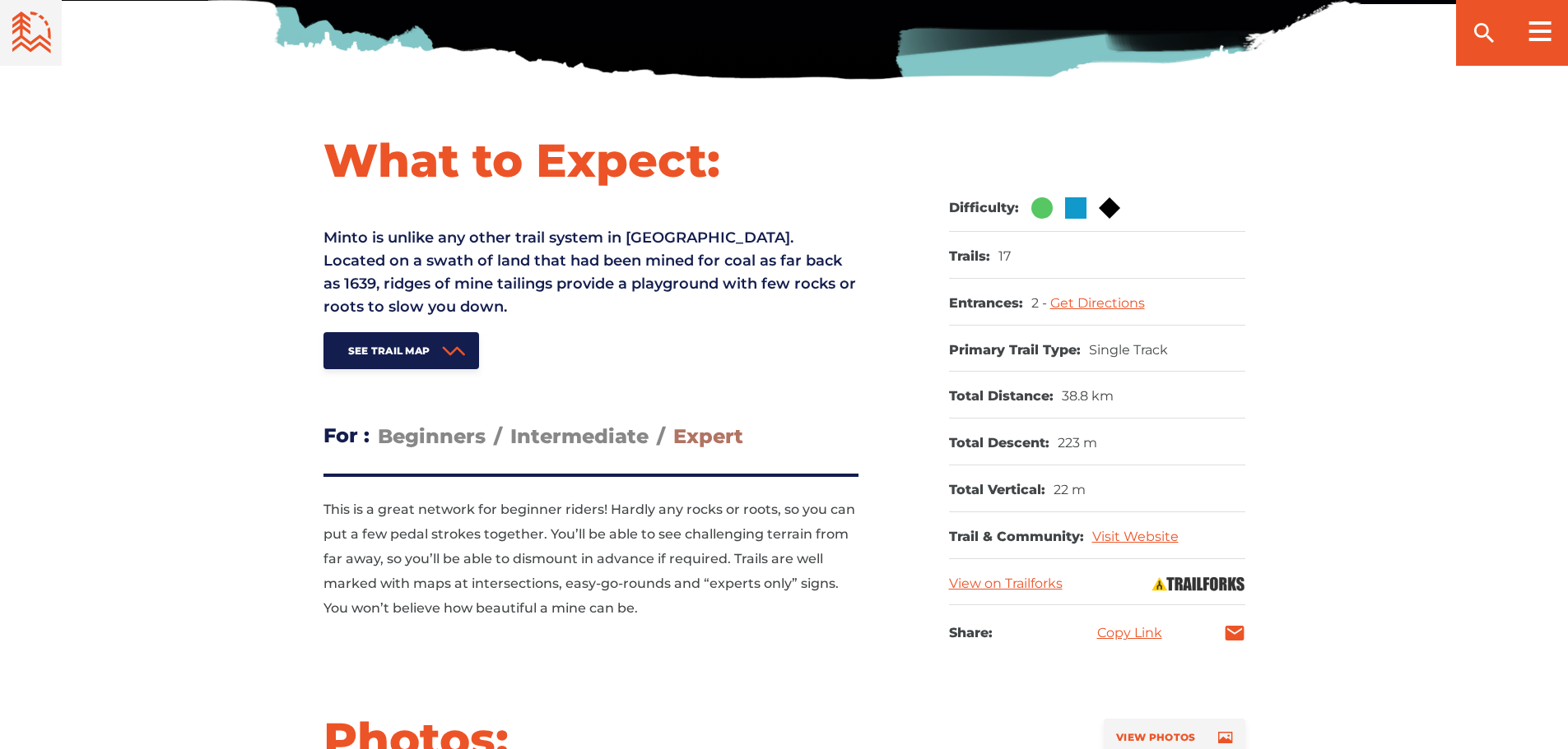
click at [729, 445] on span "Expert" at bounding box center [708, 436] width 70 height 24
click at [673, 424] on input "Expert" at bounding box center [673, 424] width 0 height 0
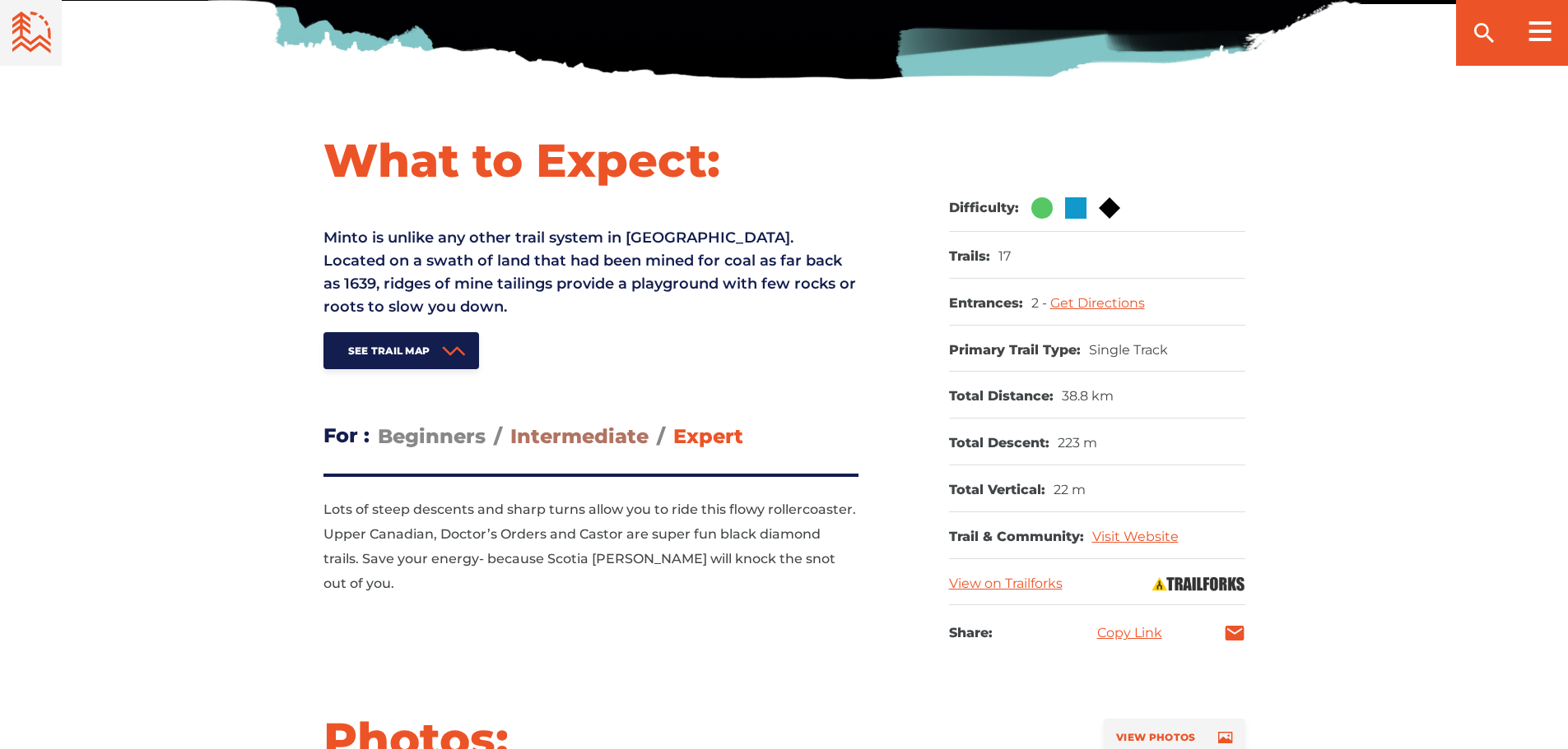
click at [592, 432] on span "Intermediate" at bounding box center [579, 436] width 139 height 24
click at [510, 424] on input "Intermediate" at bounding box center [510, 424] width 0 height 0
click at [701, 438] on span "Expert" at bounding box center [708, 436] width 70 height 24
click at [673, 424] on input "Expert" at bounding box center [673, 424] width 0 height 0
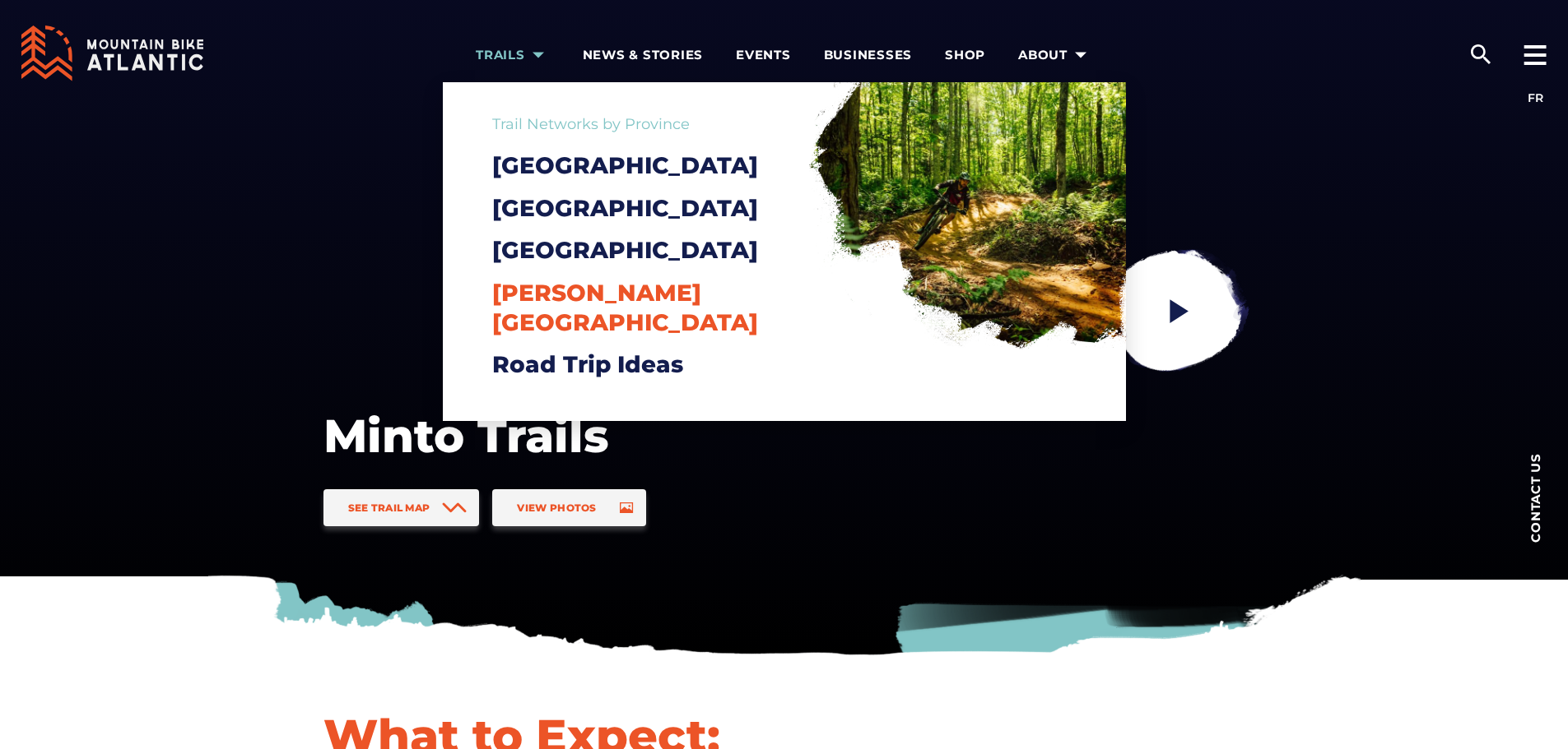
click at [556, 322] on span "[PERSON_NAME][GEOGRAPHIC_DATA]" at bounding box center [624, 308] width 265 height 58
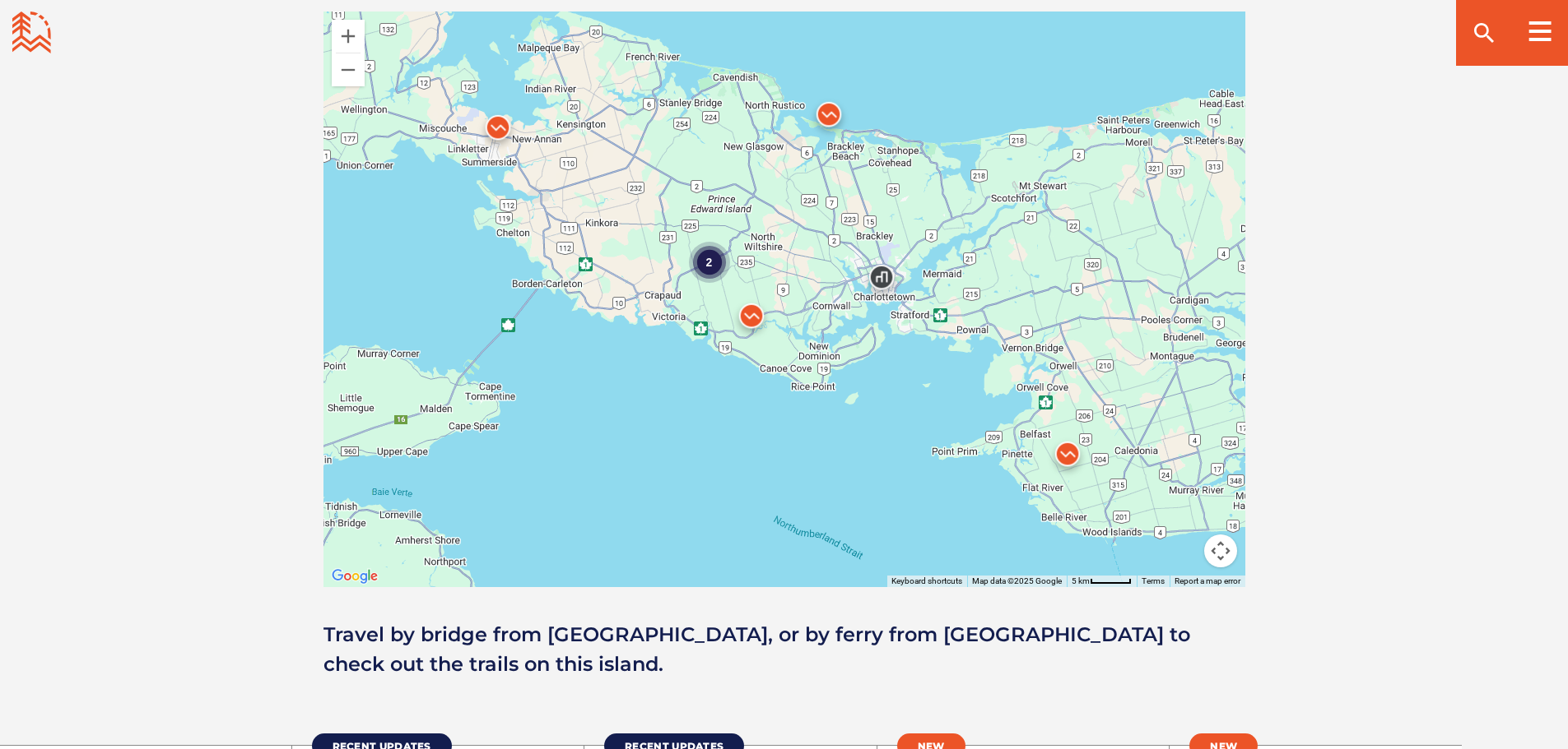
scroll to position [1434, 0]
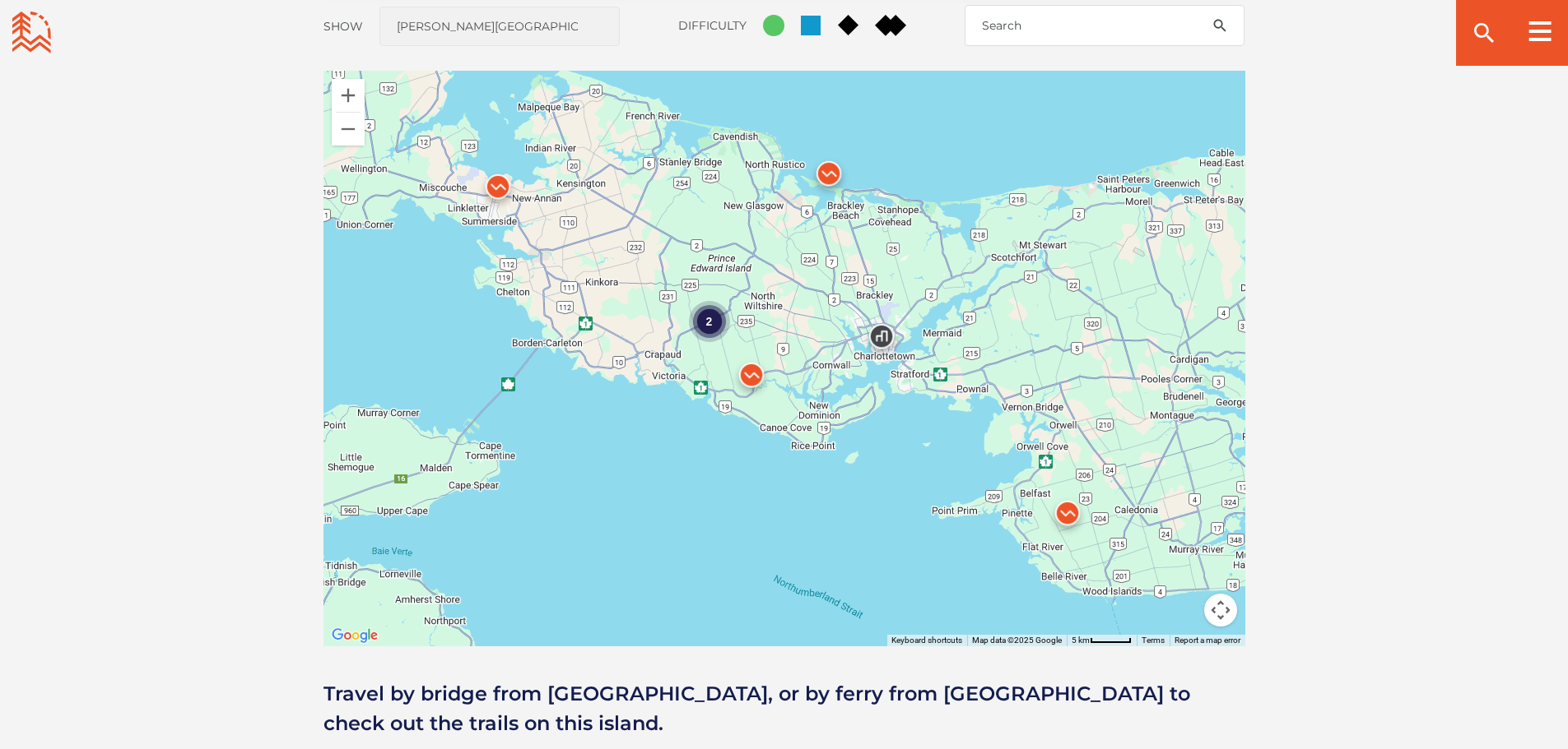
click at [494, 185] on img at bounding box center [497, 191] width 49 height 49
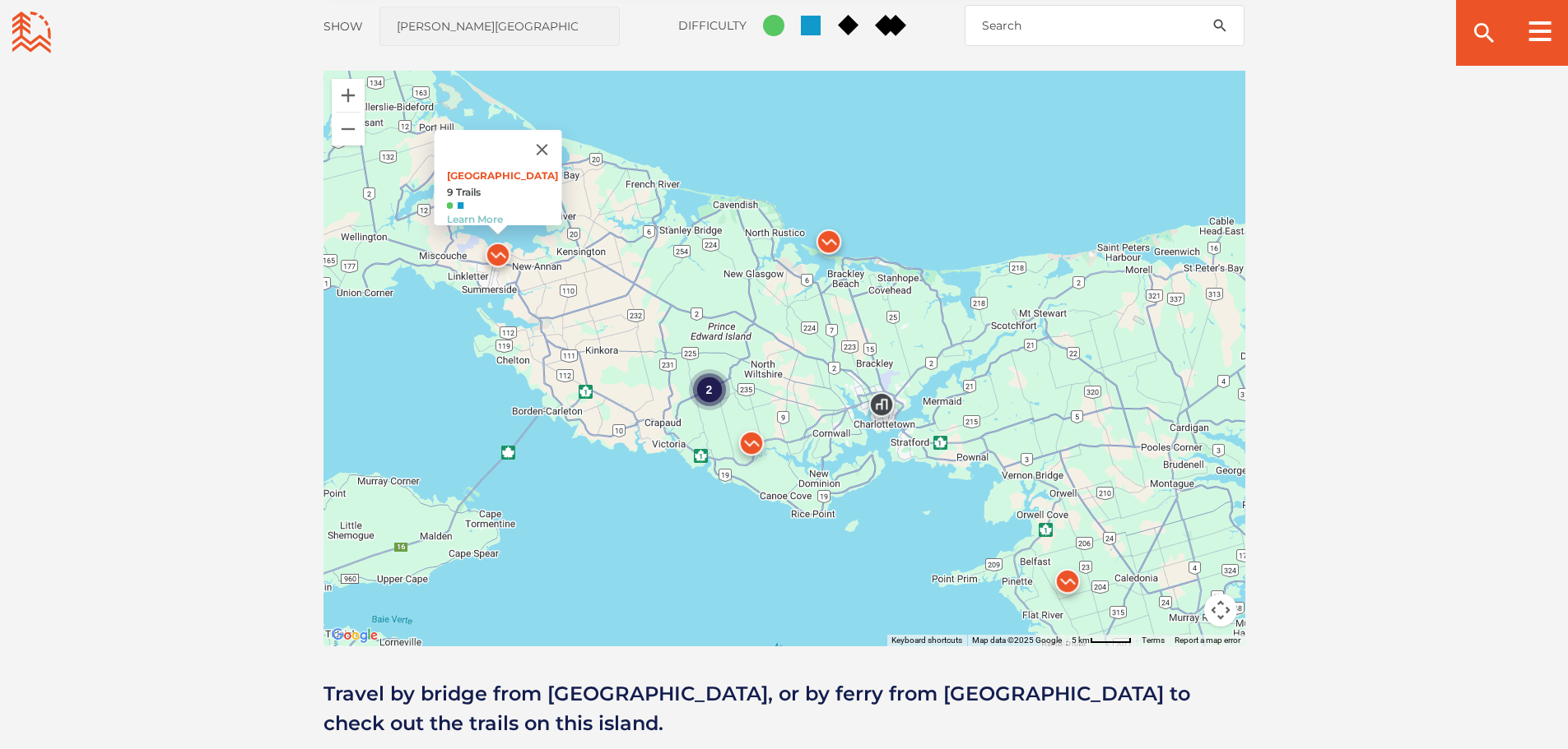
click at [1068, 592] on img at bounding box center [1067, 585] width 49 height 49
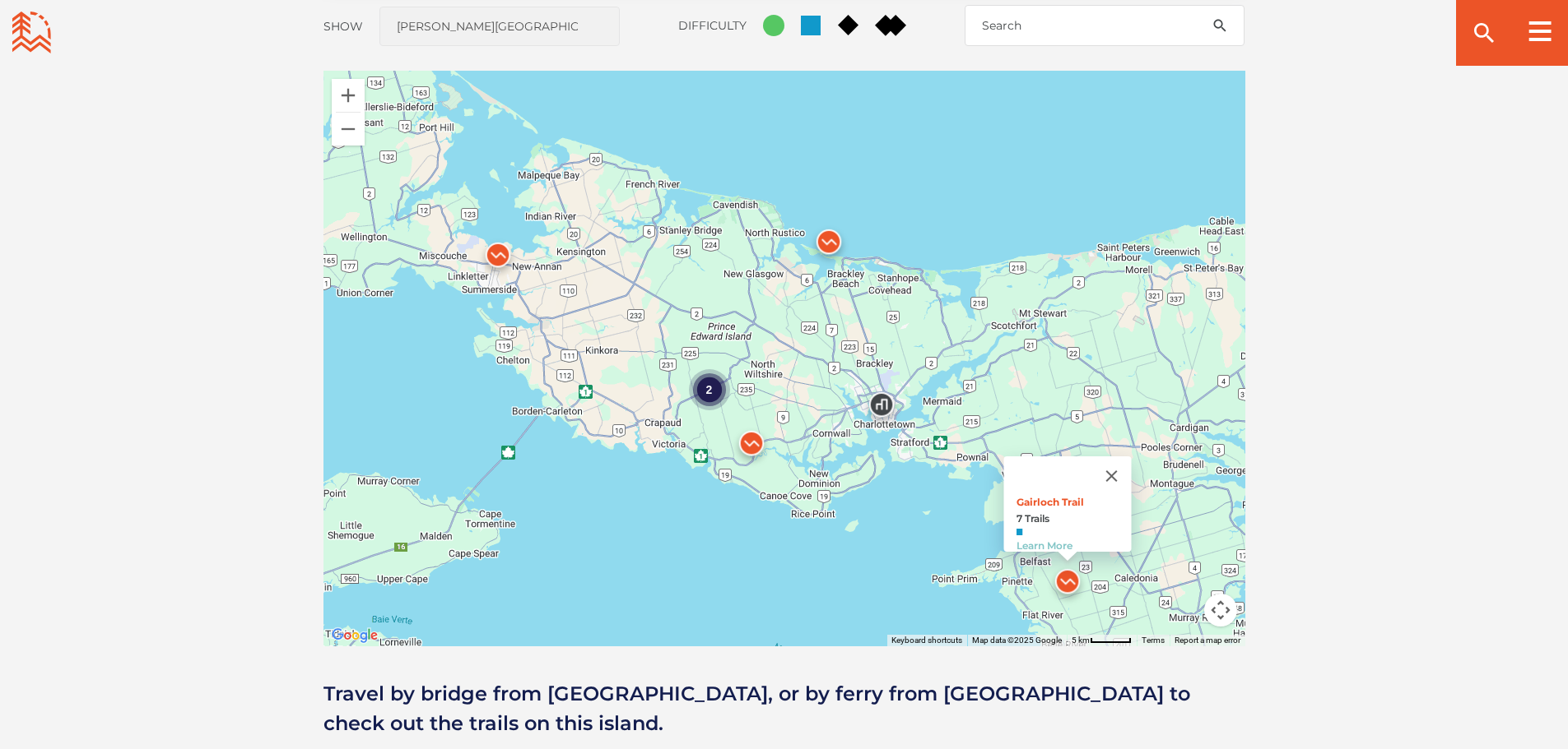
click at [831, 241] on img at bounding box center [829, 245] width 49 height 49
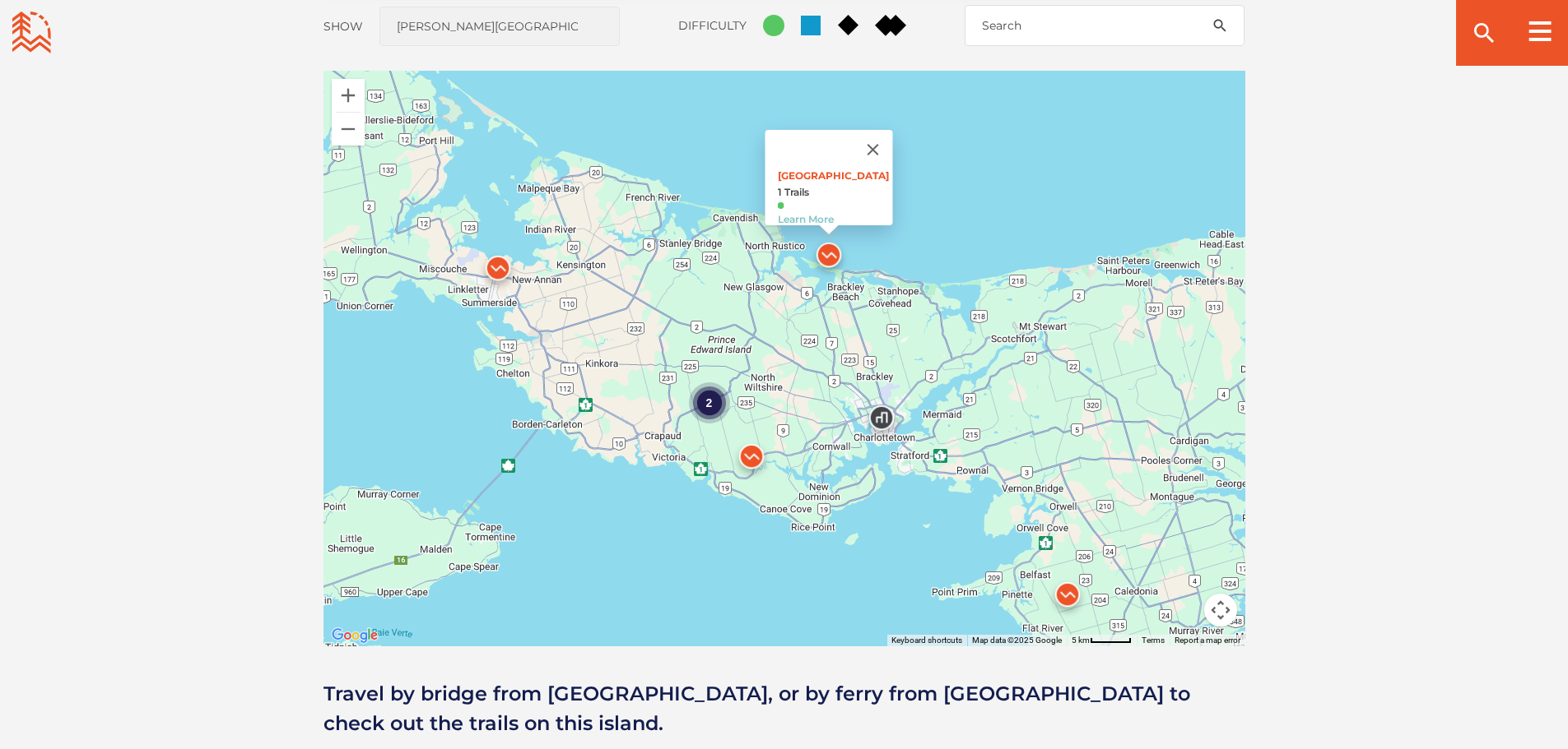
click at [752, 457] on img at bounding box center [751, 460] width 49 height 49
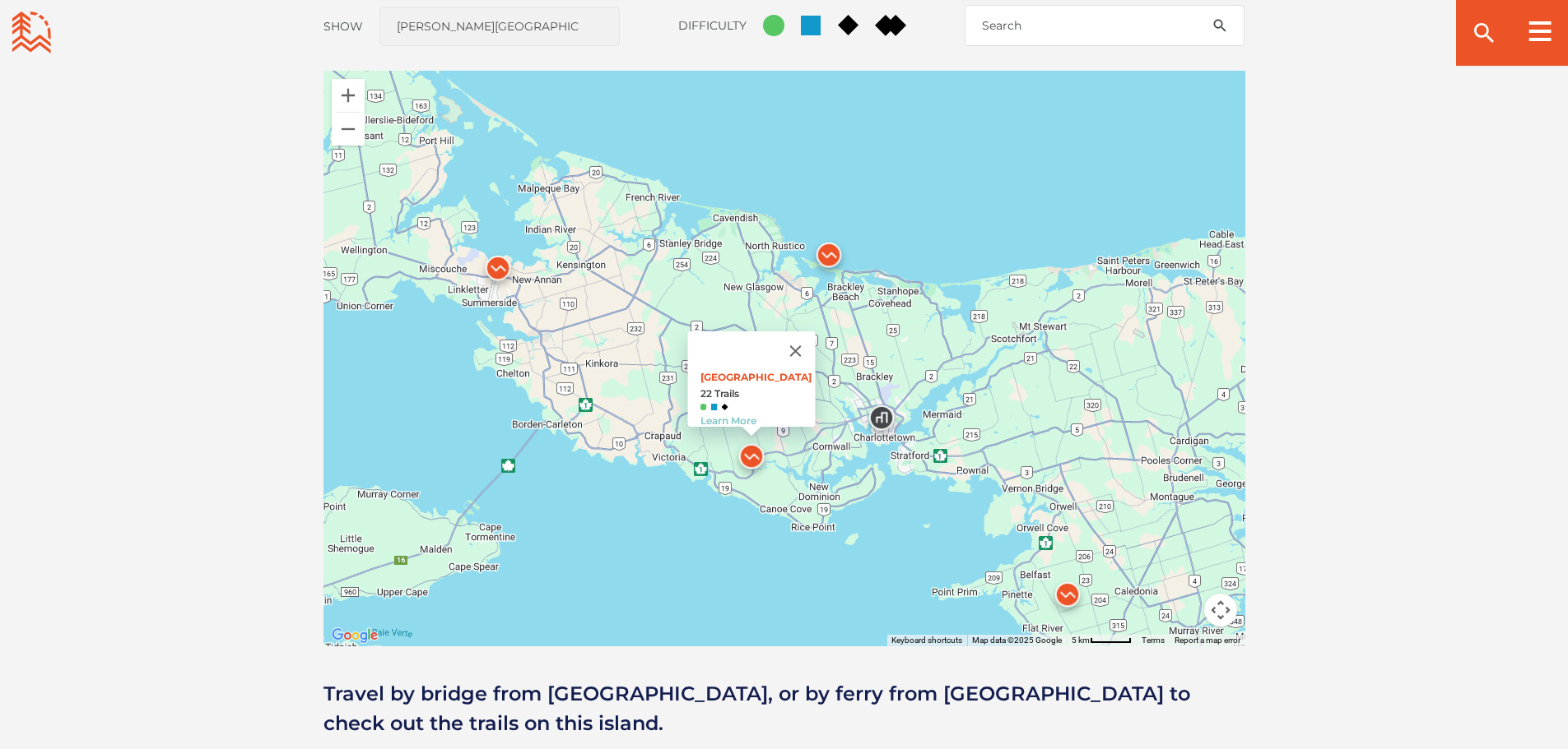
click at [689, 517] on div "2 Bonshaw Provincial Park 22 Trails Learn More" at bounding box center [784, 359] width 922 height 575
click at [813, 335] on button "Close" at bounding box center [795, 352] width 40 height 40
click at [716, 397] on div "2" at bounding box center [709, 403] width 41 height 41
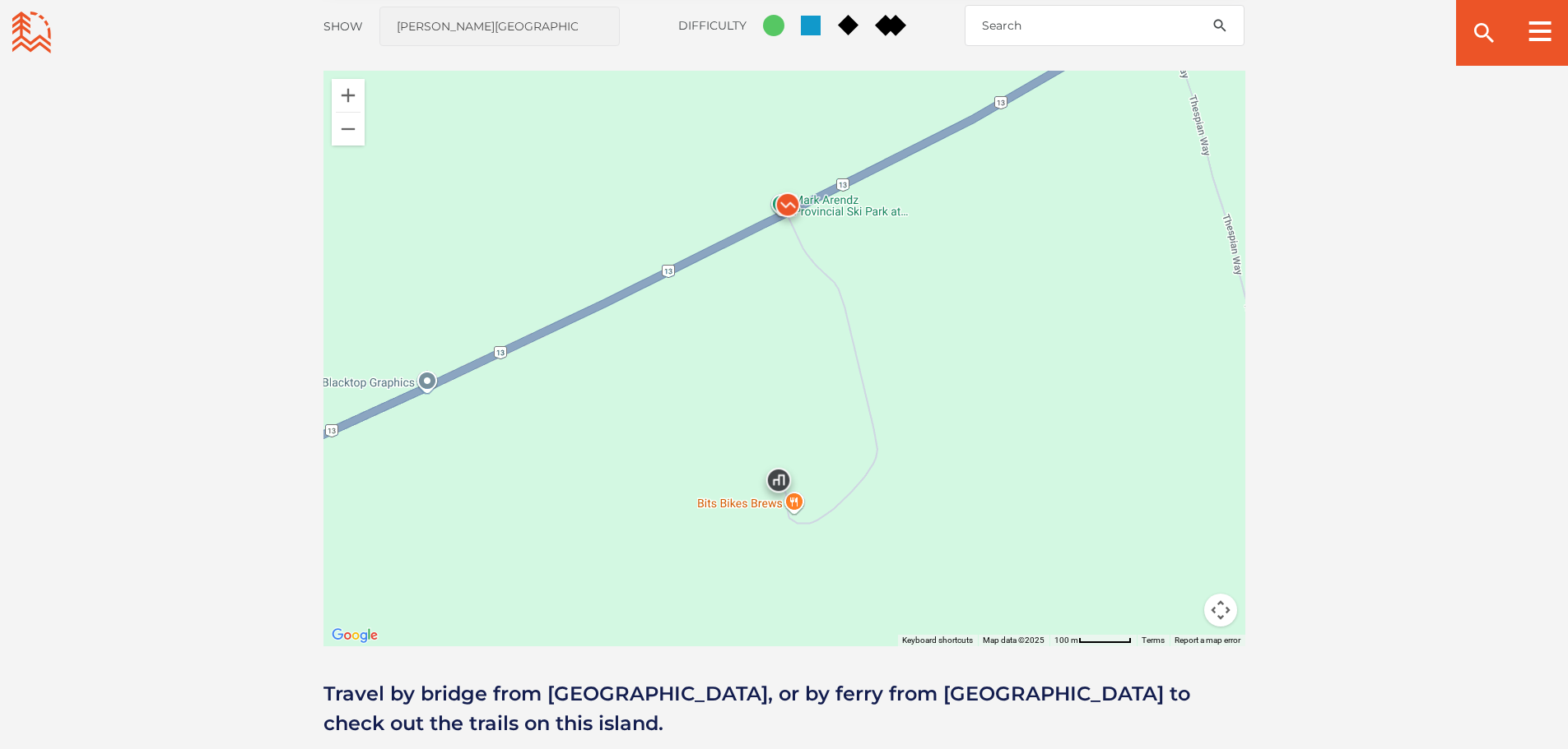
click at [793, 199] on img at bounding box center [787, 209] width 49 height 49
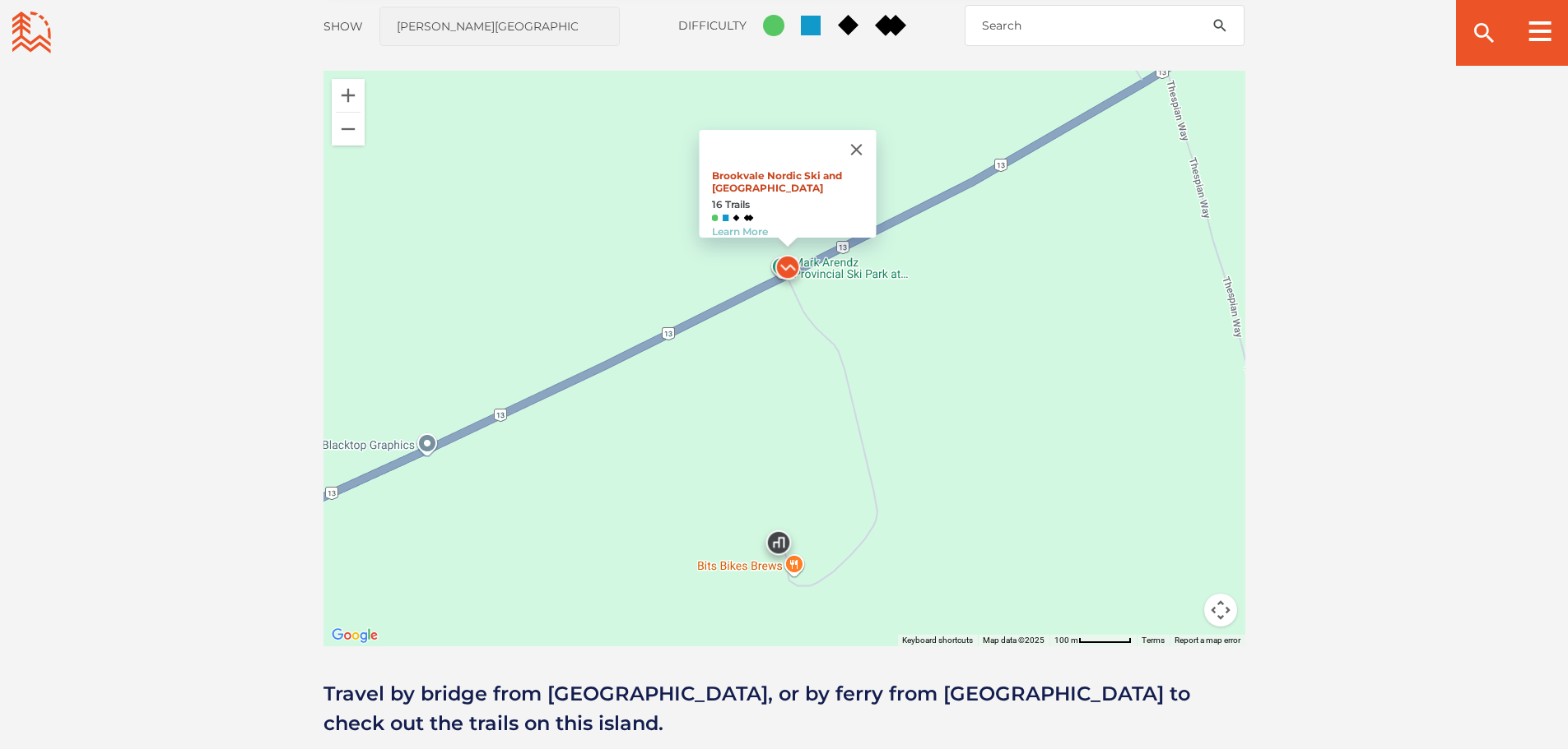
click at [766, 169] on link "Brookvale Nordic Ski and Mountain Biking Center" at bounding box center [775, 181] width 130 height 24
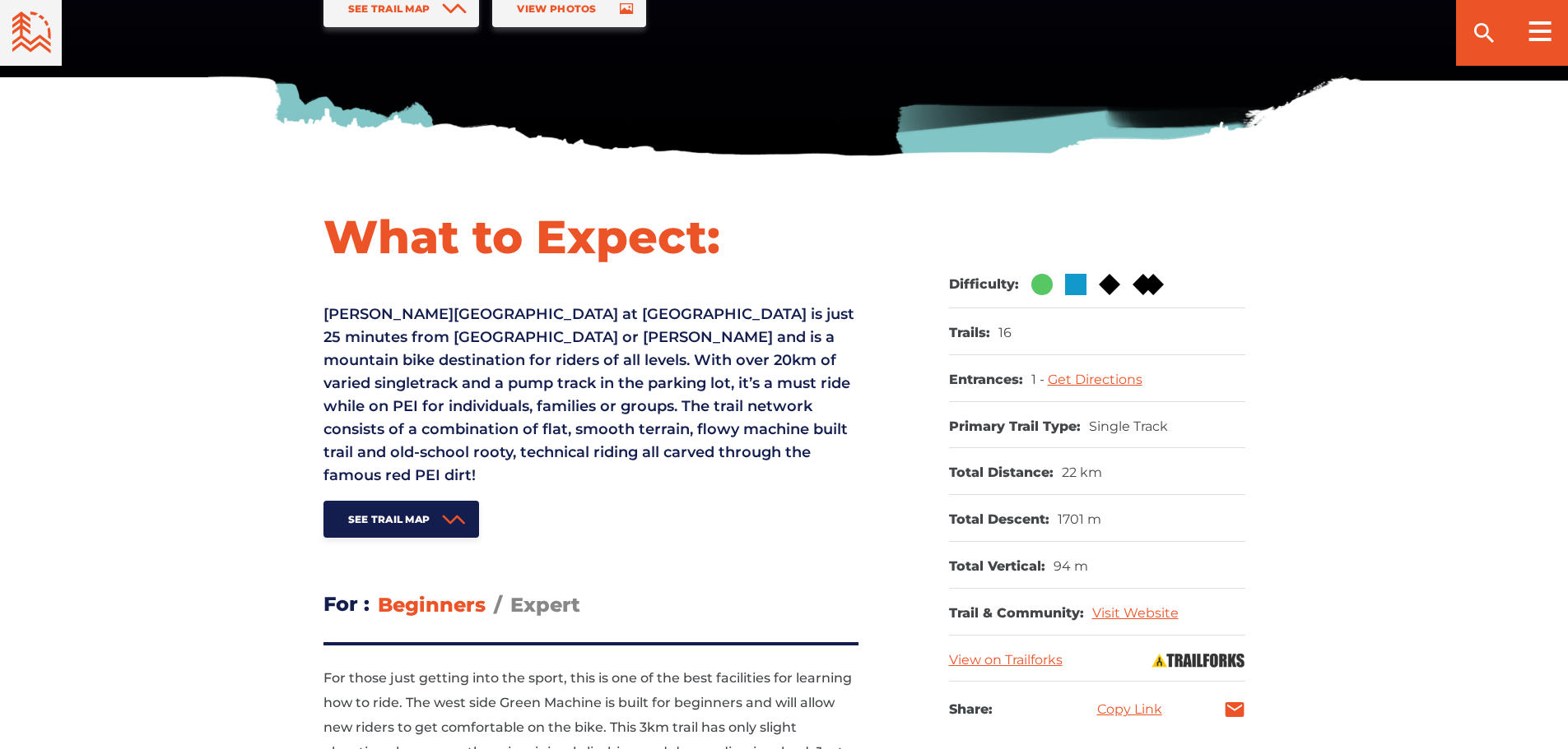
scroll to position [740, 0]
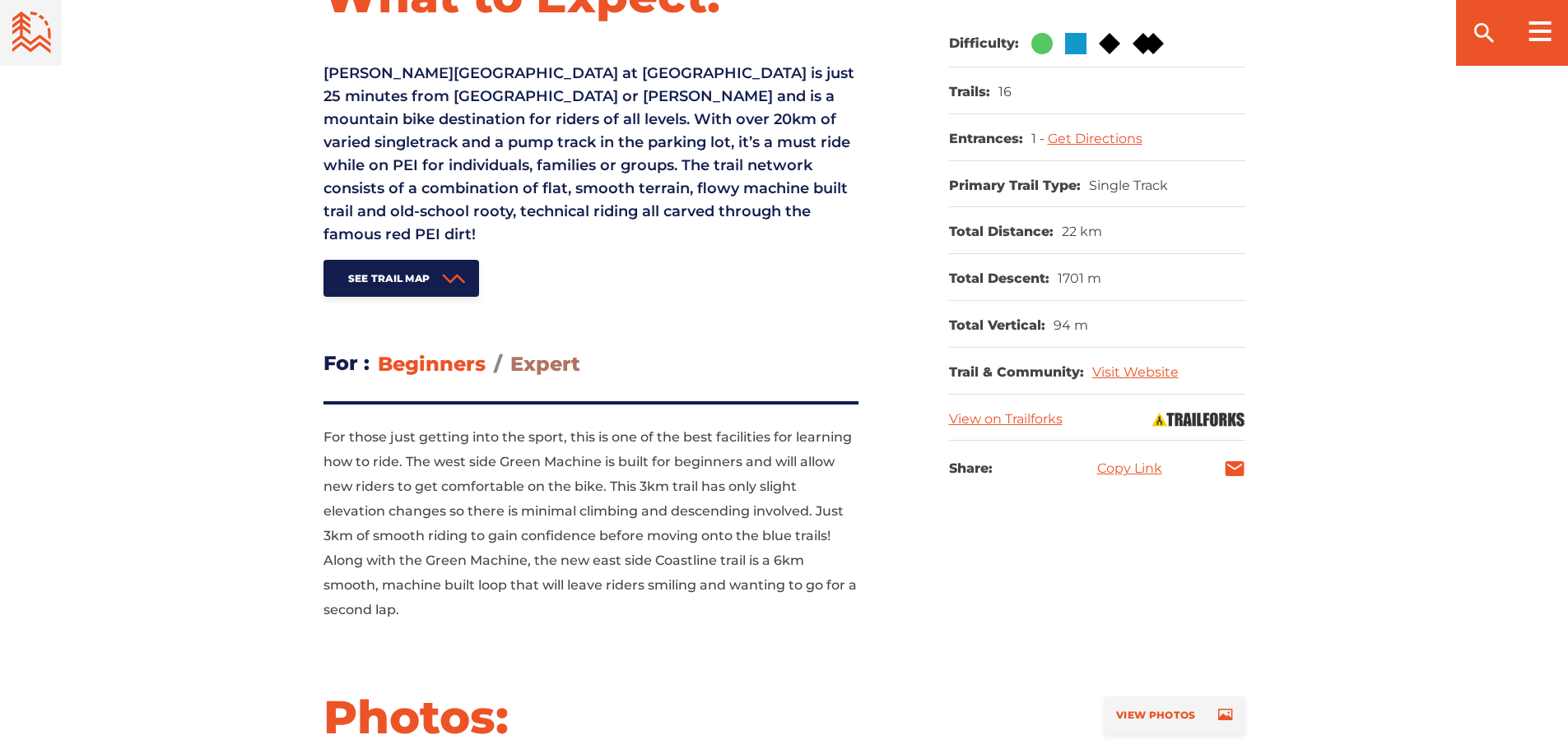
click at [531, 368] on span "Expert" at bounding box center [545, 364] width 70 height 24
click at [510, 352] on input "Expert" at bounding box center [510, 352] width 0 height 0
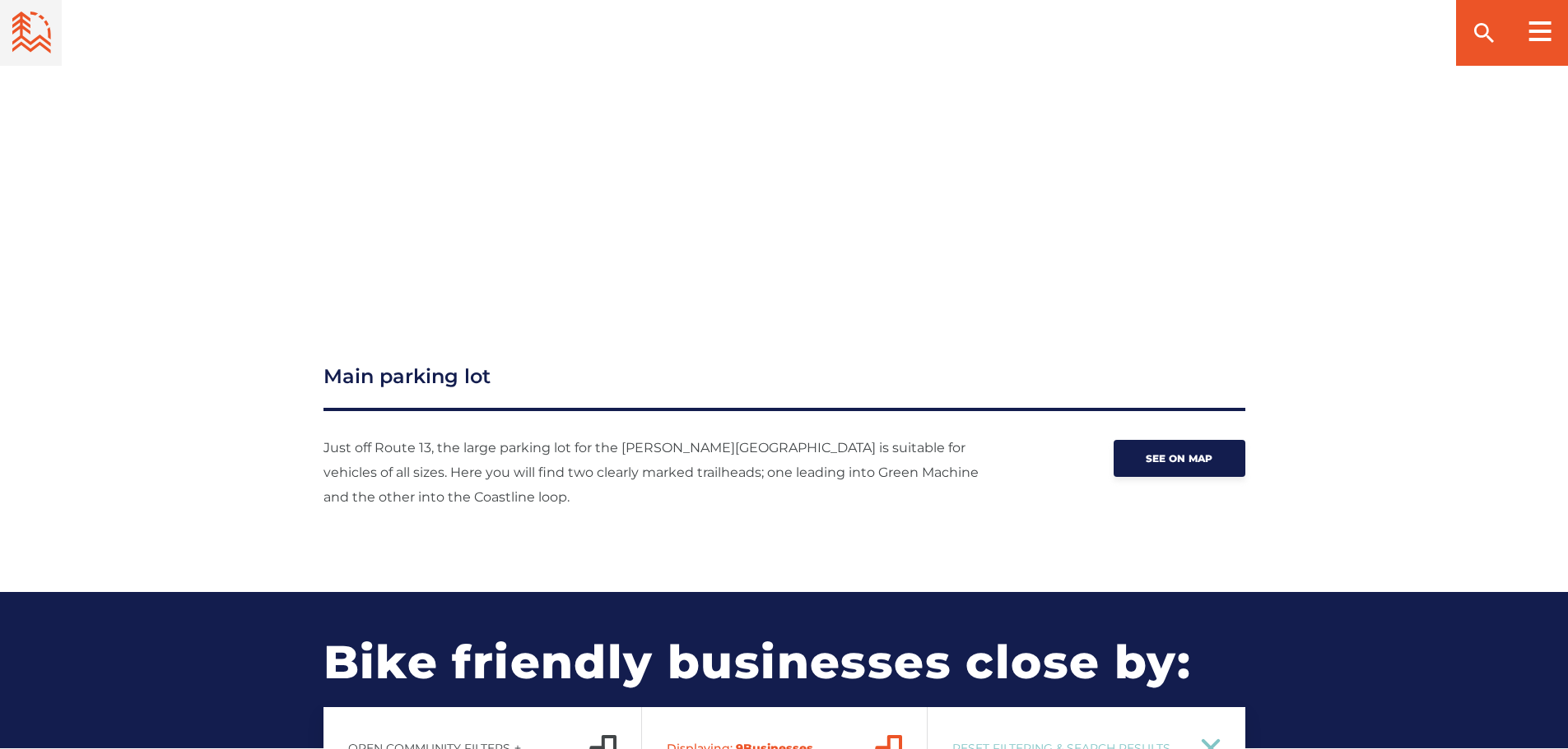
scroll to position [2056, 0]
